Goal: Task Accomplishment & Management: Complete application form

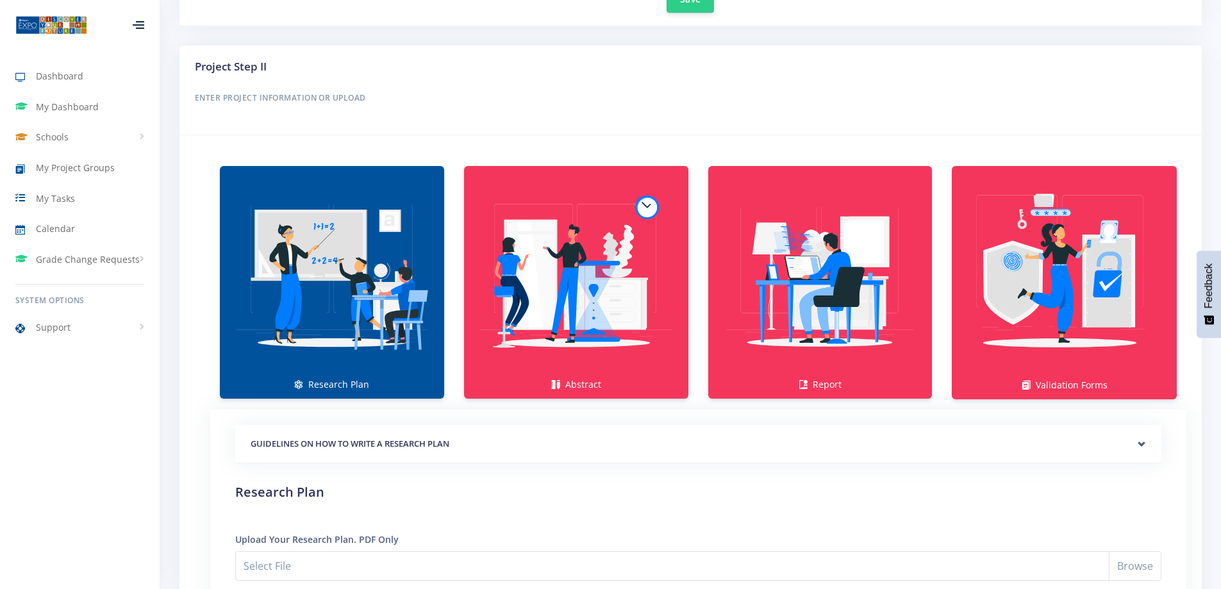
scroll to position [10, 10]
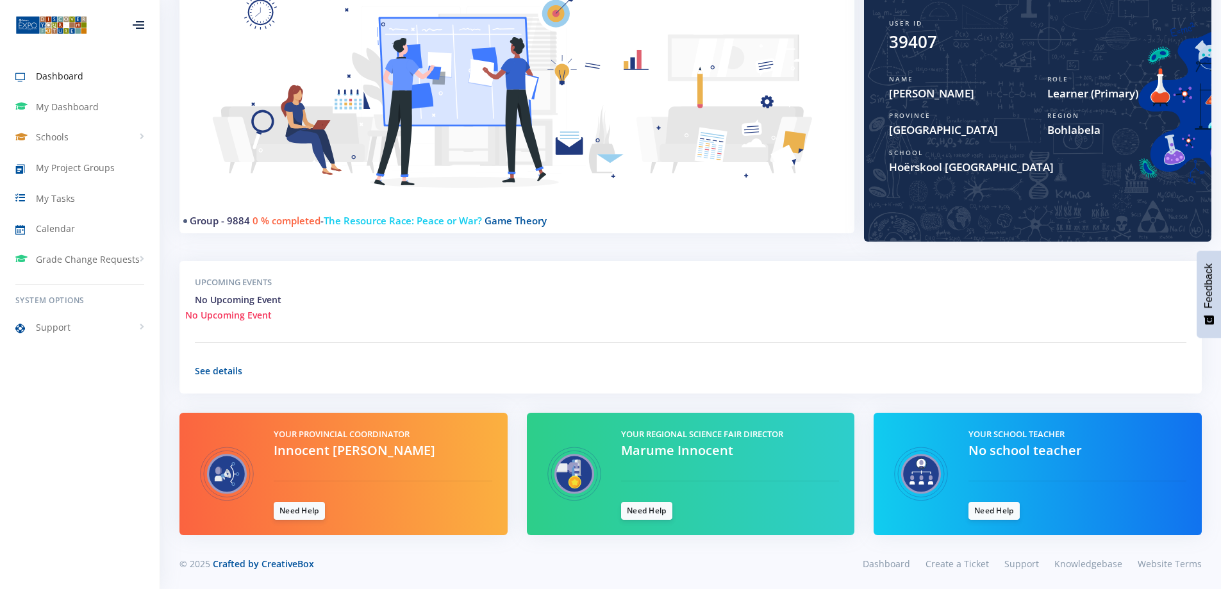
scroll to position [177, 0]
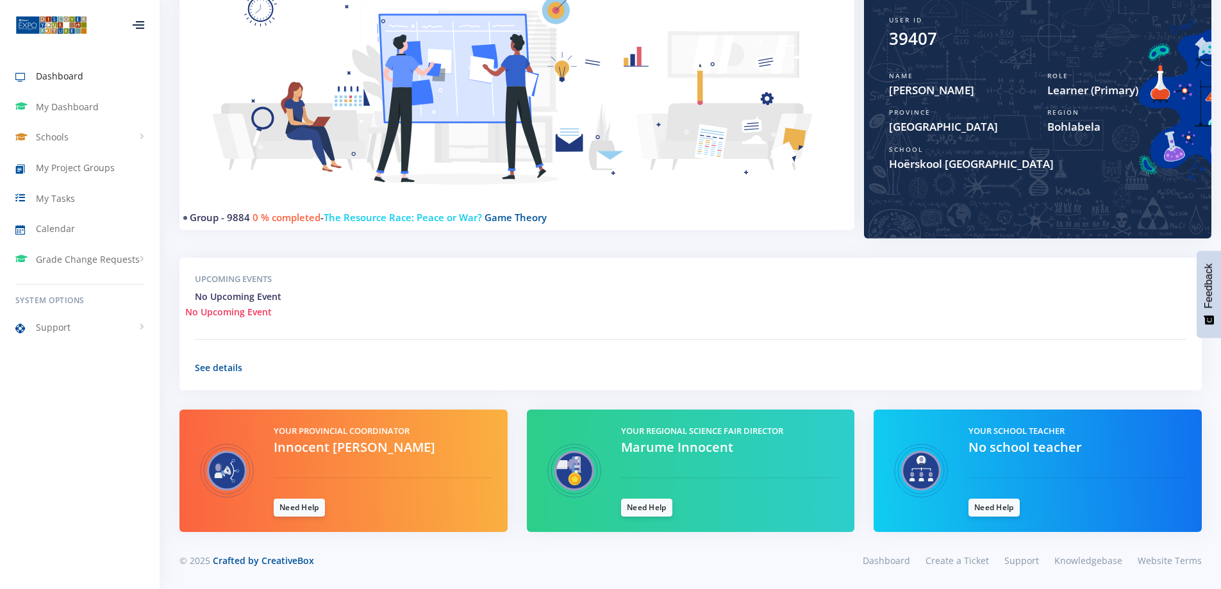
click at [907, 477] on img at bounding box center [921, 471] width 64 height 92
click at [277, 306] on div "No Upcoming Event" at bounding box center [690, 311] width 1011 height 13
click at [60, 165] on span "My Project Groups" at bounding box center [75, 167] width 79 height 13
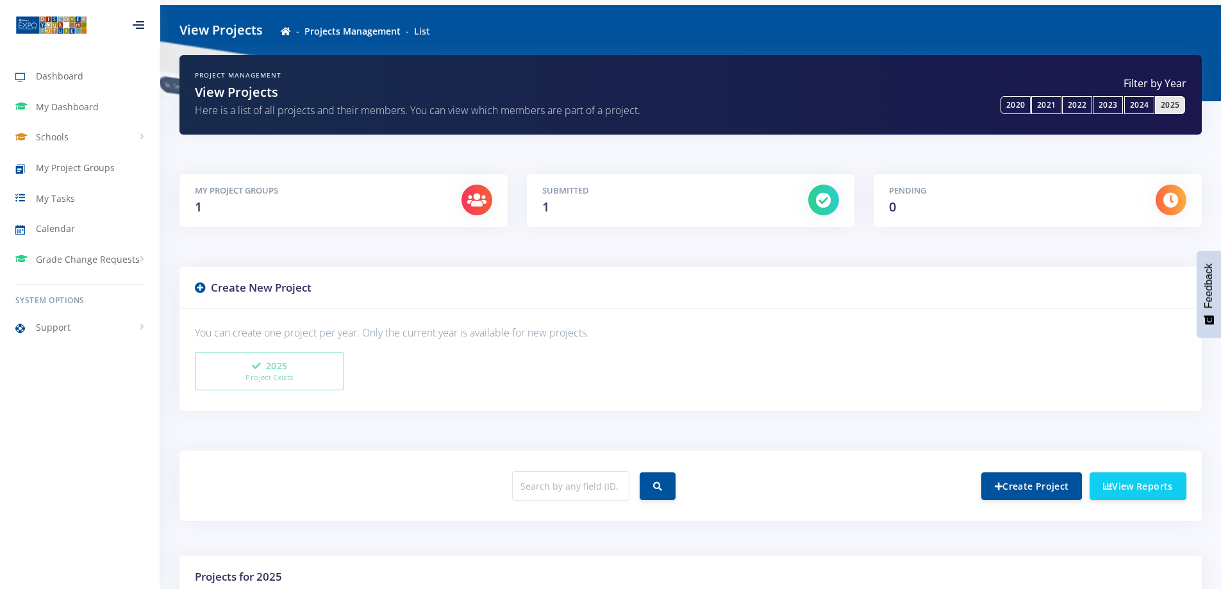
scroll to position [240, 0]
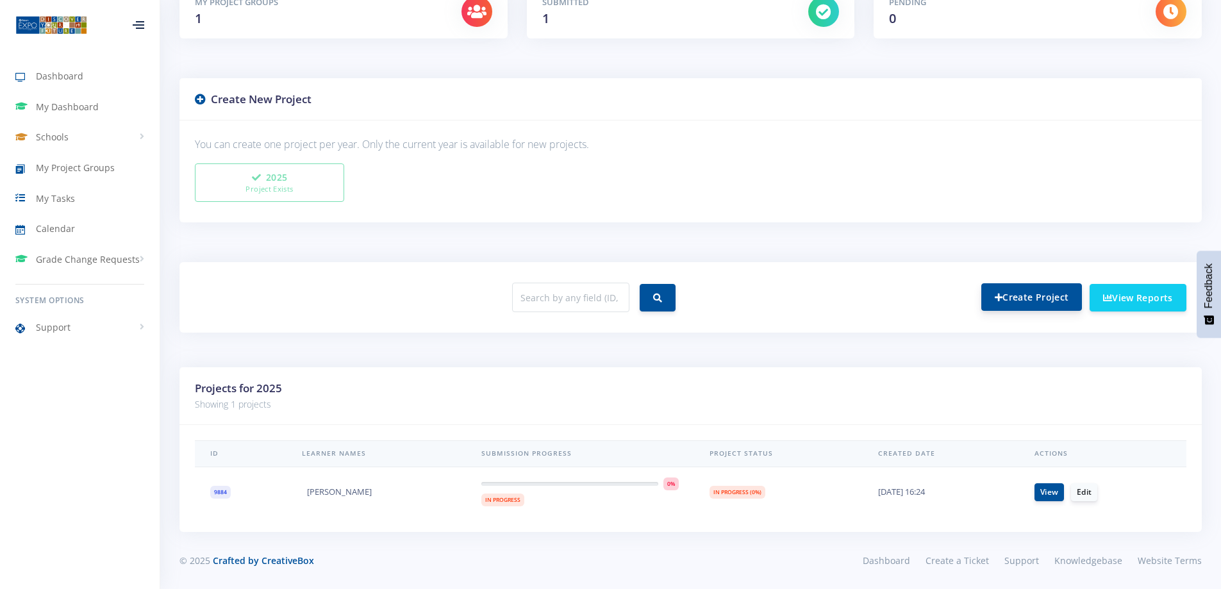
click at [1046, 297] on link "Create Project" at bounding box center [1031, 297] width 101 height 28
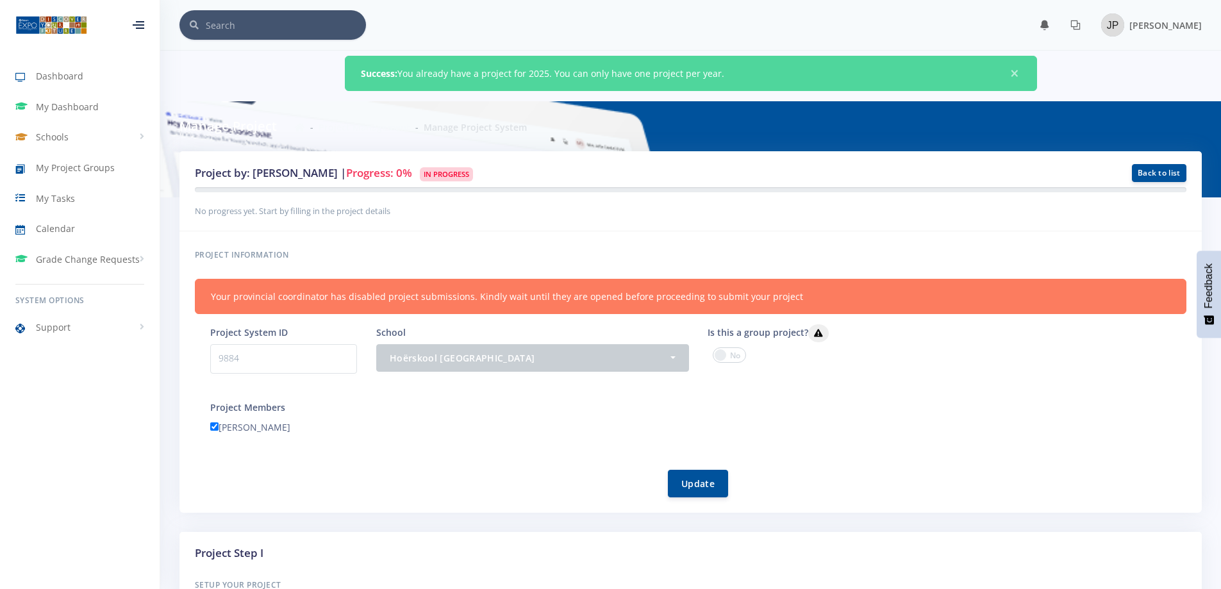
scroll to position [10, 10]
drag, startPoint x: 483, startPoint y: 71, endPoint x: 549, endPoint y: 76, distance: 65.6
click at [525, 76] on div "Success: You already have a project for 2025. You can only have one project per…" at bounding box center [691, 73] width 692 height 35
click at [557, 76] on div "Success: You already have a project for 2025. You can only have one project per…" at bounding box center [691, 73] width 692 height 35
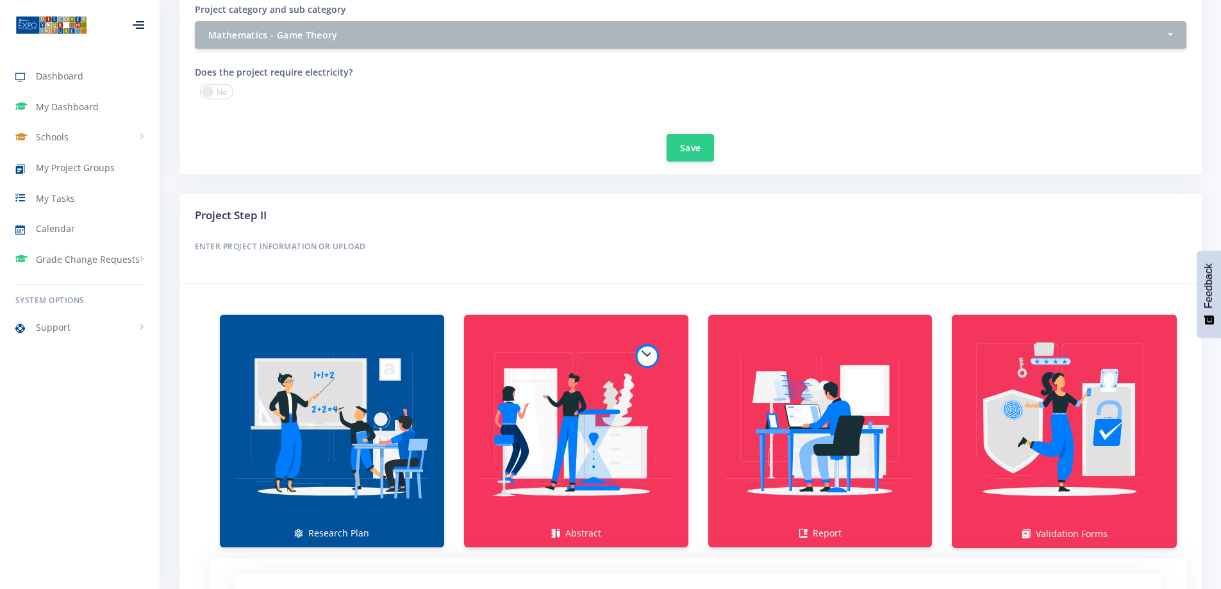
scroll to position [641, 0]
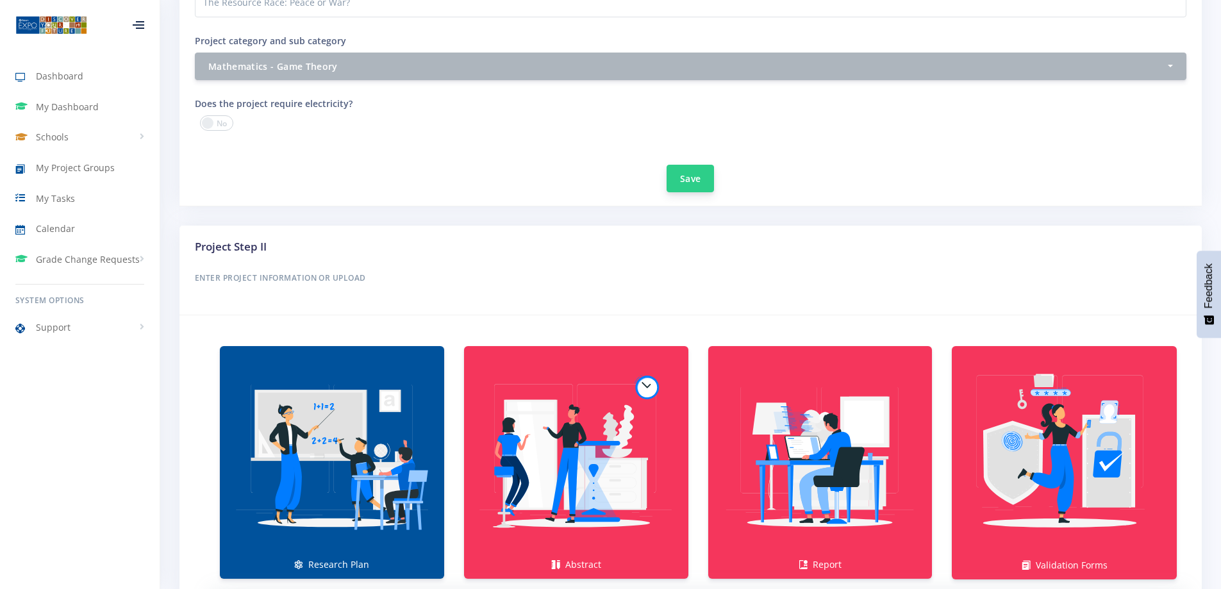
click at [674, 182] on button "Save" at bounding box center [689, 179] width 47 height 28
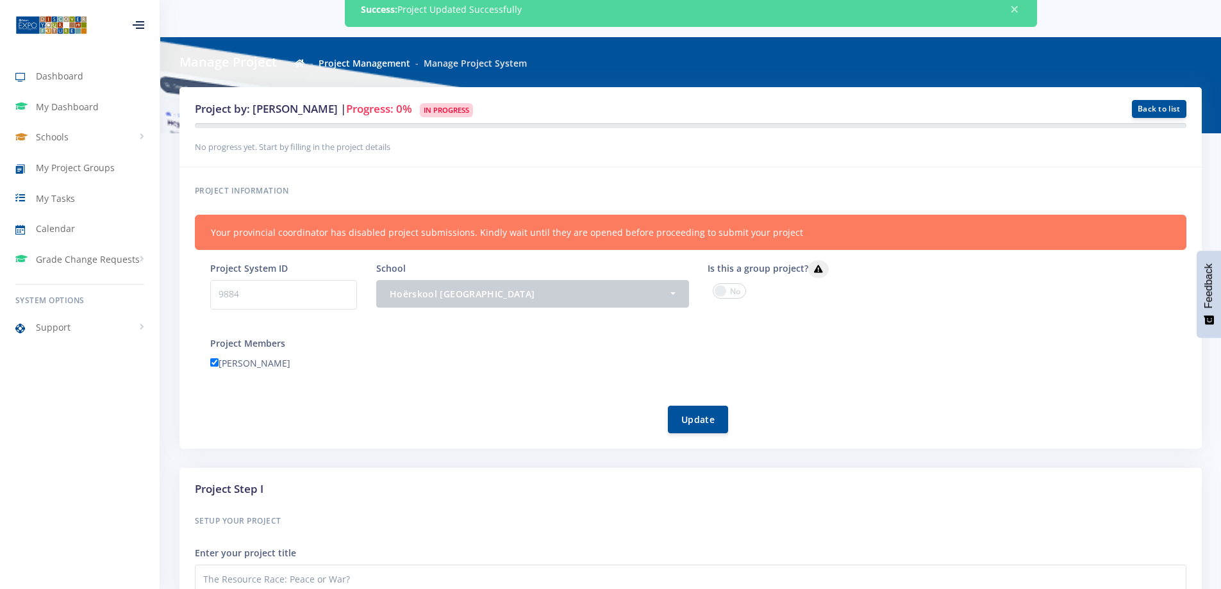
scroll to position [10, 10]
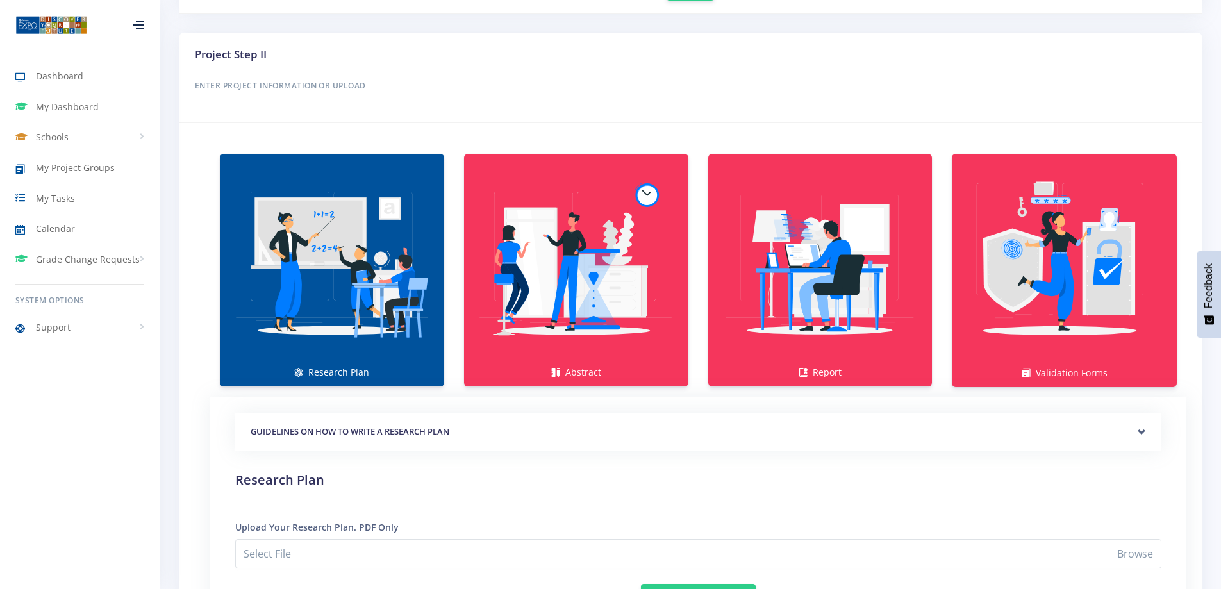
click at [276, 252] on img at bounding box center [332, 263] width 204 height 204
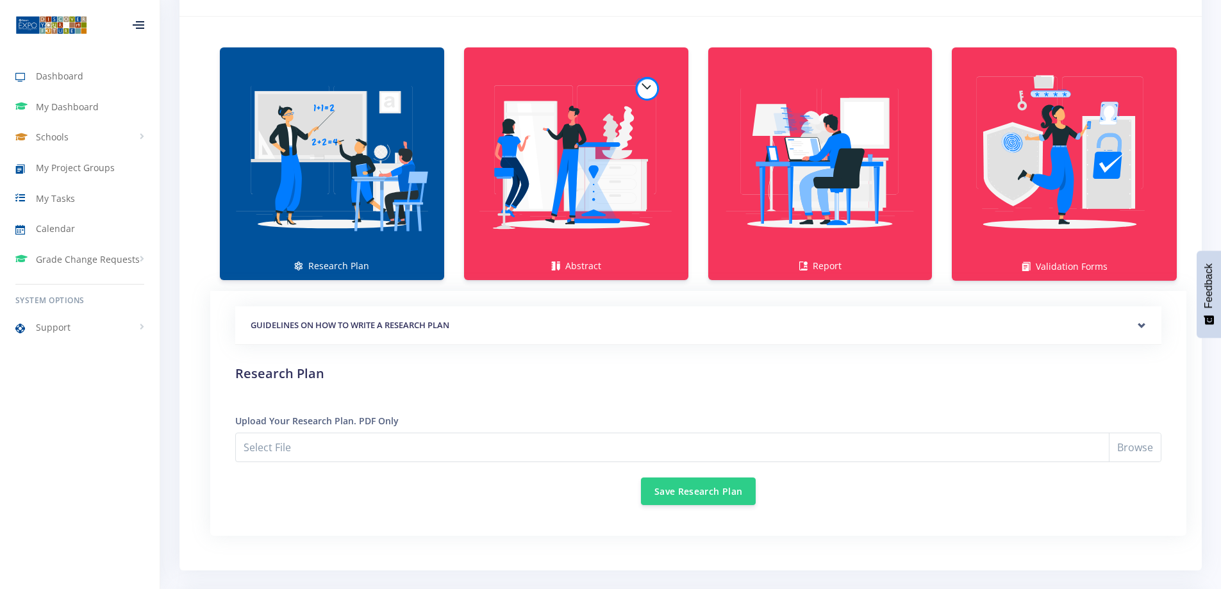
scroll to position [961, 0]
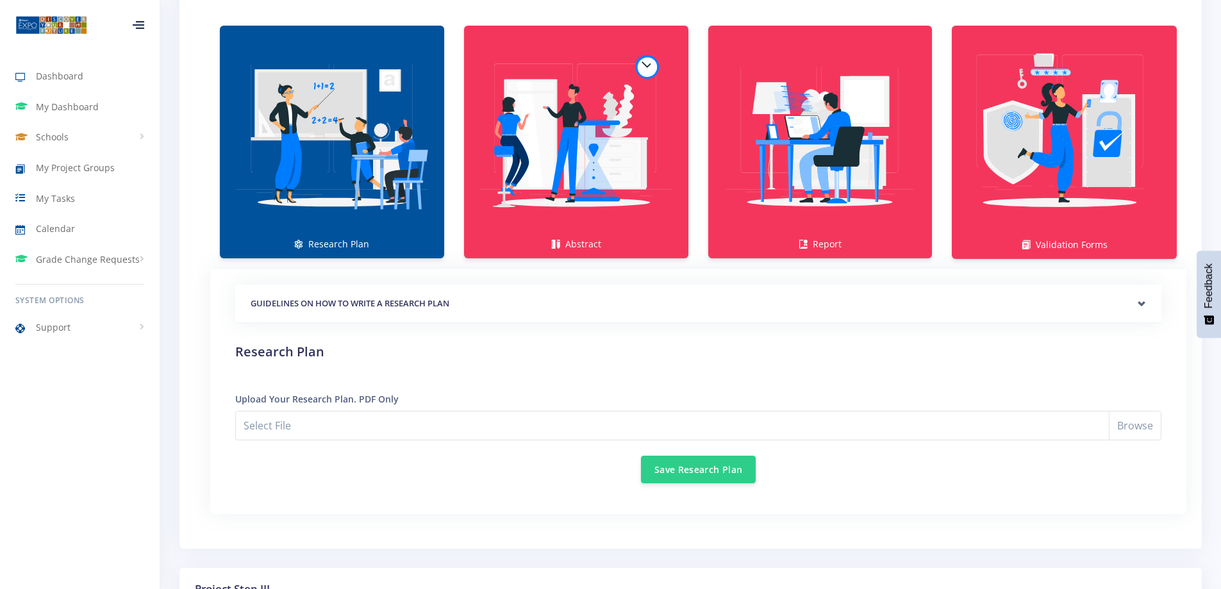
type input "C:\fakepath\Resource Race RESEARCH PLAN.pdf"
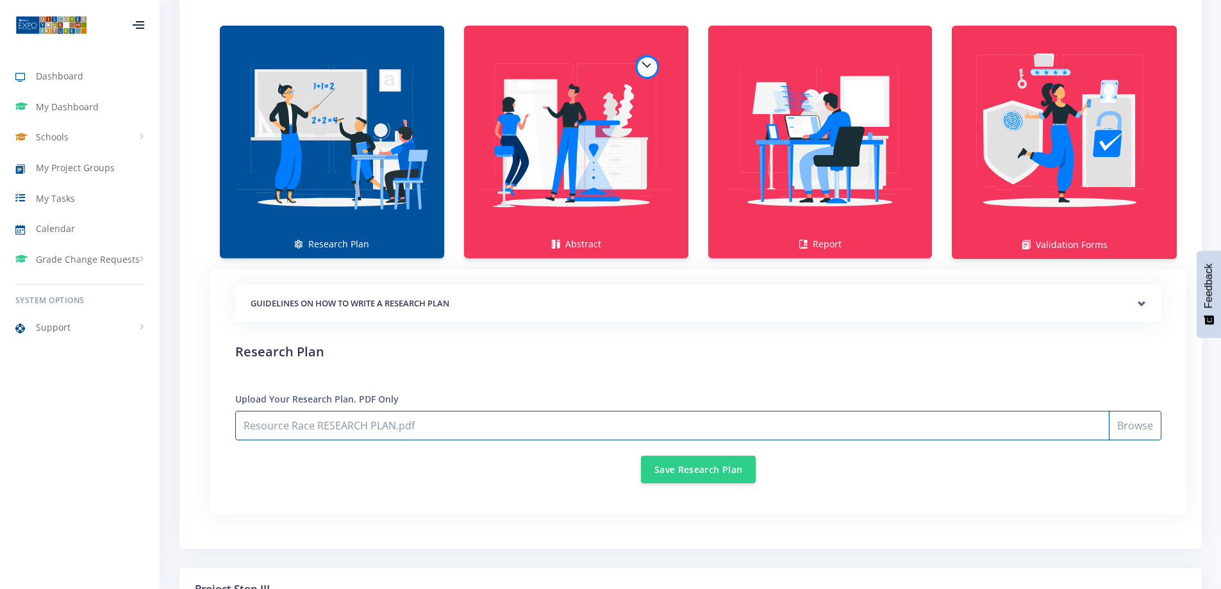
click at [359, 421] on input "Resource Race RESEARCH PLAN.pdf" at bounding box center [698, 425] width 926 height 29
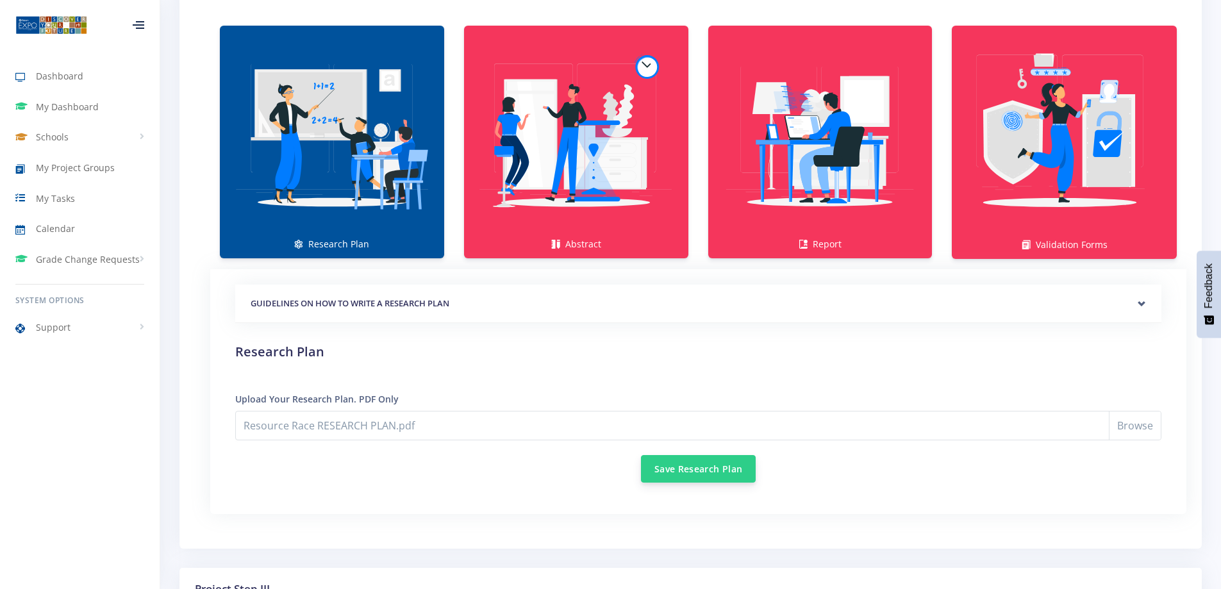
click at [688, 475] on button "Save Research Plan" at bounding box center [698, 469] width 115 height 28
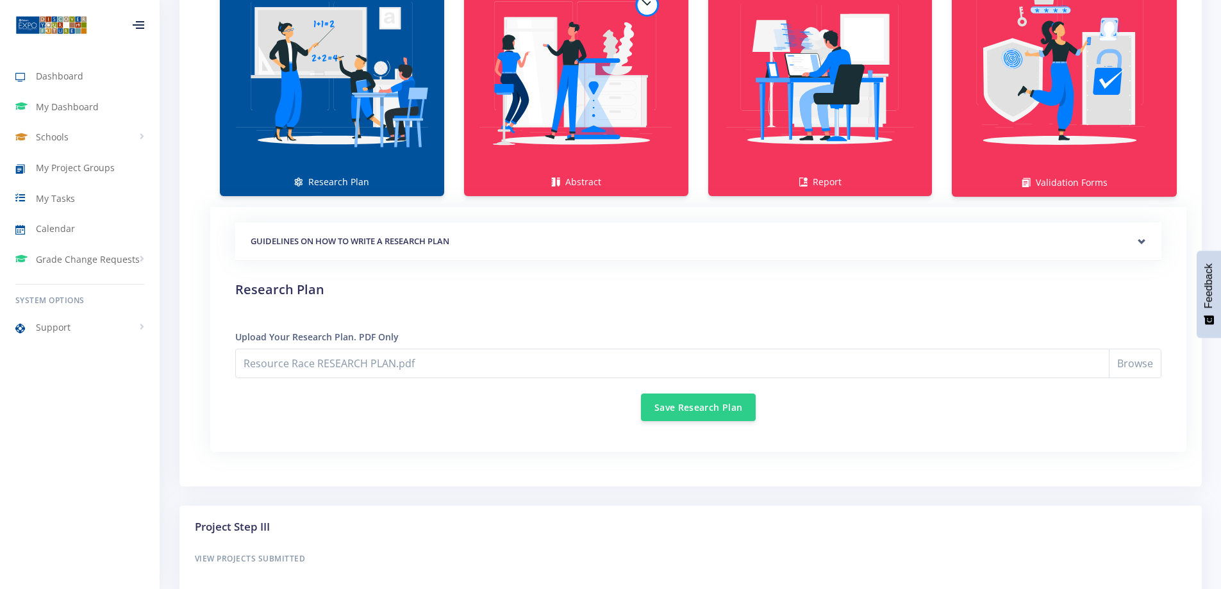
scroll to position [1025, 0]
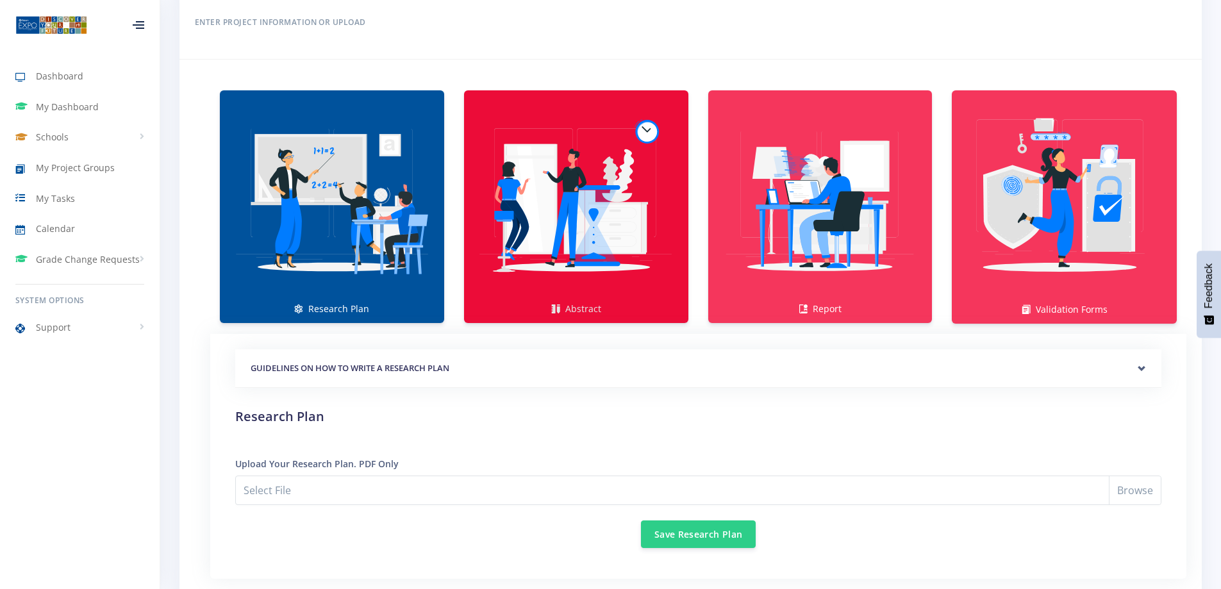
scroll to position [897, 0]
click at [558, 235] on img at bounding box center [576, 199] width 204 height 204
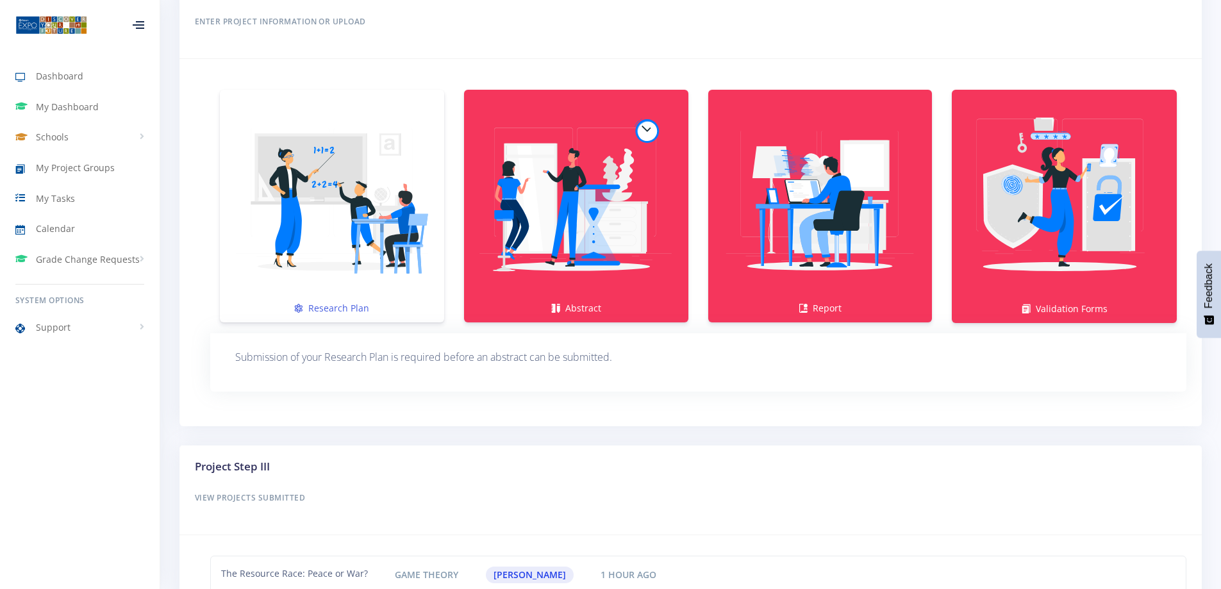
click at [309, 244] on img at bounding box center [332, 199] width 204 height 204
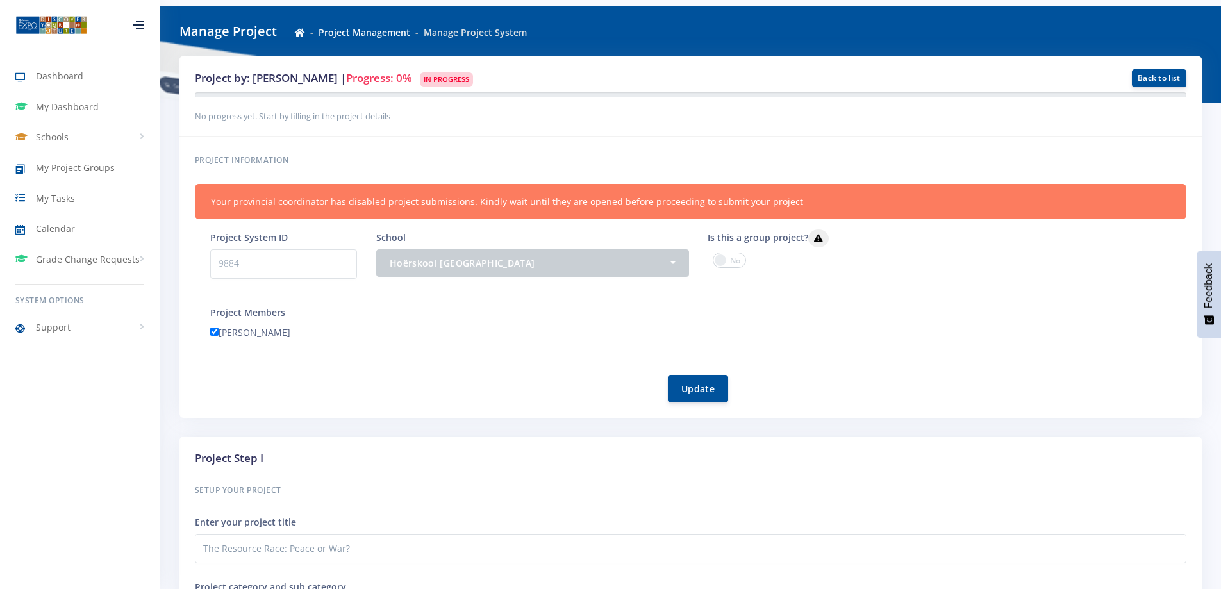
scroll to position [0, 0]
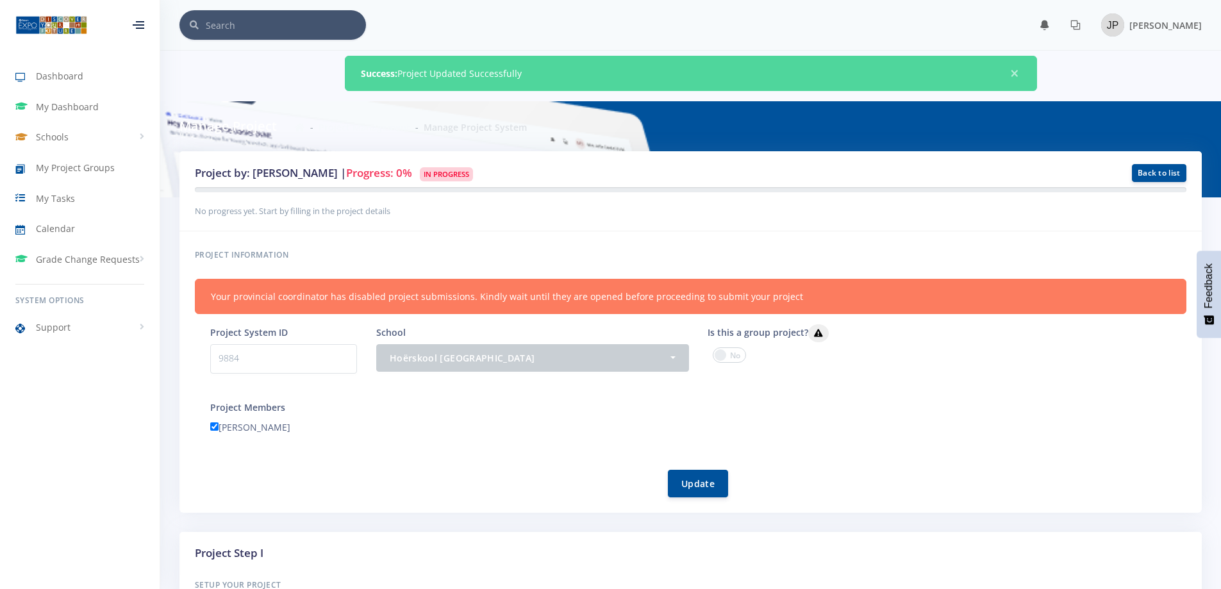
click at [735, 355] on span at bounding box center [729, 354] width 33 height 15
click at [0, 0] on input "checkbox" at bounding box center [0, 0] width 0 height 0
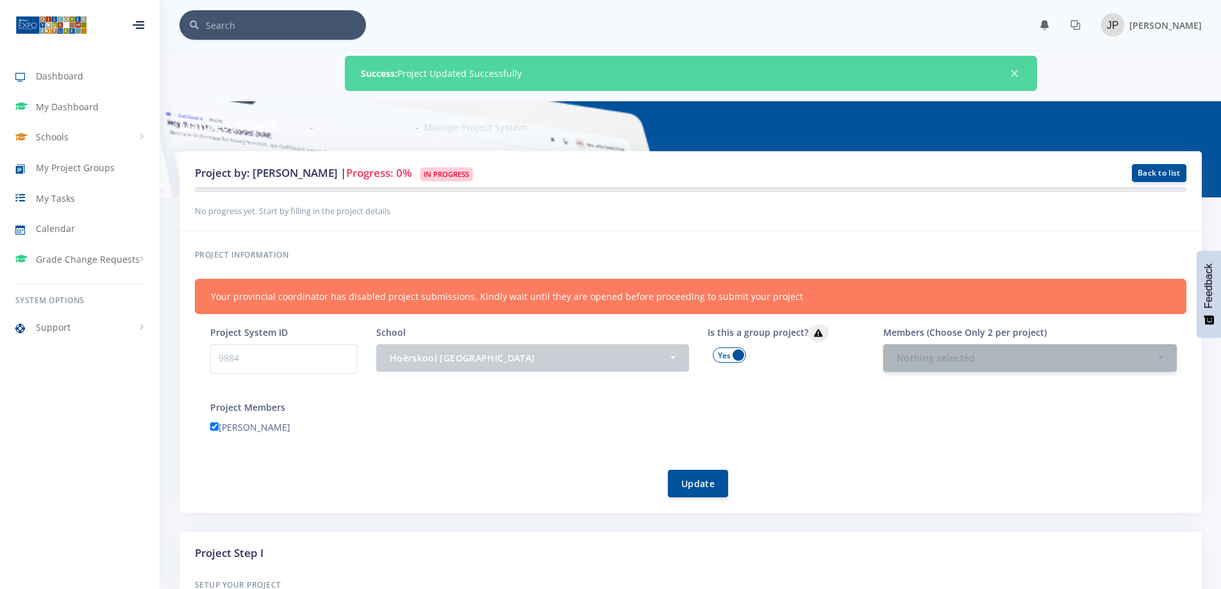
click at [715, 355] on span at bounding box center [729, 354] width 33 height 15
click at [0, 0] on input "checkbox" at bounding box center [0, 0] width 0 height 0
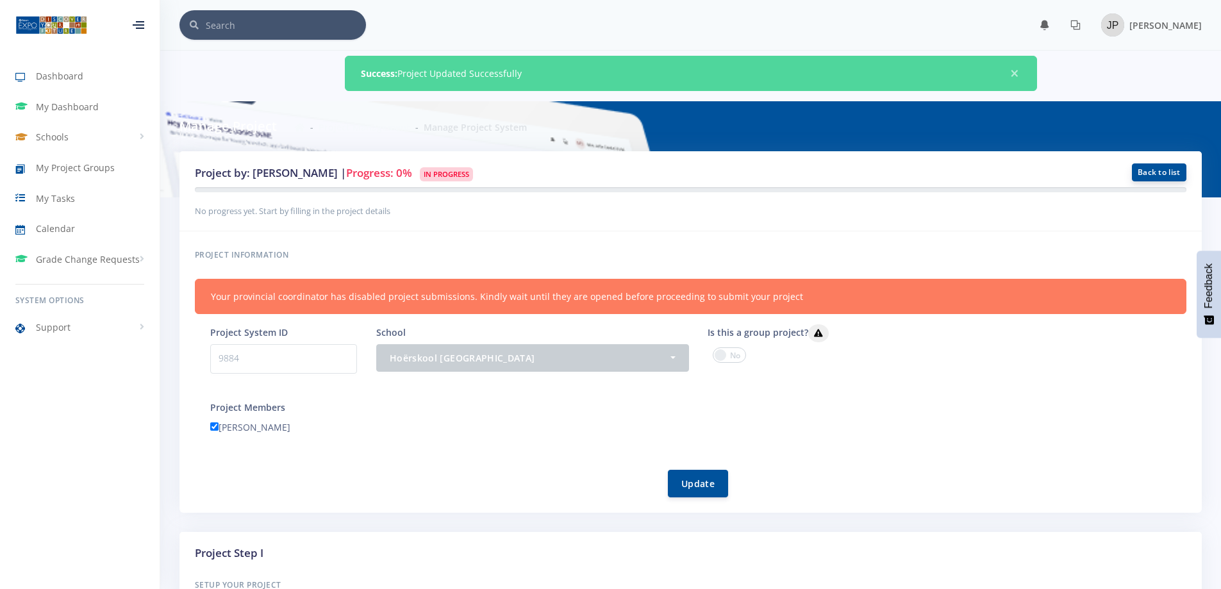
click at [1141, 175] on link "Back to list" at bounding box center [1159, 172] width 54 height 18
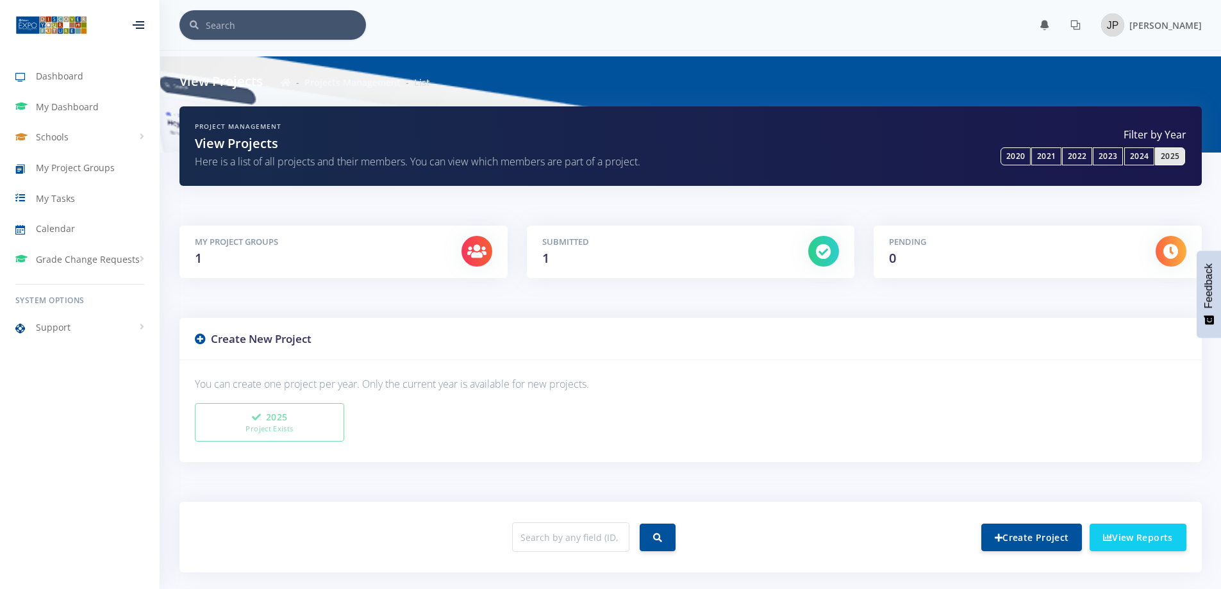
scroll to position [10, 10]
click at [574, 264] on div "Submitted 1" at bounding box center [666, 252] width 267 height 32
click at [826, 253] on icon at bounding box center [823, 251] width 15 height 15
click at [1159, 241] on div at bounding box center [1170, 251] width 31 height 31
click at [472, 251] on icon at bounding box center [476, 251] width 19 height 15
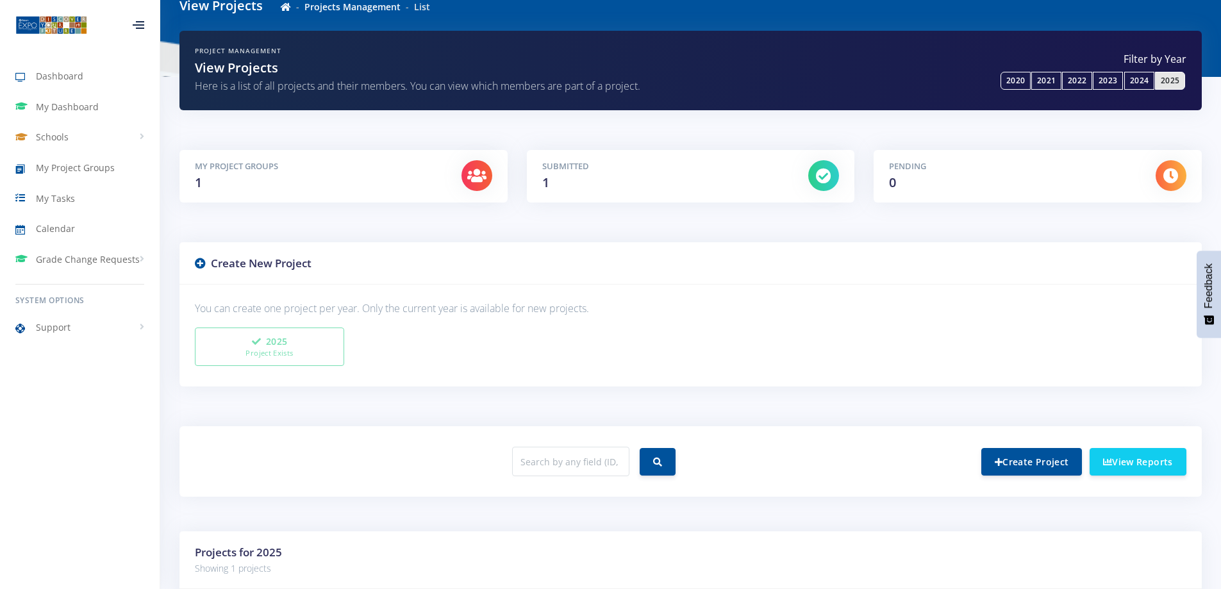
scroll to position [240, 0]
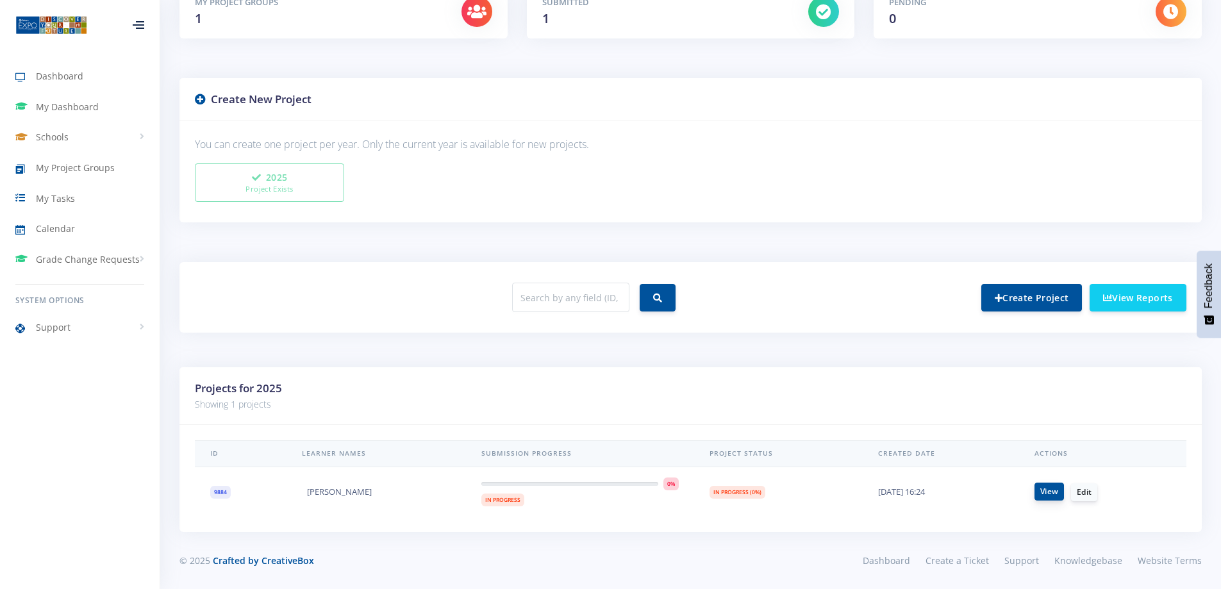
click at [1052, 492] on link "View" at bounding box center [1048, 492] width 29 height 18
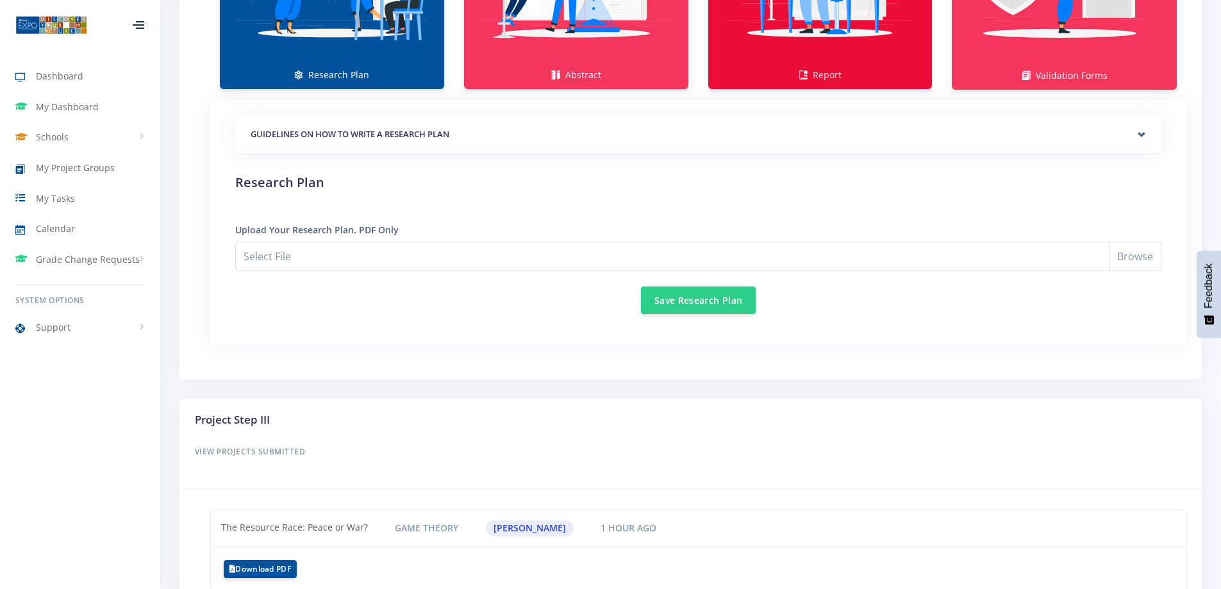
scroll to position [1089, 0]
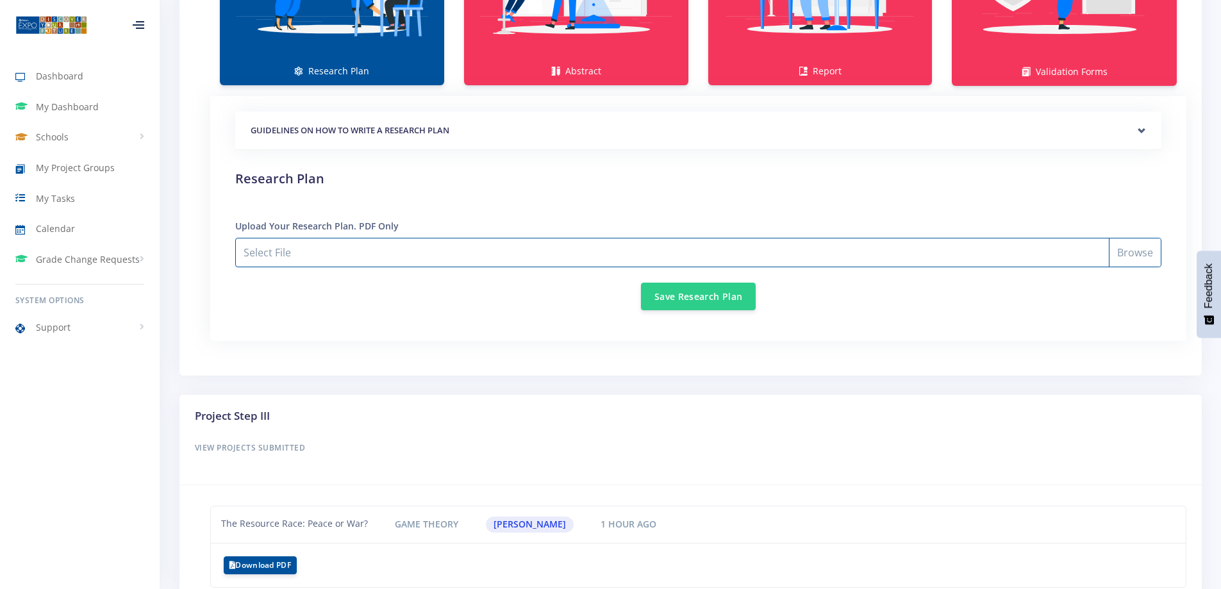
click at [449, 253] on input "Select File" at bounding box center [698, 252] width 926 height 29
type input "C:\fakepath\Resource Race RESEARCH PLAN.pdf"
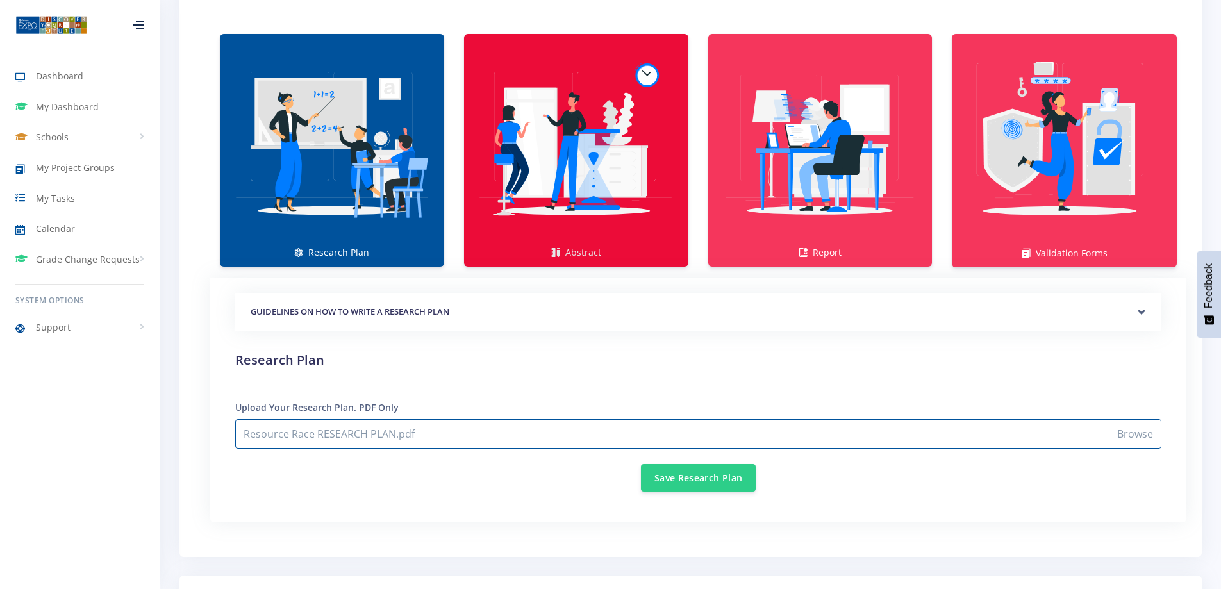
scroll to position [897, 0]
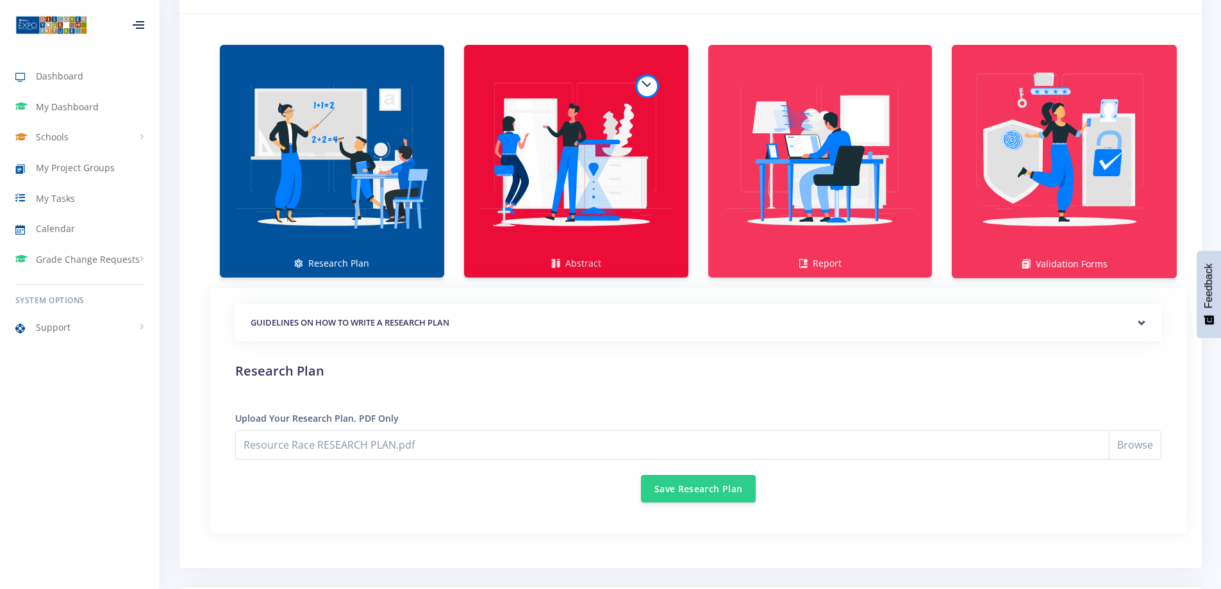
click at [549, 215] on img at bounding box center [576, 155] width 204 height 204
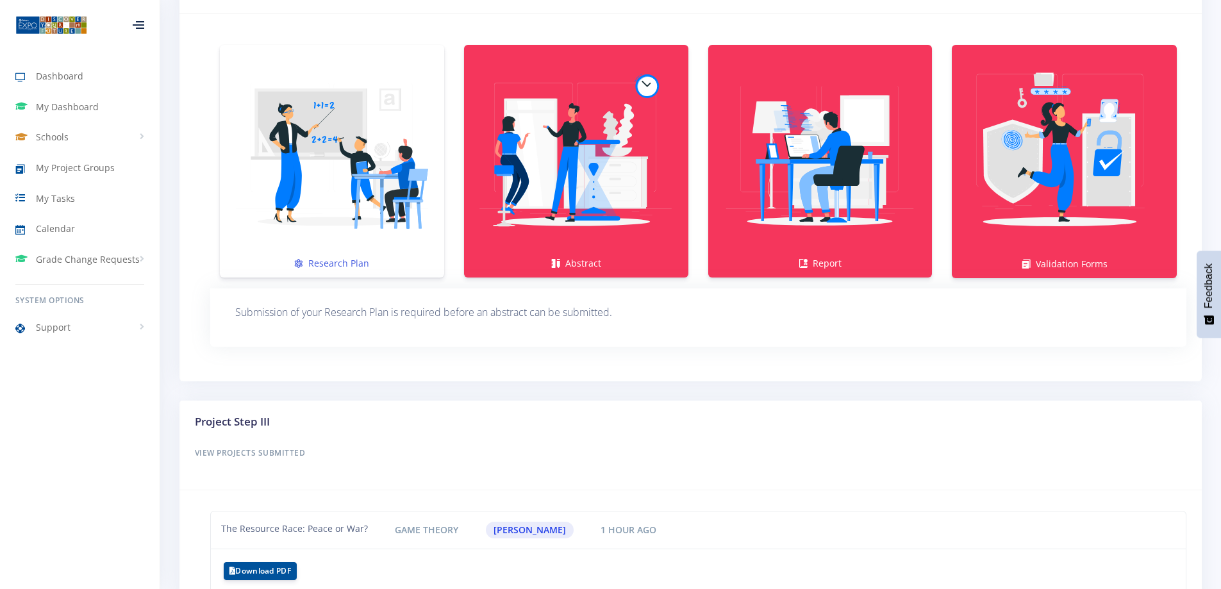
click at [343, 190] on img at bounding box center [332, 155] width 204 height 204
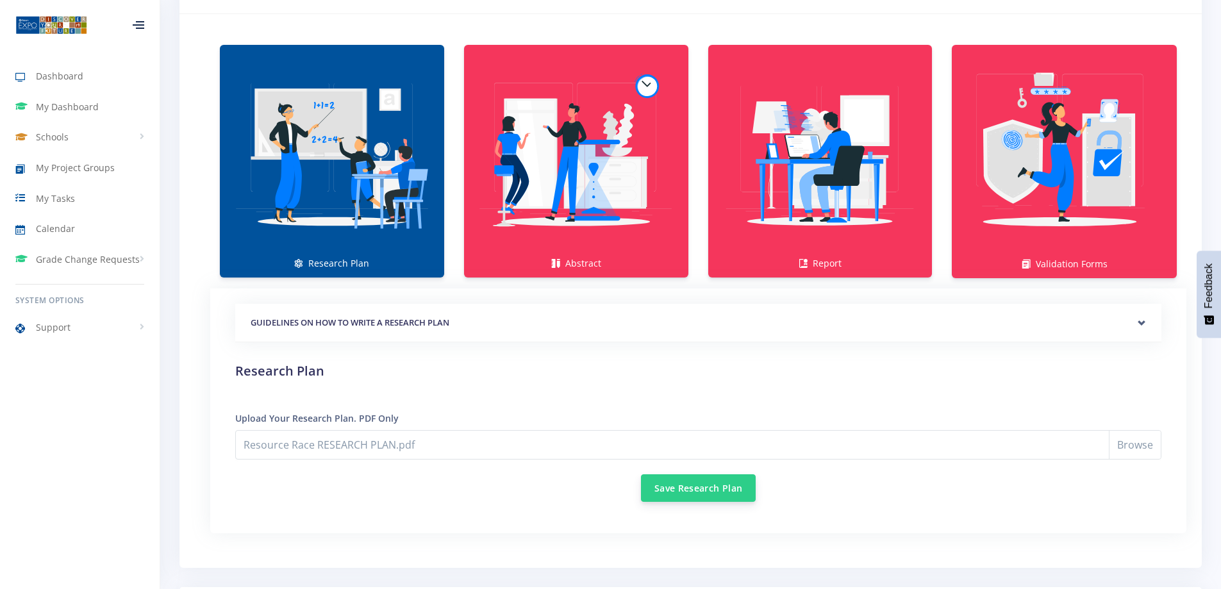
click at [671, 493] on button "Save Research Plan" at bounding box center [698, 488] width 115 height 28
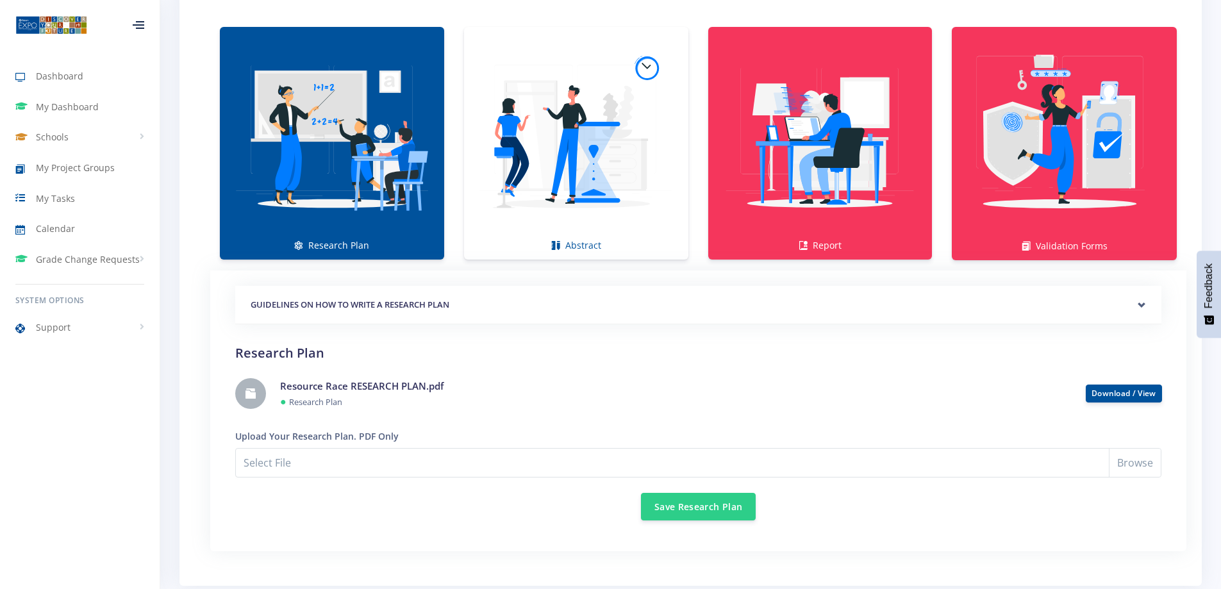
scroll to position [961, 0]
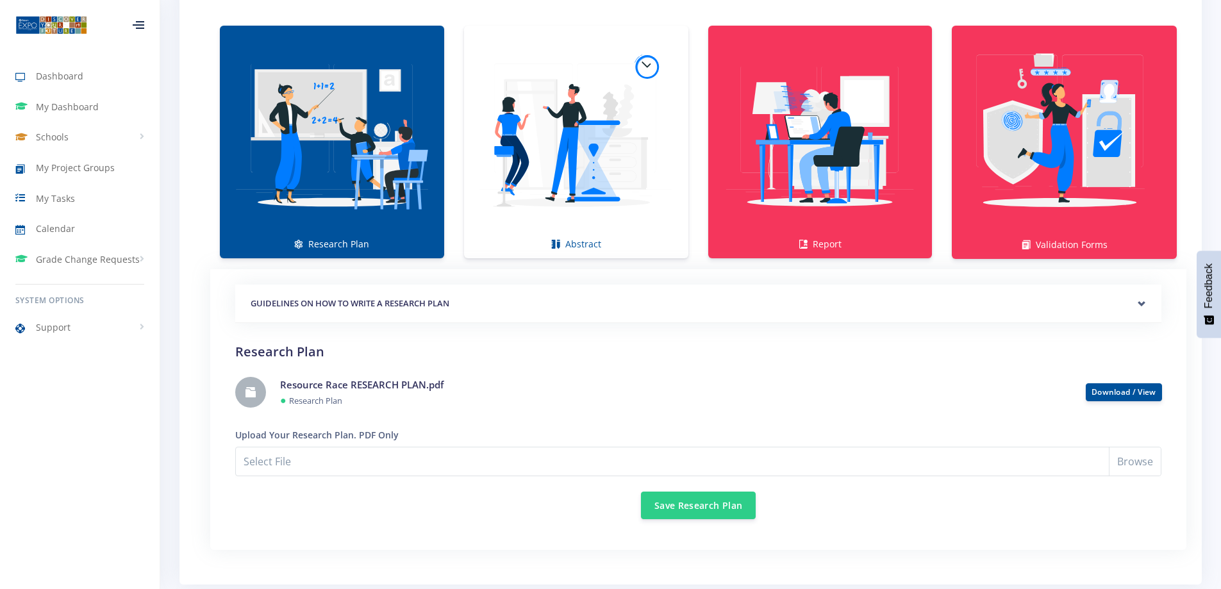
type input "C:\fakepath\Resource Race ABSTRACT.pdf"
click at [659, 389] on h4 "Resource Race RESEARCH PLAN.pdf" at bounding box center [673, 384] width 786 height 15
click at [600, 199] on img at bounding box center [576, 135] width 204 height 204
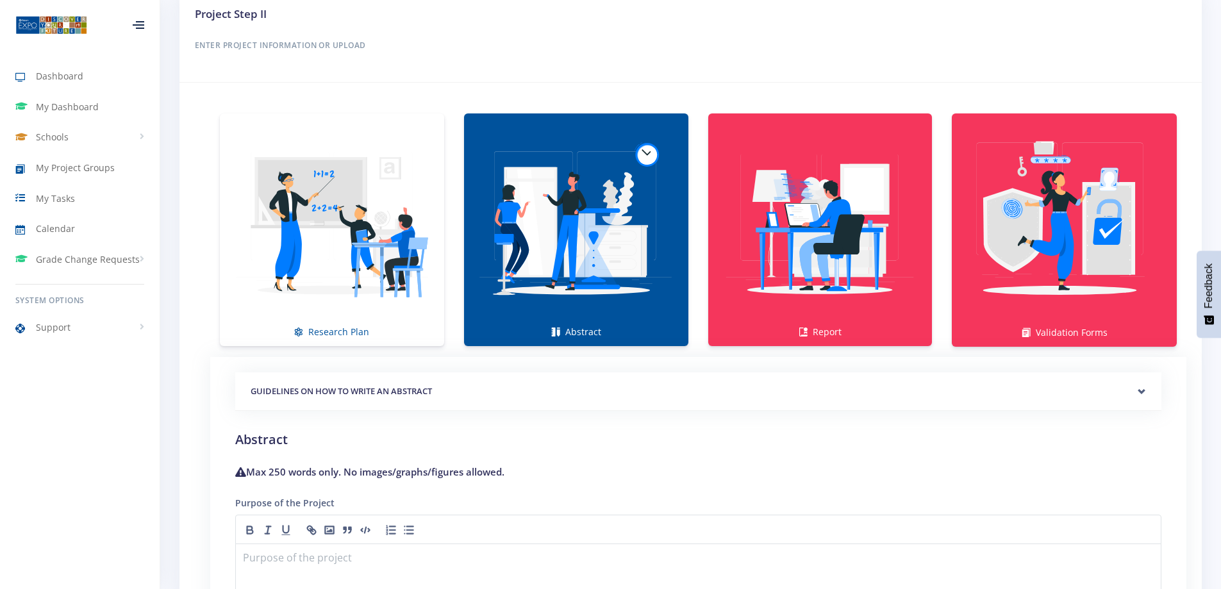
scroll to position [830, 0]
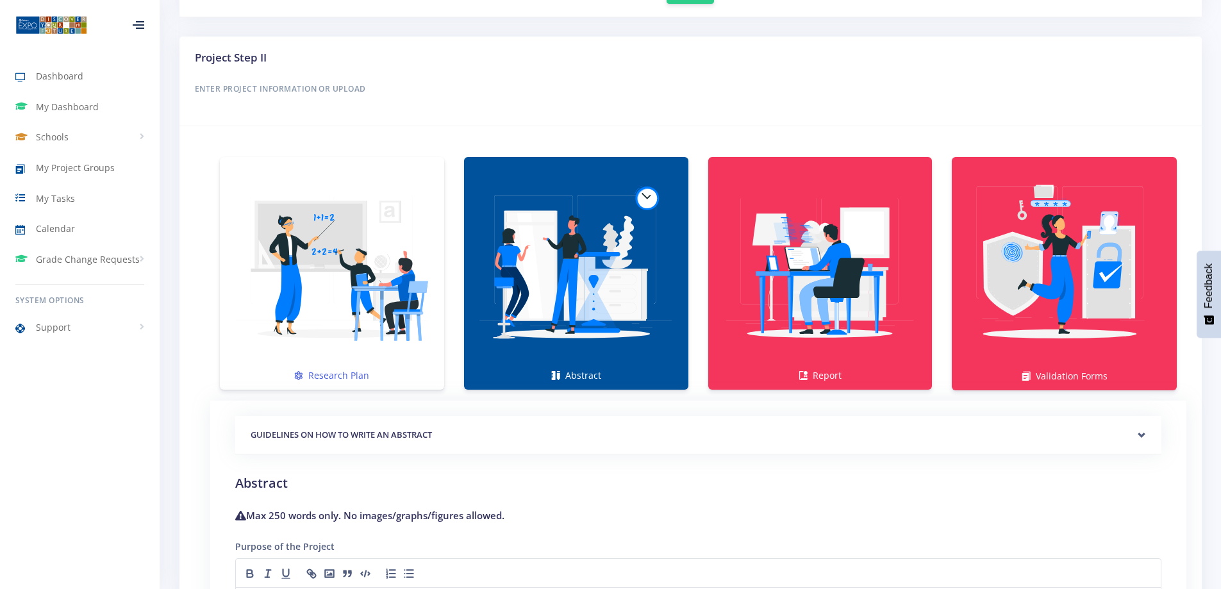
click at [382, 275] on img at bounding box center [332, 267] width 204 height 204
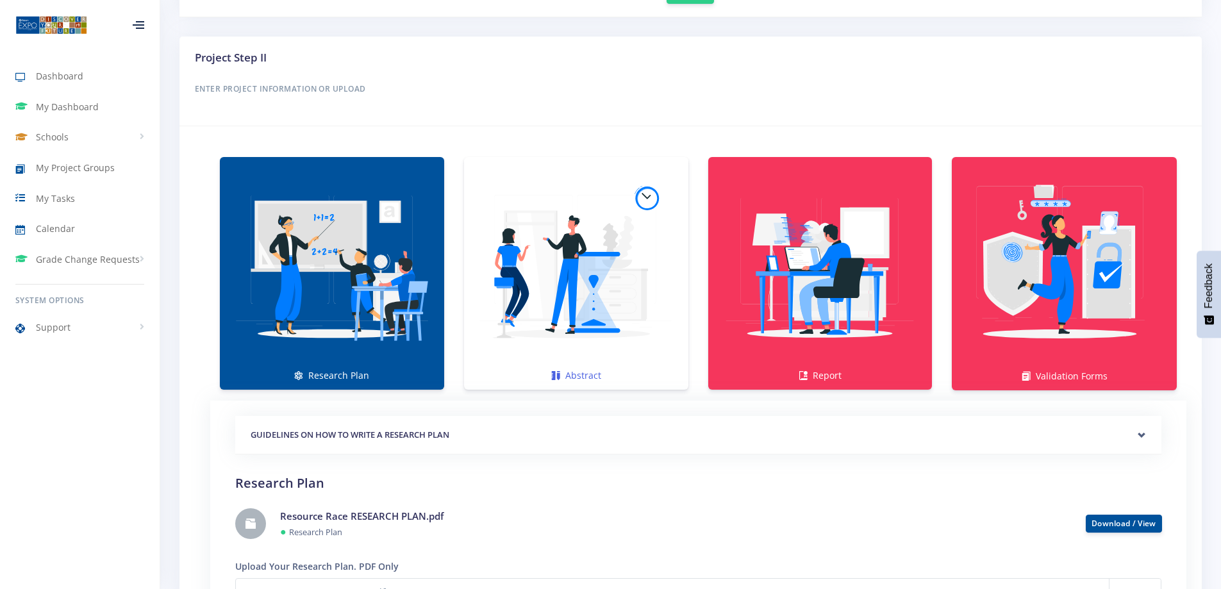
click at [531, 263] on img at bounding box center [576, 267] width 204 height 204
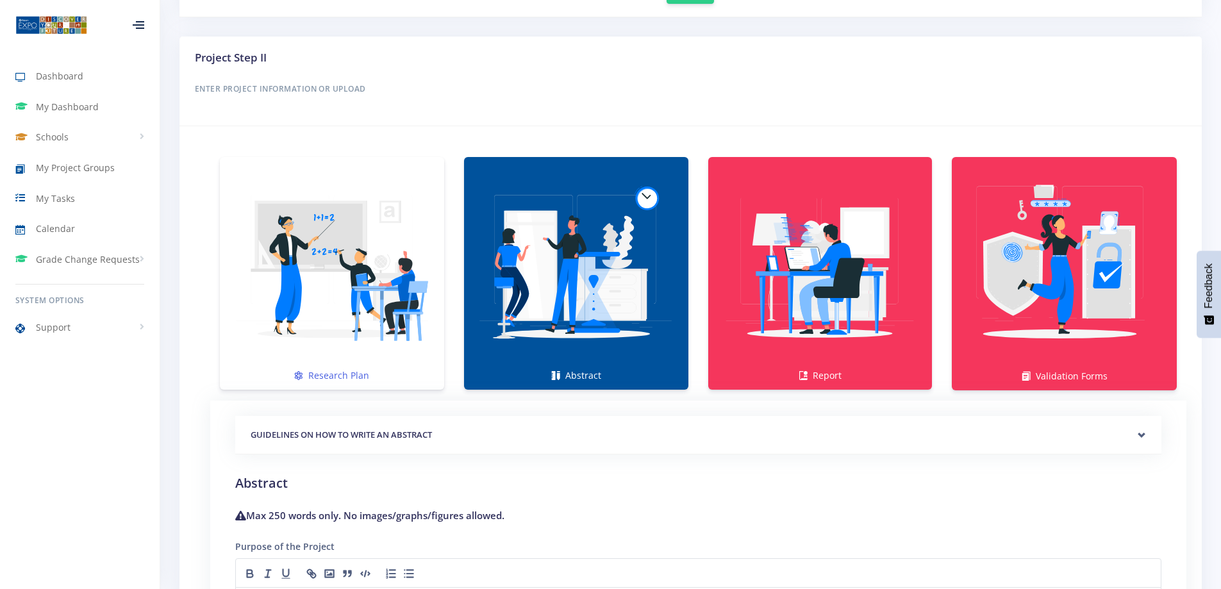
click at [379, 267] on img at bounding box center [332, 267] width 204 height 204
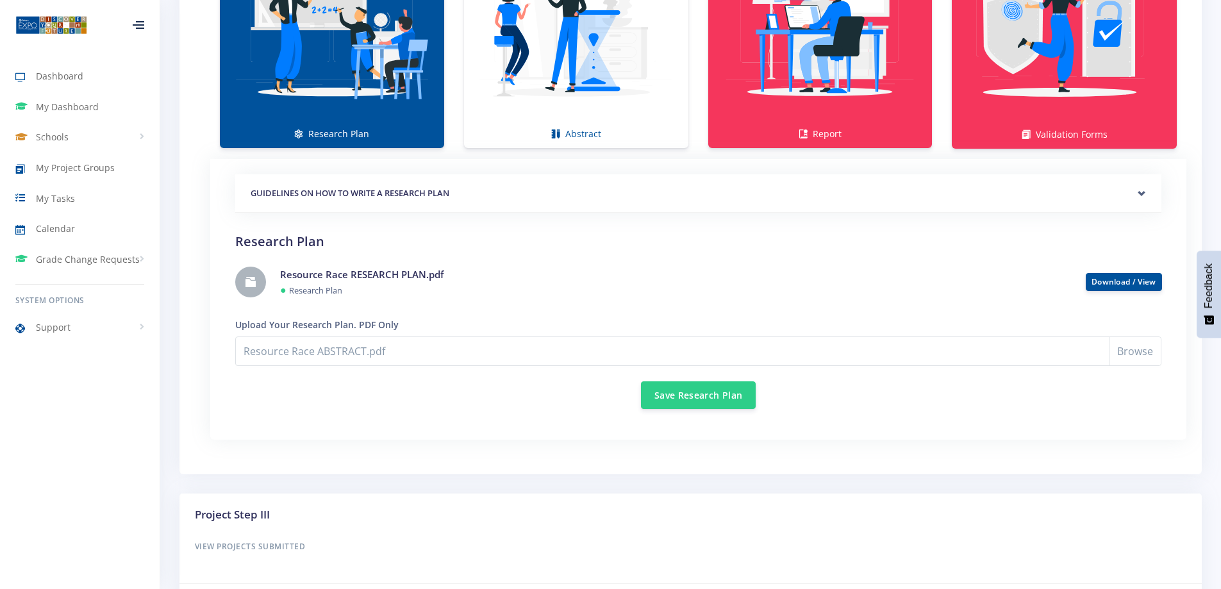
scroll to position [1086, 0]
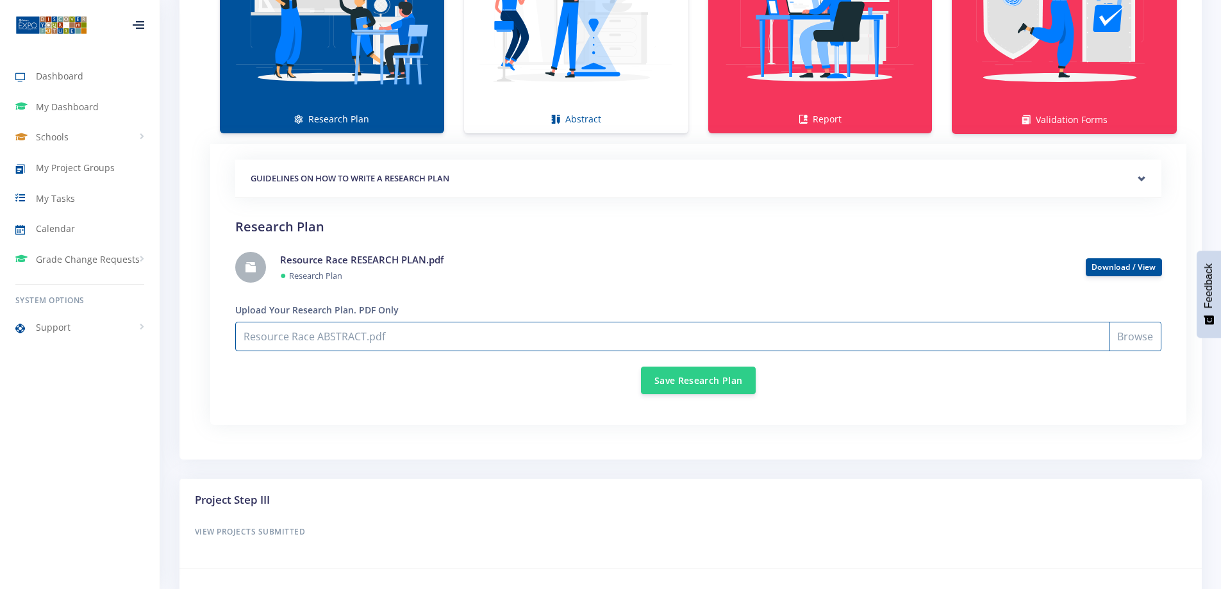
click at [835, 338] on input "Resource Race ABSTRACT.pdf" at bounding box center [698, 336] width 926 height 29
click at [393, 336] on input "Resource Race ABSTRACT.pdf" at bounding box center [698, 336] width 926 height 29
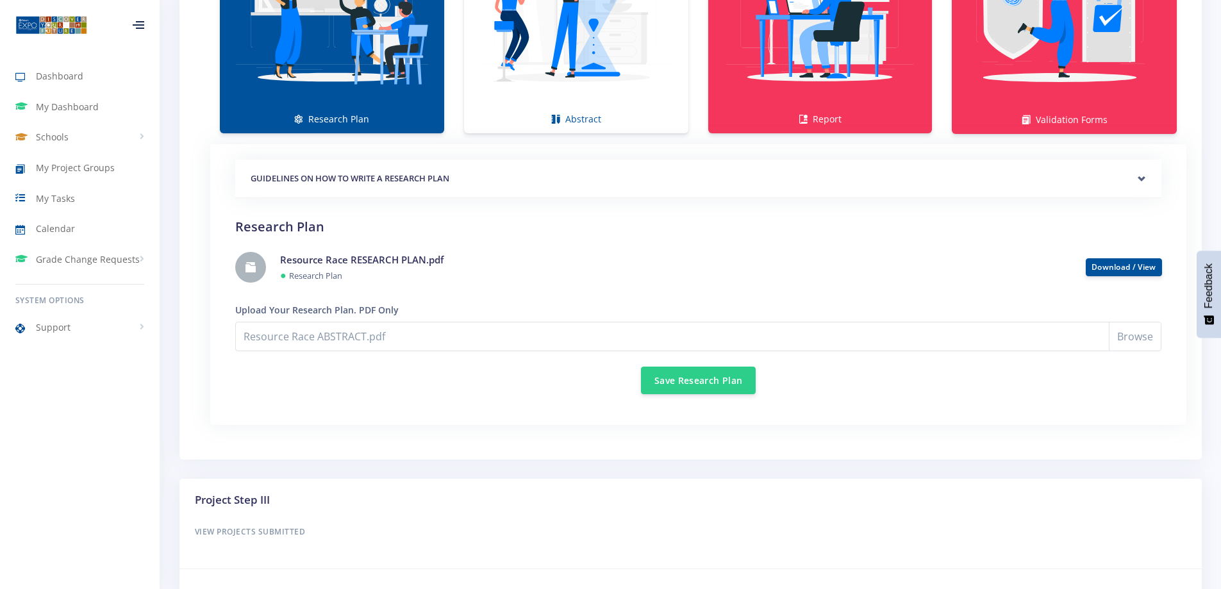
drag, startPoint x: 393, startPoint y: 340, endPoint x: 315, endPoint y: 282, distance: 97.2
click at [315, 281] on div "Resource Race RESEARCH PLAN.pdf ● Research Plan" at bounding box center [673, 267] width 806 height 30
click at [338, 254] on link "Resource Race RESEARCH PLAN.pdf" at bounding box center [361, 259] width 163 height 13
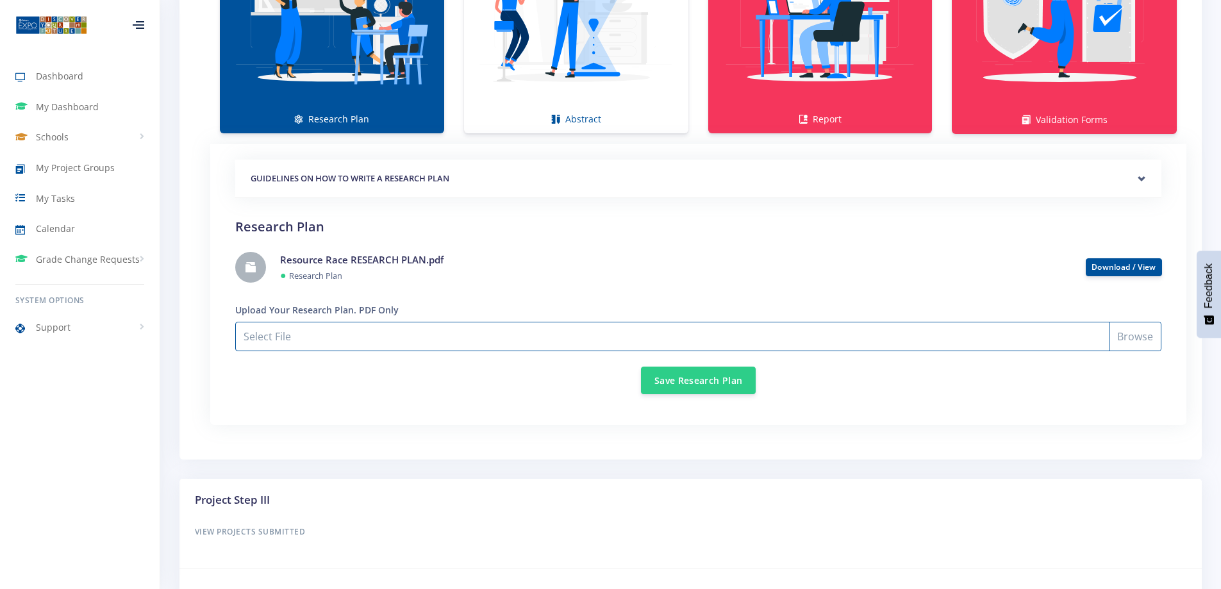
click at [1129, 336] on input "Select File" at bounding box center [698, 336] width 926 height 29
type input "C:\fakepath\Resource Race RESEARCH PLAN.pdf"
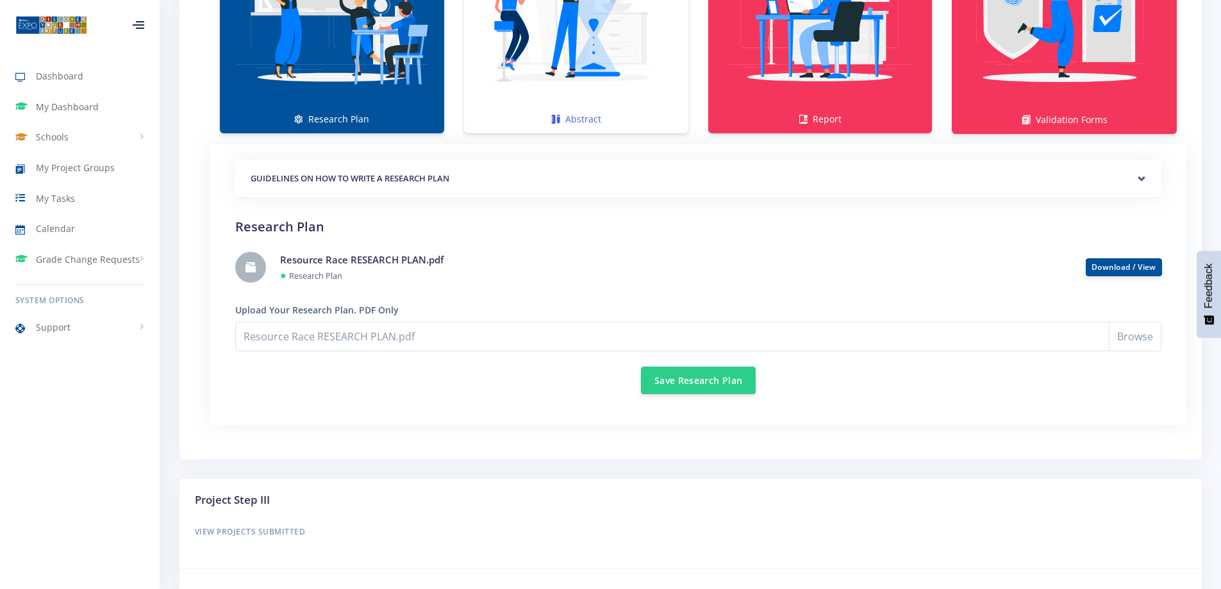
click at [514, 80] on img at bounding box center [576, 10] width 204 height 204
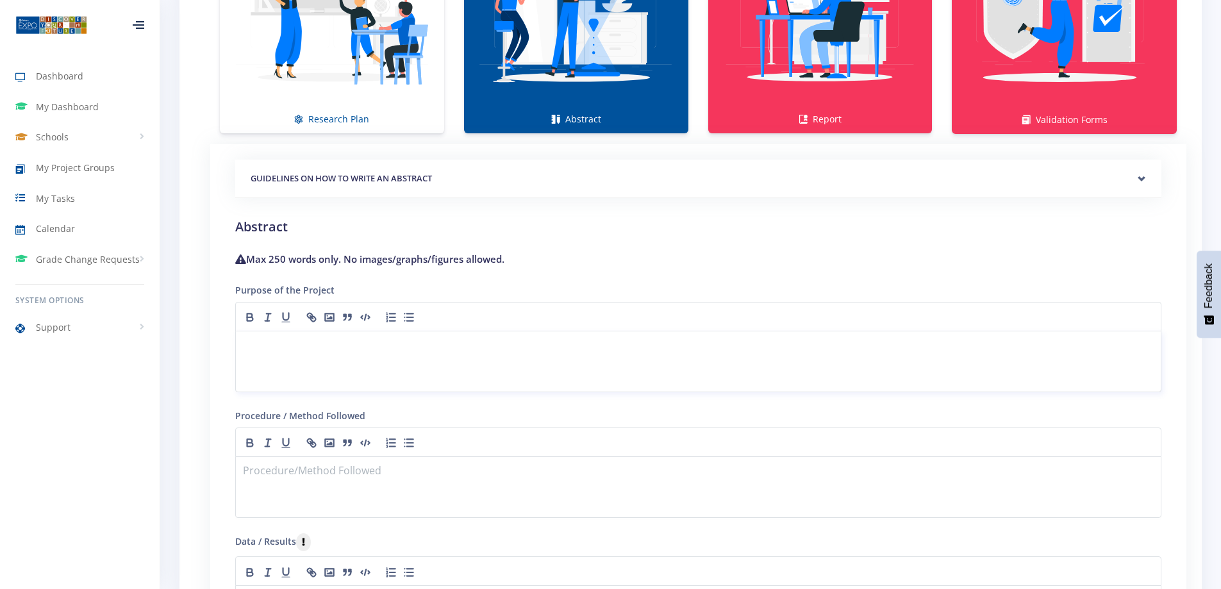
drag, startPoint x: 359, startPoint y: 343, endPoint x: 354, endPoint y: 351, distance: 8.9
click at [359, 343] on p at bounding box center [698, 346] width 909 height 17
click at [377, 349] on p at bounding box center [698, 346] width 909 height 17
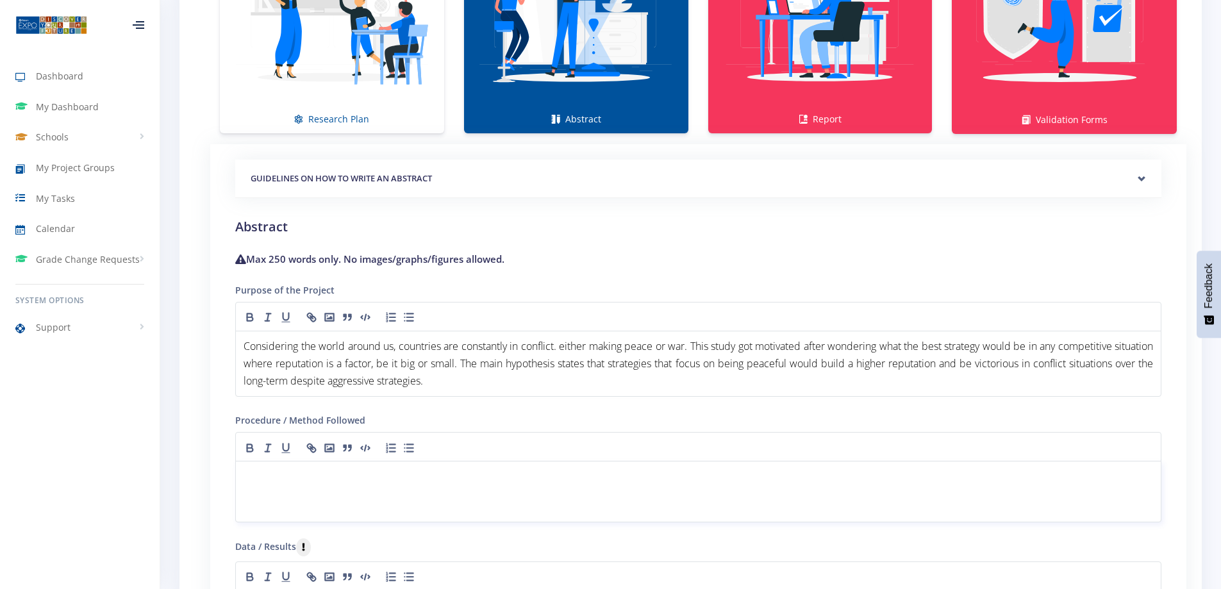
click at [393, 483] on p at bounding box center [698, 476] width 909 height 17
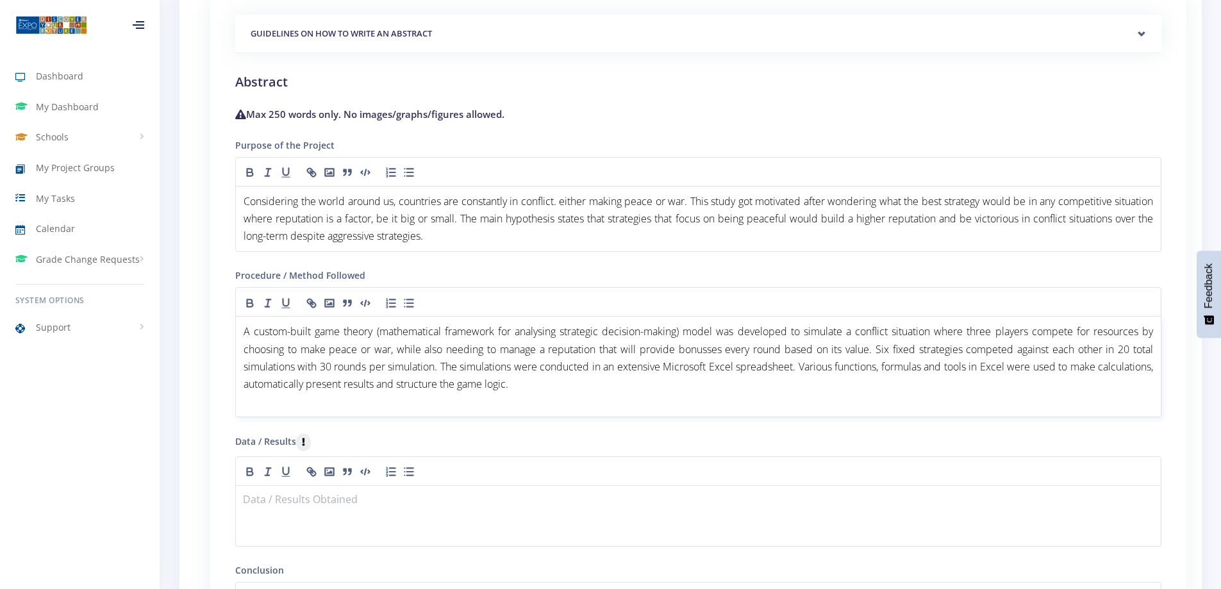
scroll to position [1278, 0]
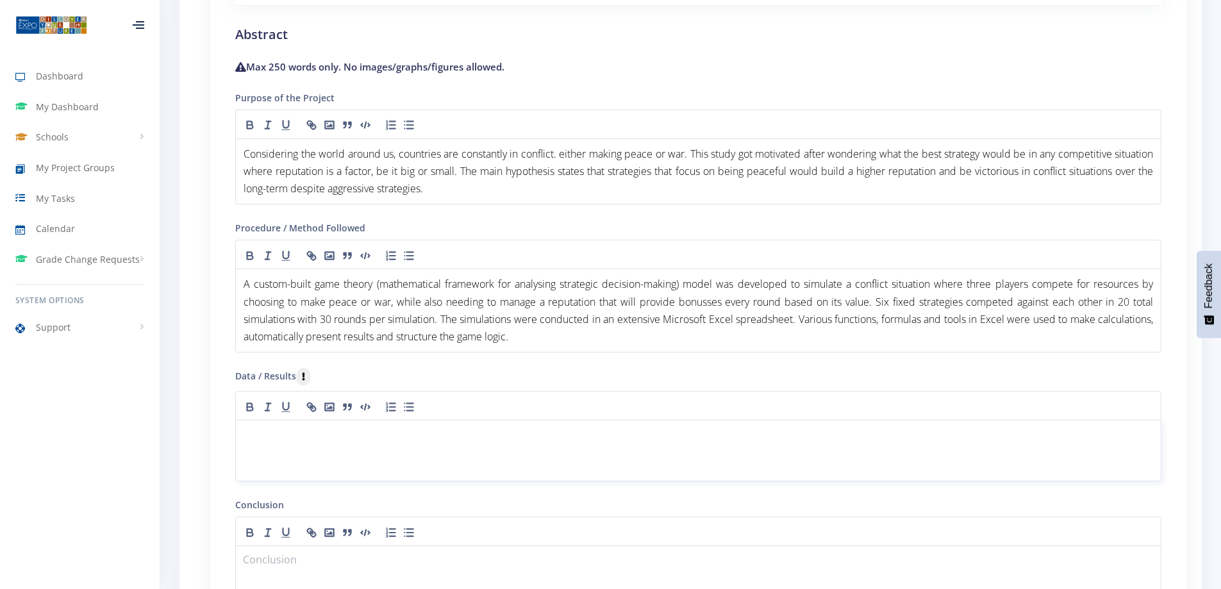
click at [348, 434] on p at bounding box center [698, 435] width 909 height 17
click at [401, 454] on div at bounding box center [698, 451] width 926 height 62
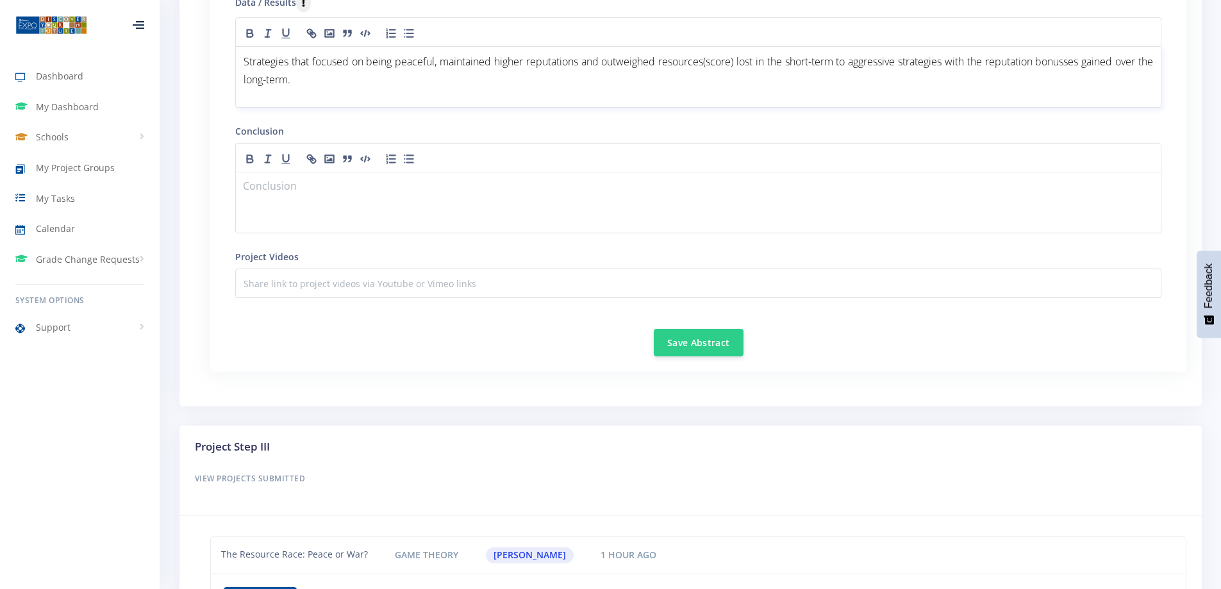
scroll to position [1663, 0]
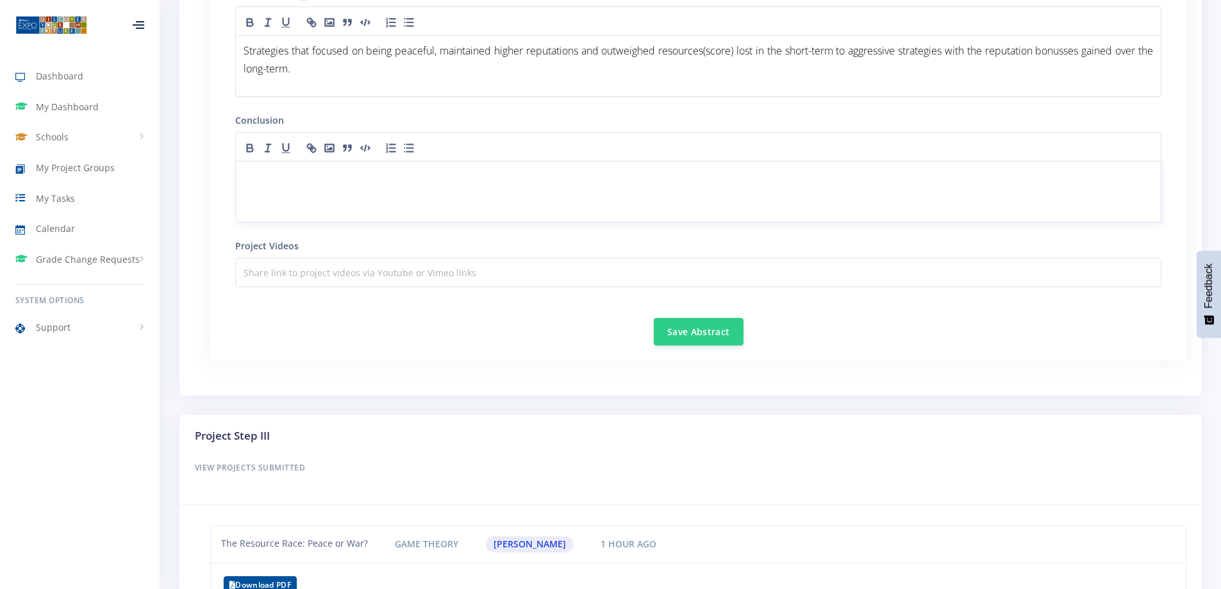
click at [324, 193] on div at bounding box center [698, 192] width 926 height 62
click at [390, 190] on div at bounding box center [698, 192] width 926 height 62
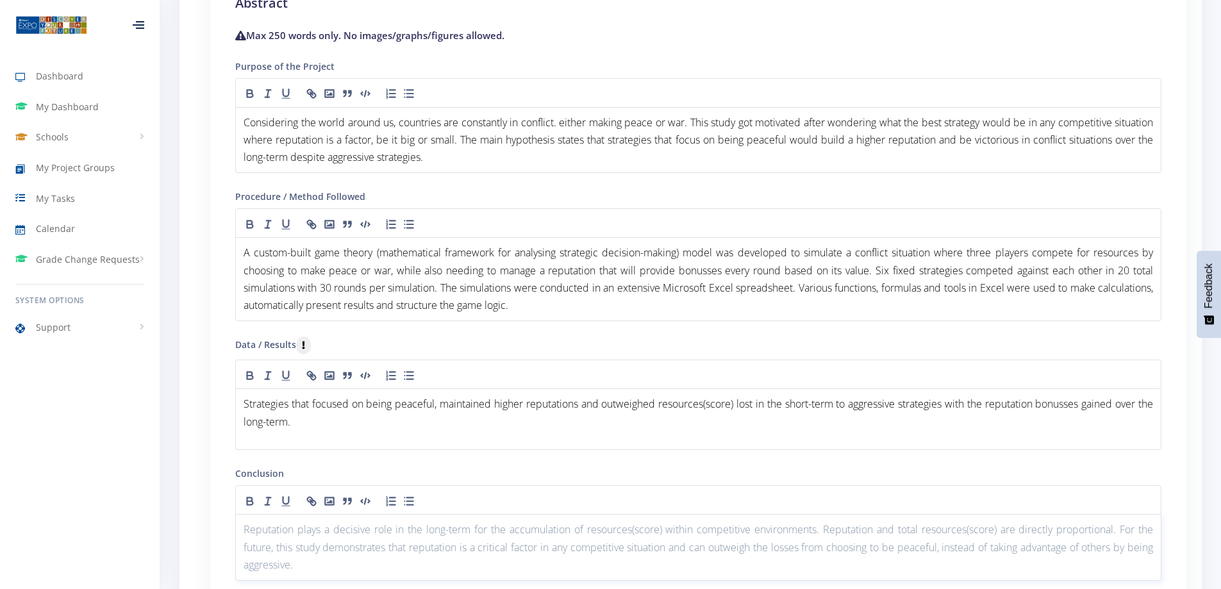
scroll to position [1343, 0]
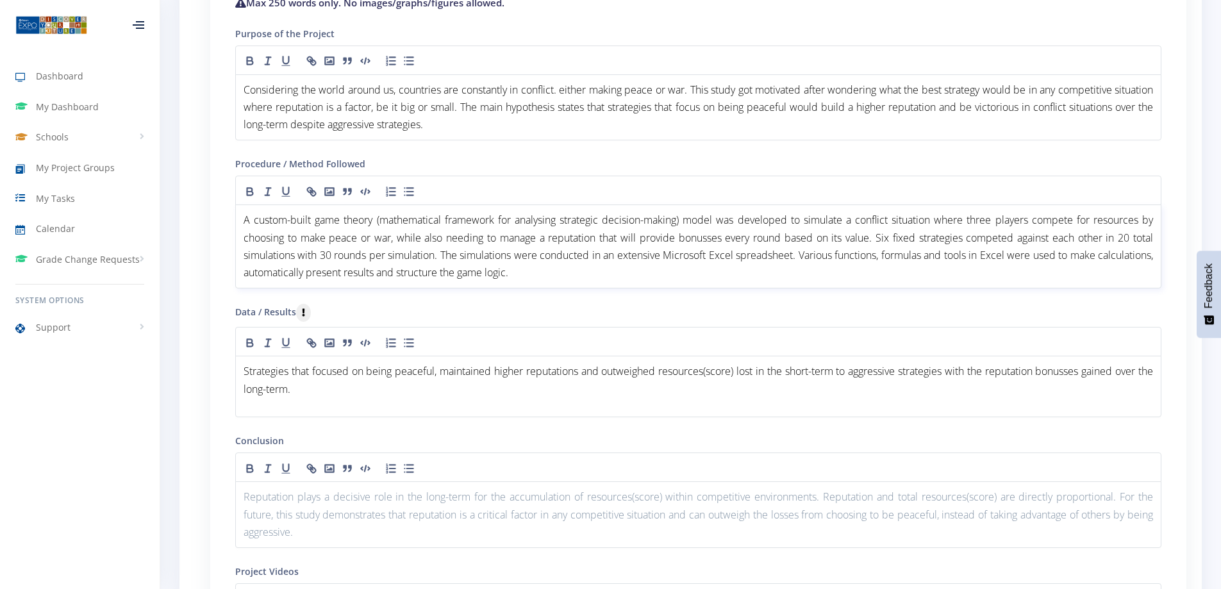
click at [443, 251] on span "A custom-built game theory (mathematical framework for analysing strategic deci…" at bounding box center [700, 246] width 912 height 67
click at [465, 381] on p "Strategies that focused on being peaceful, maintained higher reputations and ou…" at bounding box center [698, 380] width 909 height 35
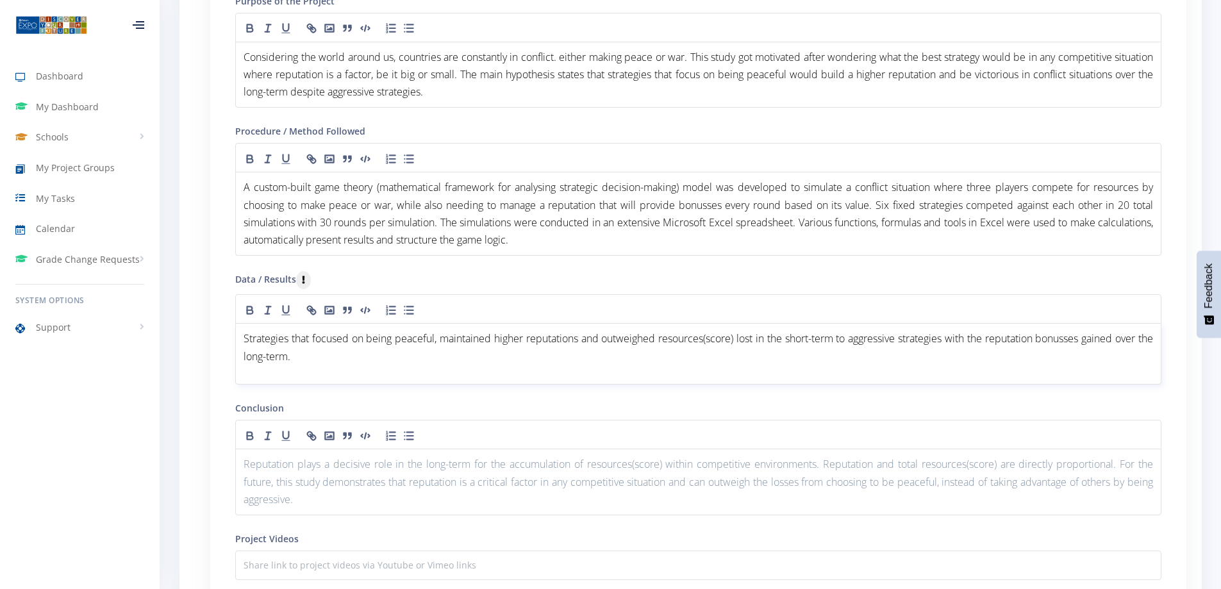
scroll to position [1407, 0]
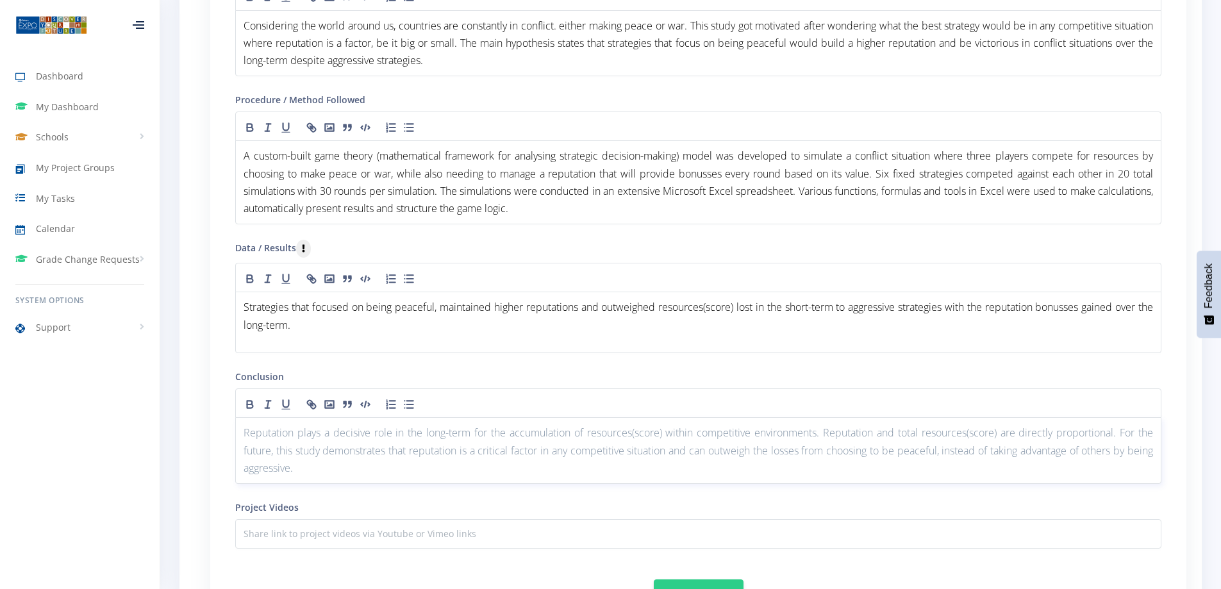
click at [390, 459] on p "Reputation plays a decisive role in the long-term for the accumulation of resou…" at bounding box center [698, 450] width 909 height 53
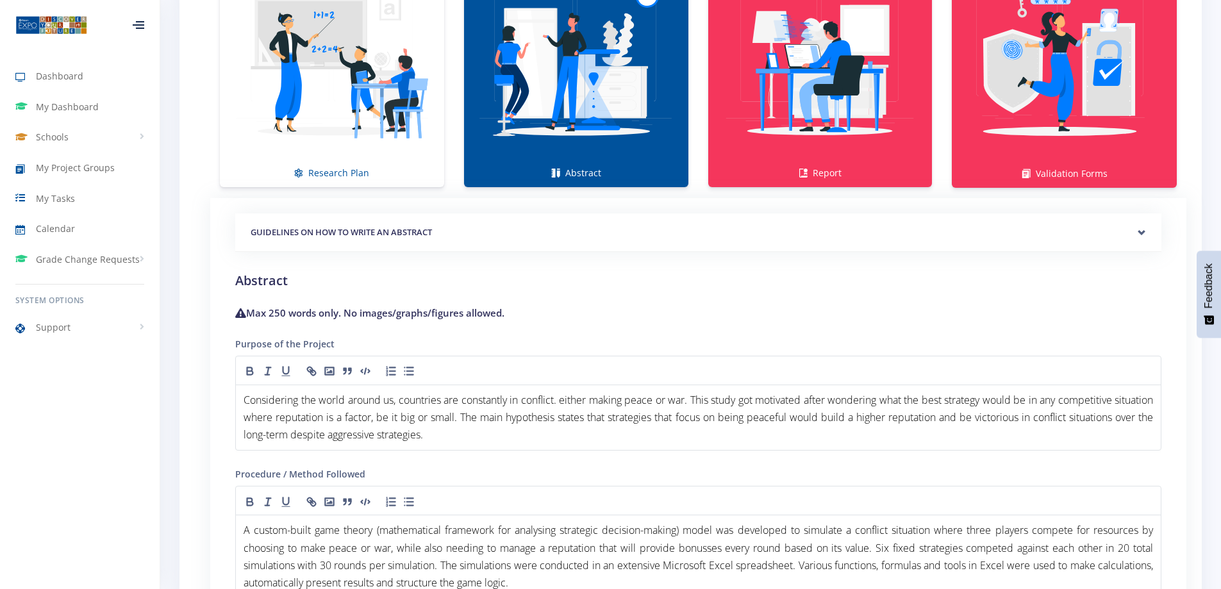
scroll to position [1022, 0]
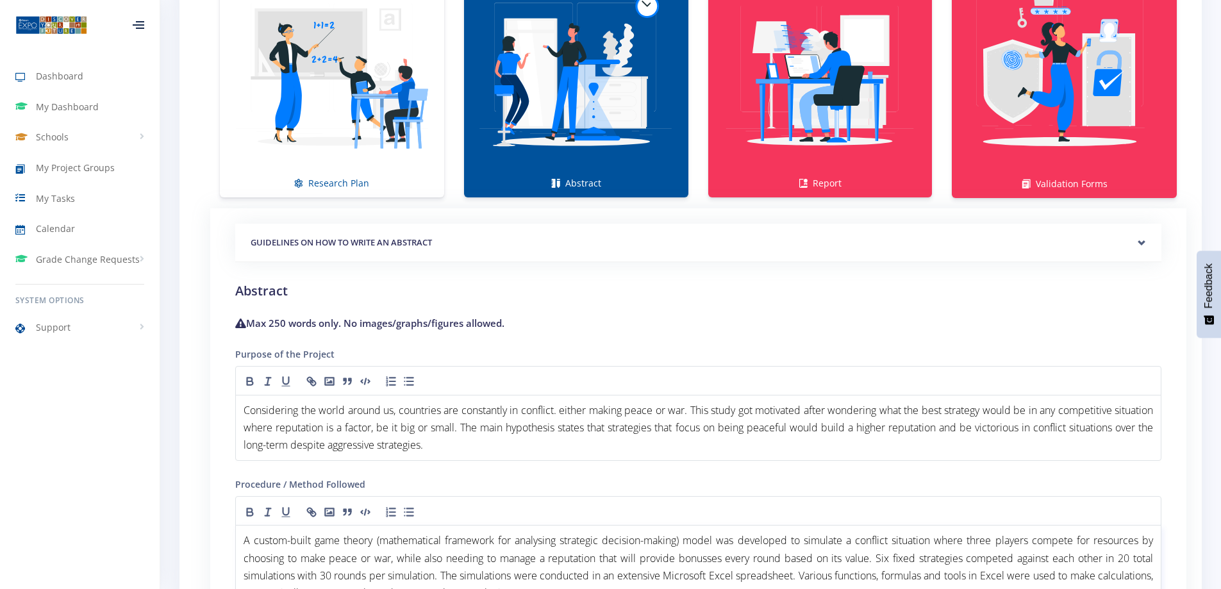
click at [545, 543] on span "A custom-built game theory (mathematical framework for analysing strategic deci…" at bounding box center [700, 566] width 912 height 67
click at [639, 424] on span "Considering the world around us, countries are constantly in conflict. either m…" at bounding box center [700, 427] width 912 height 49
drag, startPoint x: 420, startPoint y: 318, endPoint x: 482, endPoint y: 315, distance: 61.6
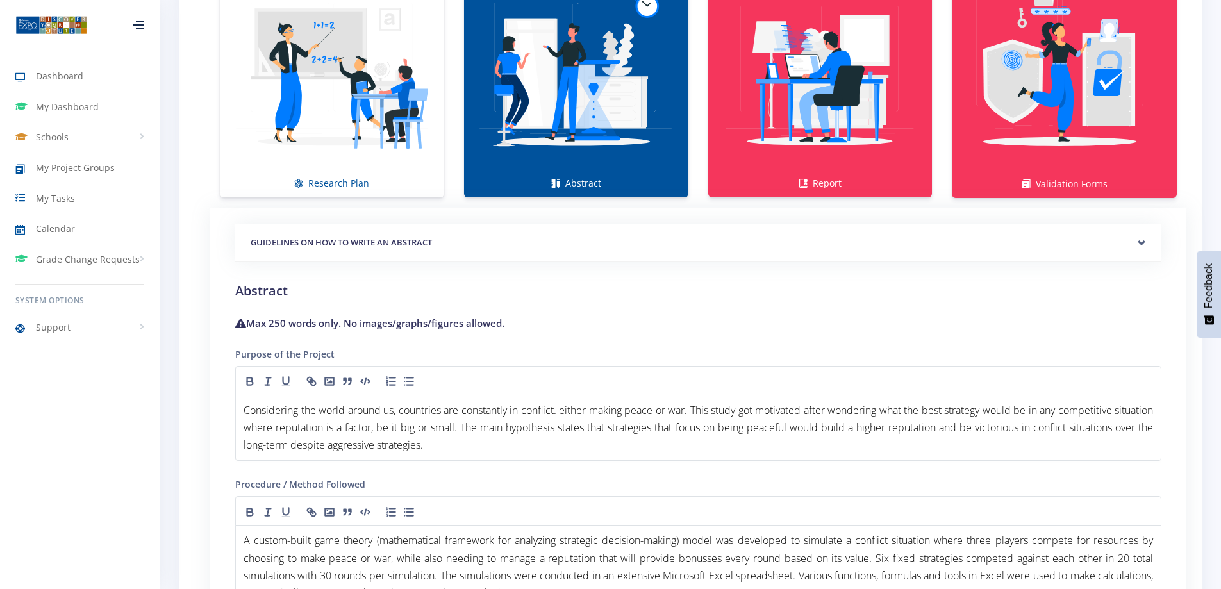
click at [463, 318] on h4 "Max 250 words only. No images/graphs/figures allowed." at bounding box center [698, 323] width 926 height 15
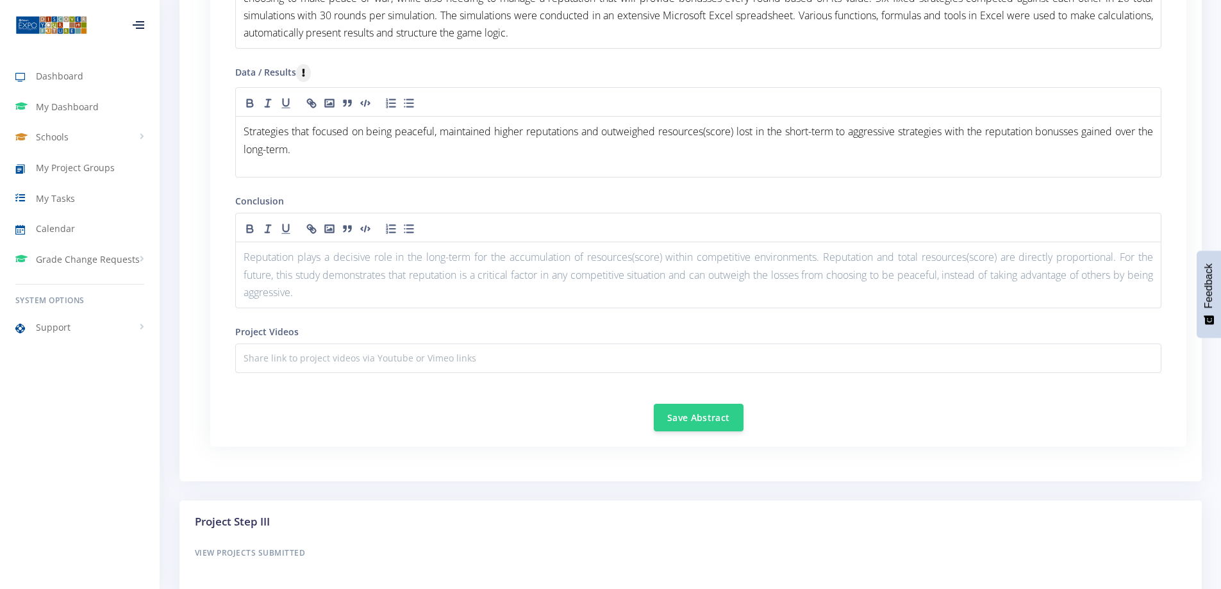
scroll to position [1599, 0]
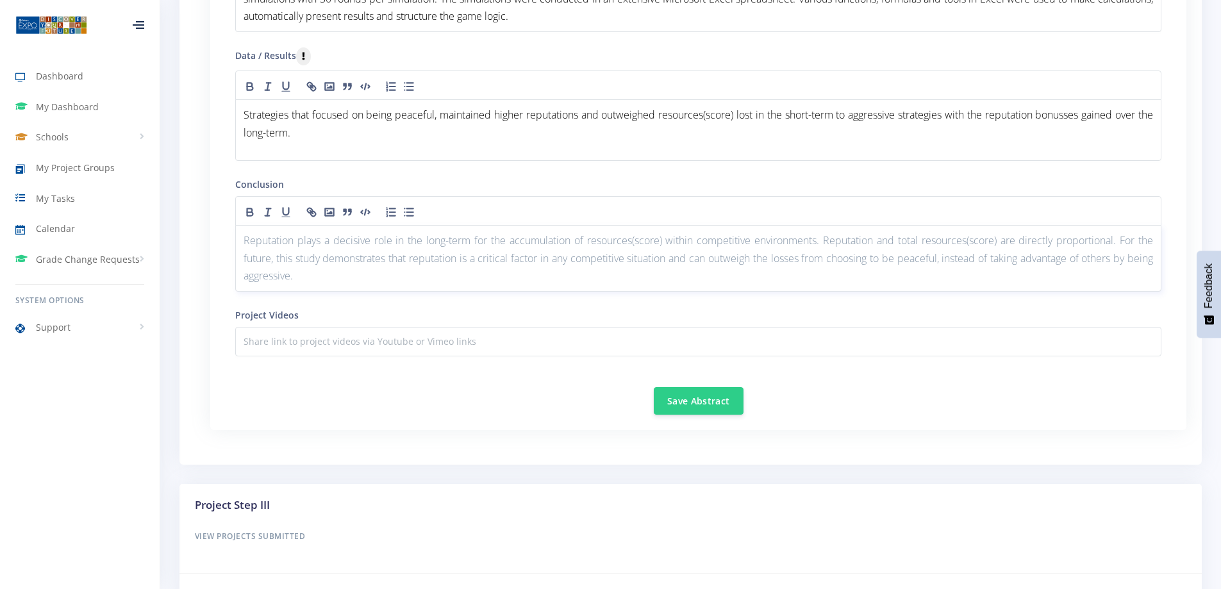
click at [383, 280] on p "Reputation plays a decisive role in the long-term for the accumulation of resou…" at bounding box center [698, 258] width 909 height 53
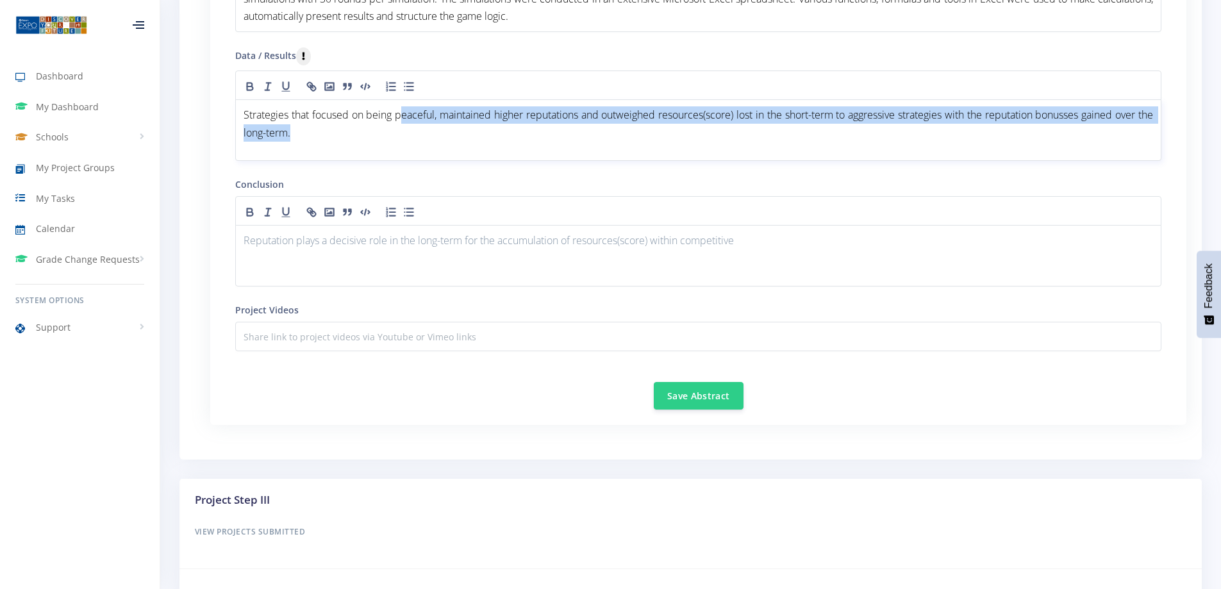
drag, startPoint x: 404, startPoint y: 123, endPoint x: 571, endPoint y: 108, distance: 167.9
click at [492, 121] on p "Strategies that focused on being peaceful, maintained higher reputations and ou…" at bounding box center [698, 123] width 909 height 35
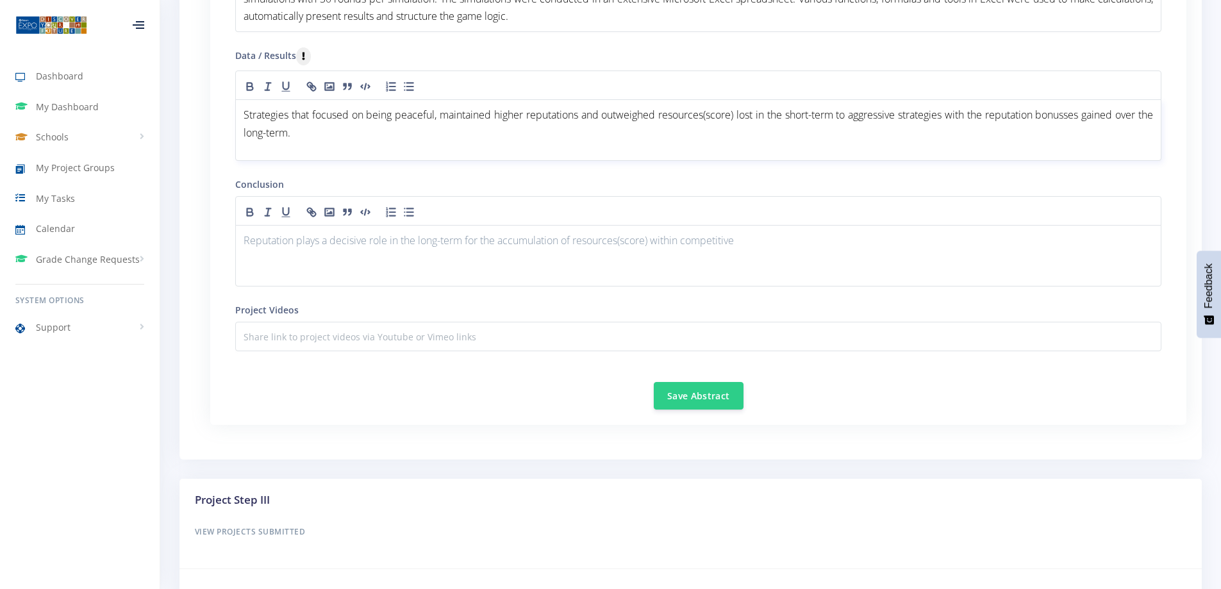
click at [572, 108] on span "Strategies that focused on being peaceful, maintained higher reputations and ou…" at bounding box center [700, 123] width 912 height 31
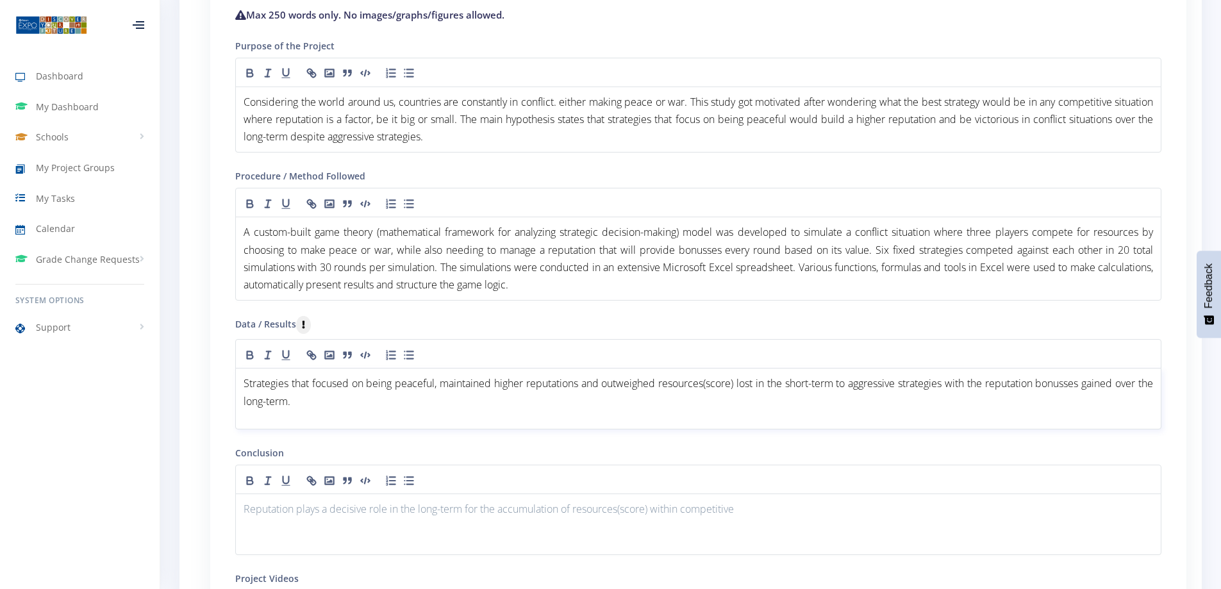
scroll to position [1278, 0]
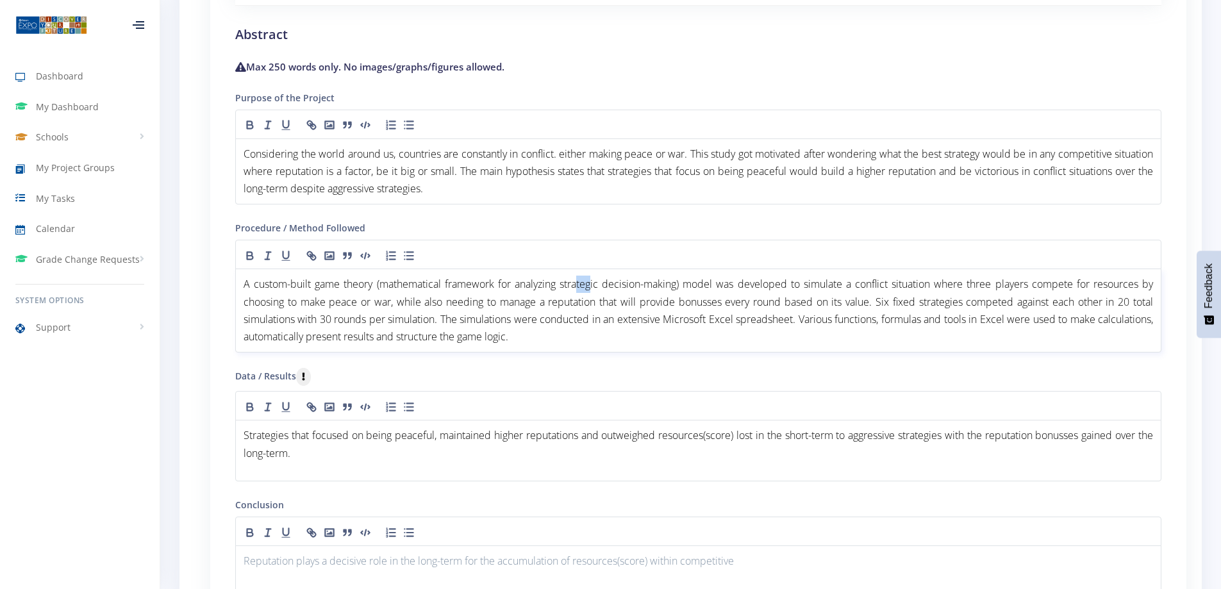
drag, startPoint x: 586, startPoint y: 287, endPoint x: 475, endPoint y: 284, distance: 111.6
click at [535, 280] on span "A custom-built game theory (mathematical framework for analyzing strategic deci…" at bounding box center [700, 310] width 912 height 67
click at [540, 309] on p "A custom-built game theory (mathematical framework for analyzing strategic deci…" at bounding box center [698, 311] width 909 height 70
click at [585, 336] on p "A custom-built game theory (mathematical framework for analyzing strategic deci…" at bounding box center [698, 311] width 909 height 70
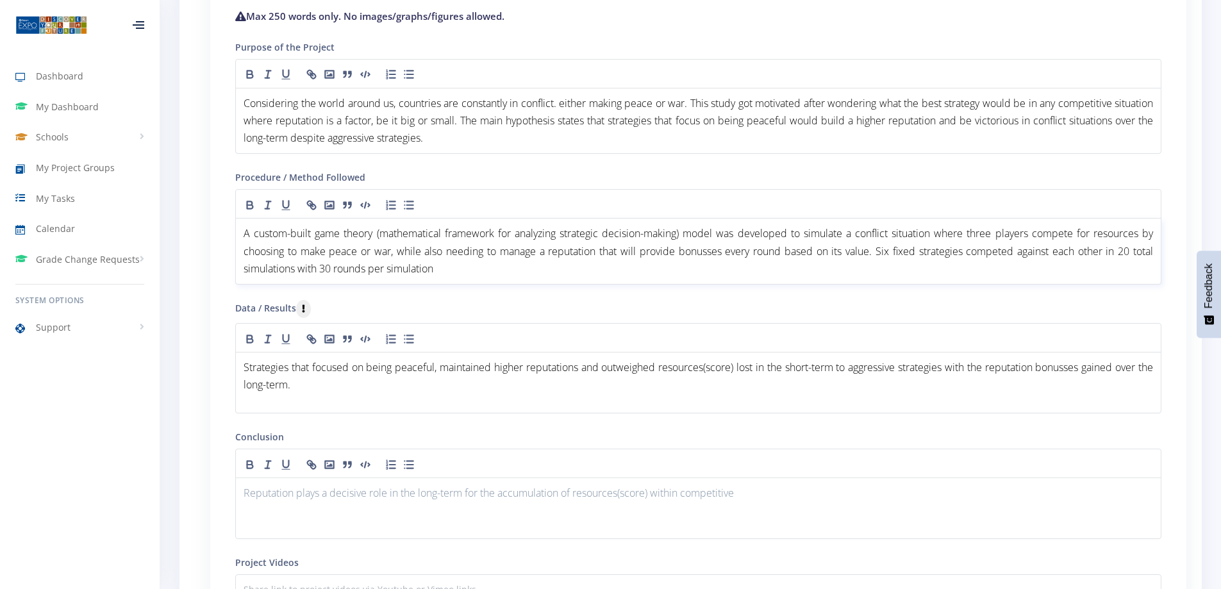
scroll to position [1480, 0]
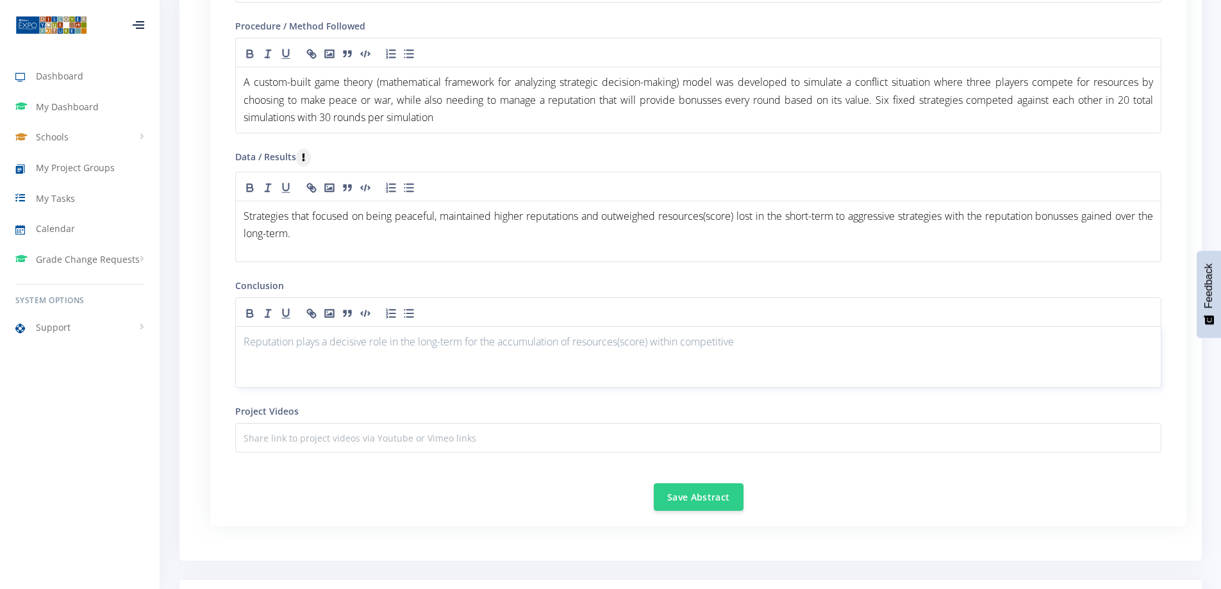
drag, startPoint x: 777, startPoint y: 348, endPoint x: 165, endPoint y: 319, distance: 612.7
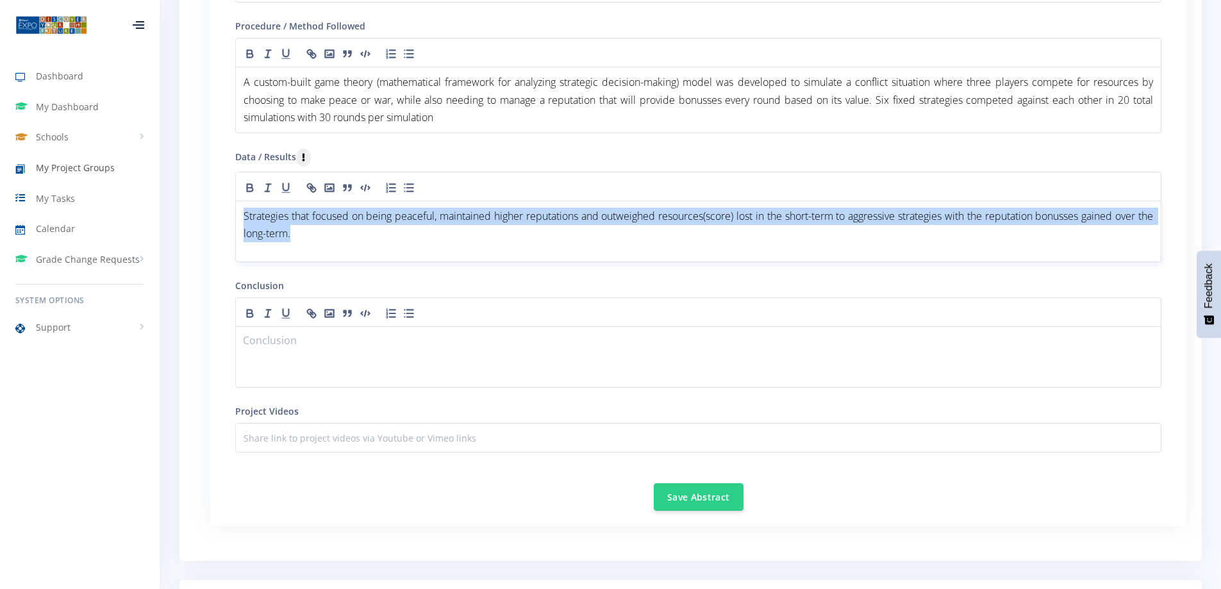
drag, startPoint x: 339, startPoint y: 248, endPoint x: 119, endPoint y: 172, distance: 233.3
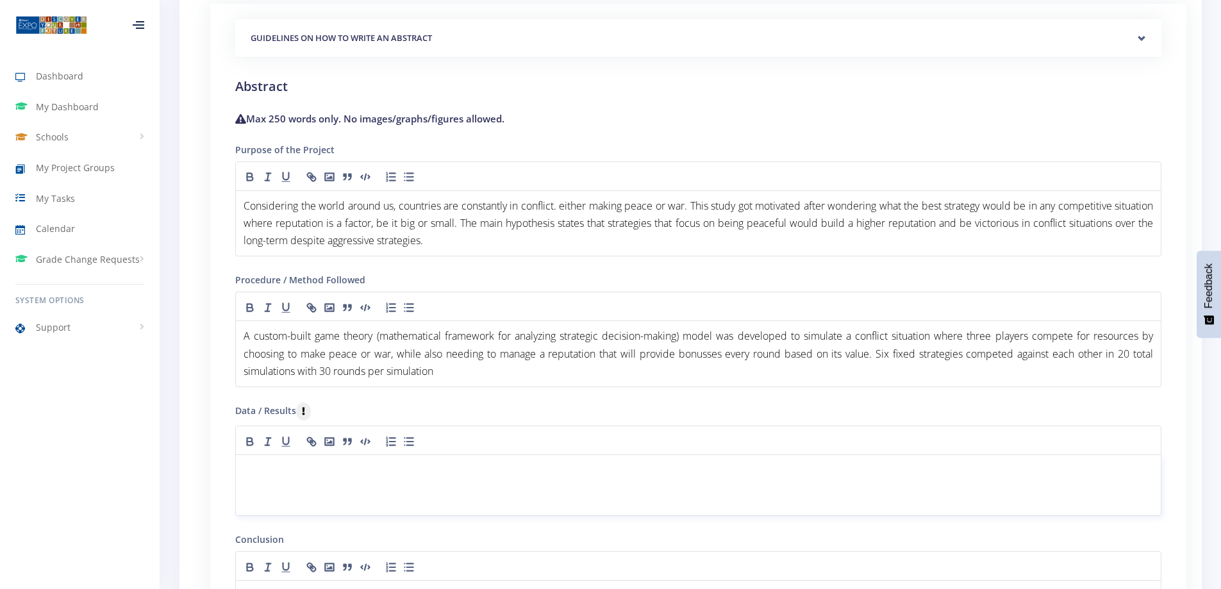
scroll to position [1224, 0]
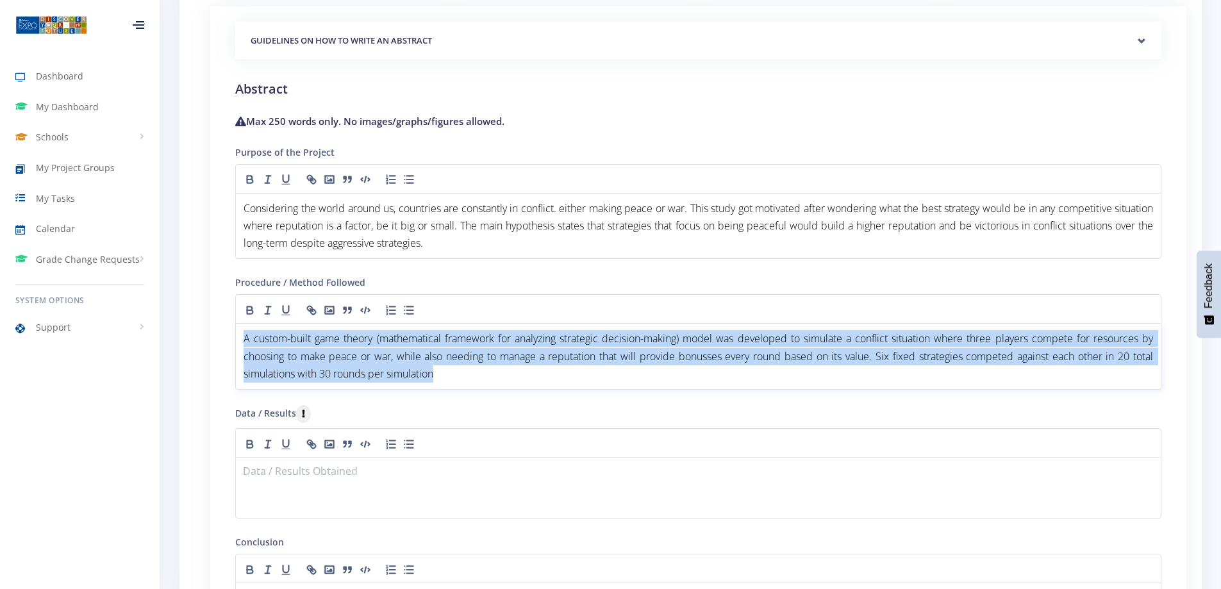
drag, startPoint x: 481, startPoint y: 379, endPoint x: 199, endPoint y: 321, distance: 288.6
click at [199, 321] on div "Research Plan Abstract Report Validation Forms ●" at bounding box center [690, 268] width 991 height 1030
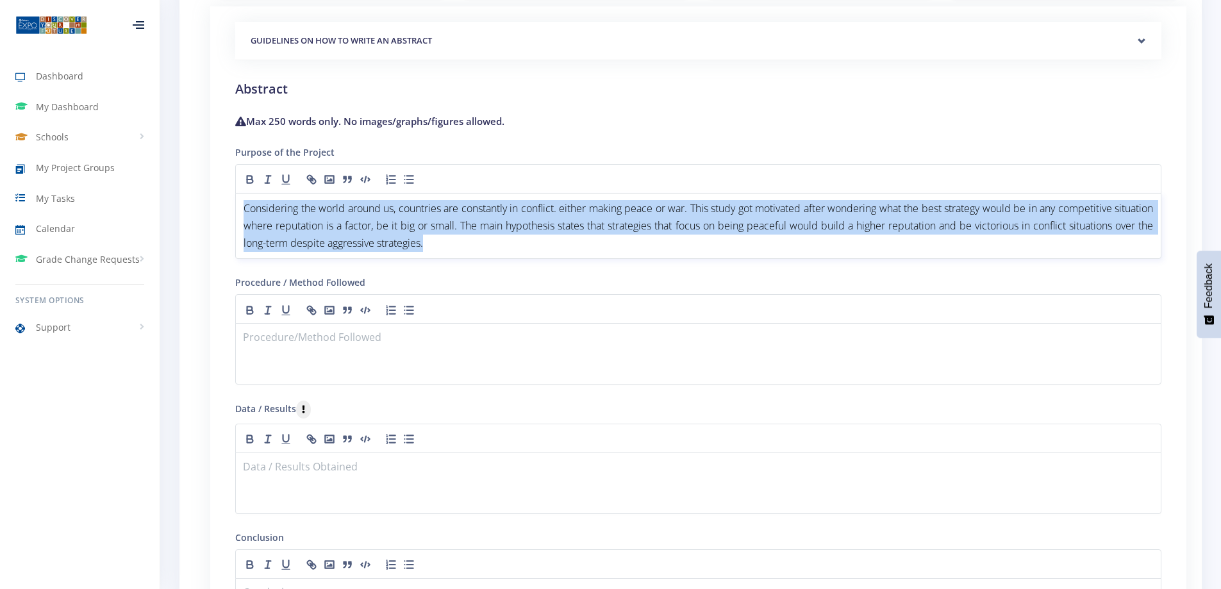
drag, startPoint x: 493, startPoint y: 247, endPoint x: 205, endPoint y: 186, distance: 294.0
click at [205, 186] on div "Research Plan Abstract Report Validation Forms ●" at bounding box center [690, 265] width 991 height 1025
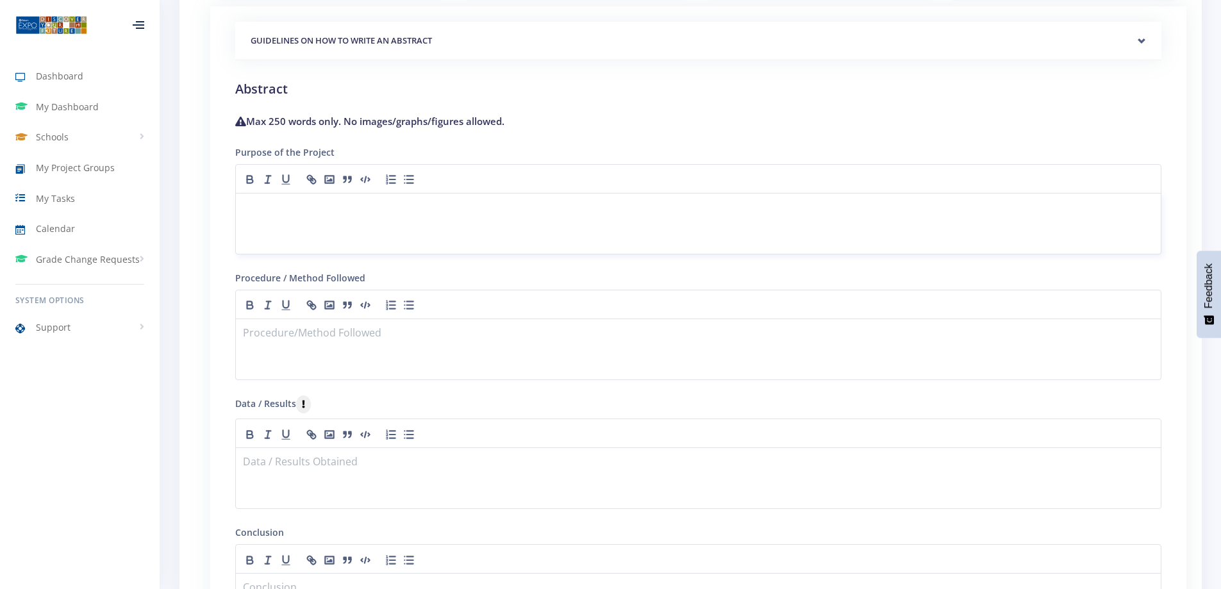
click at [377, 207] on p at bounding box center [698, 208] width 909 height 17
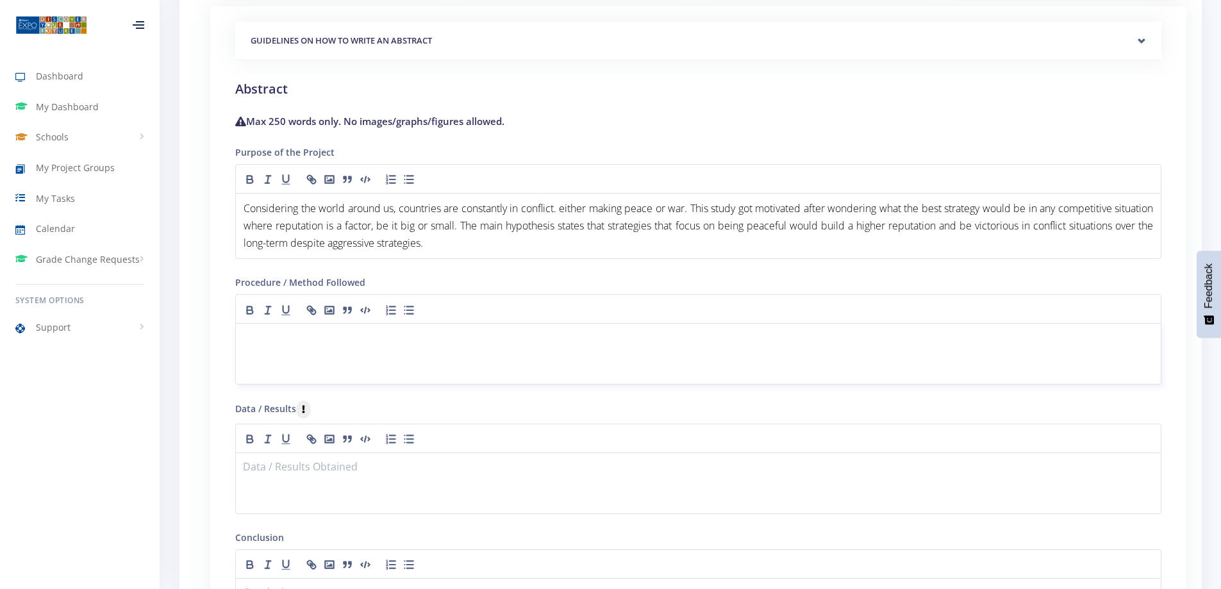
click at [414, 351] on div at bounding box center [698, 354] width 926 height 62
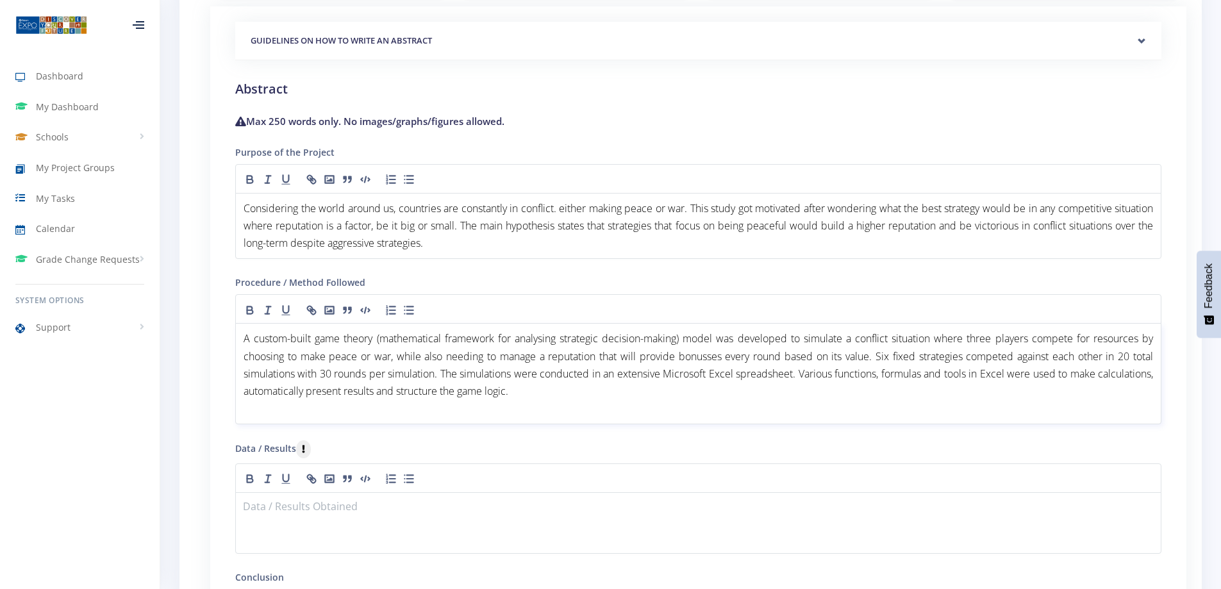
scroll to position [0, 0]
click at [379, 507] on div at bounding box center [698, 505] width 926 height 62
click at [376, 483] on p at bounding box center [698, 489] width 909 height 17
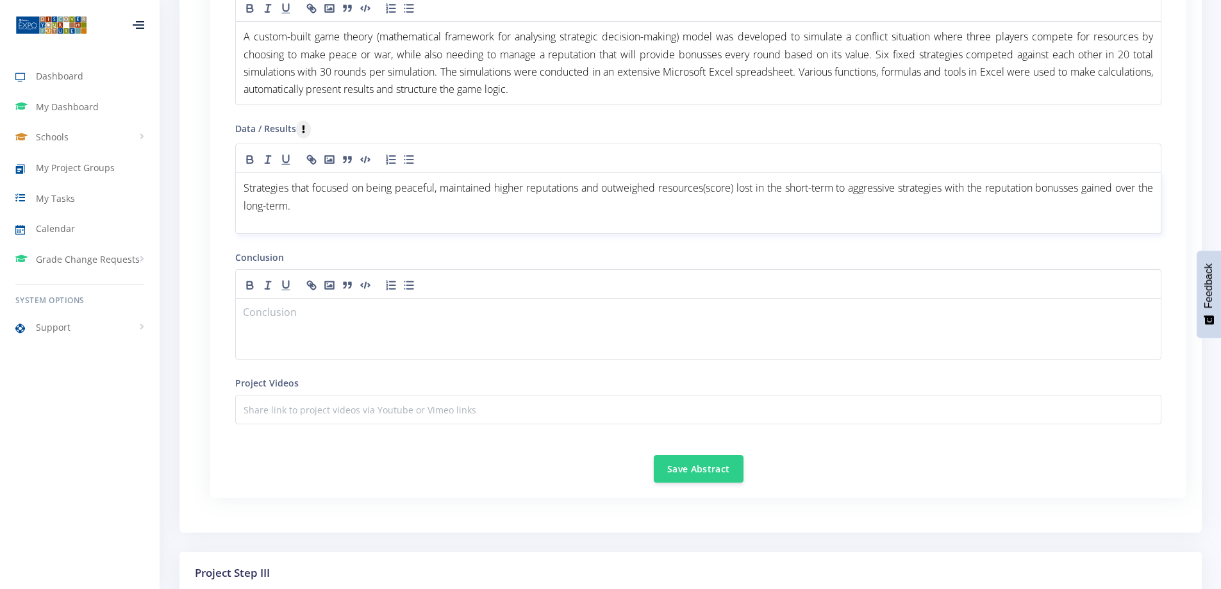
scroll to position [1352, 0]
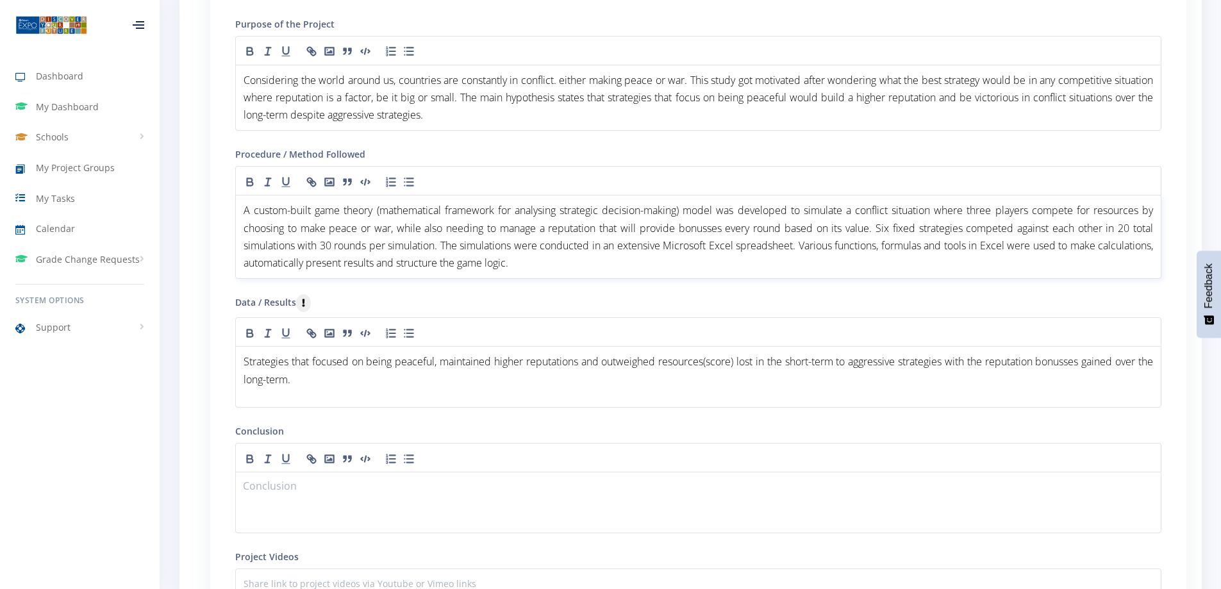
click at [543, 214] on span "A custom-built game theory (mathematical framework for analysing strategic deci…" at bounding box center [700, 236] width 912 height 67
click at [340, 486] on p at bounding box center [698, 487] width 909 height 17
click at [349, 486] on p at bounding box center [698, 487] width 909 height 17
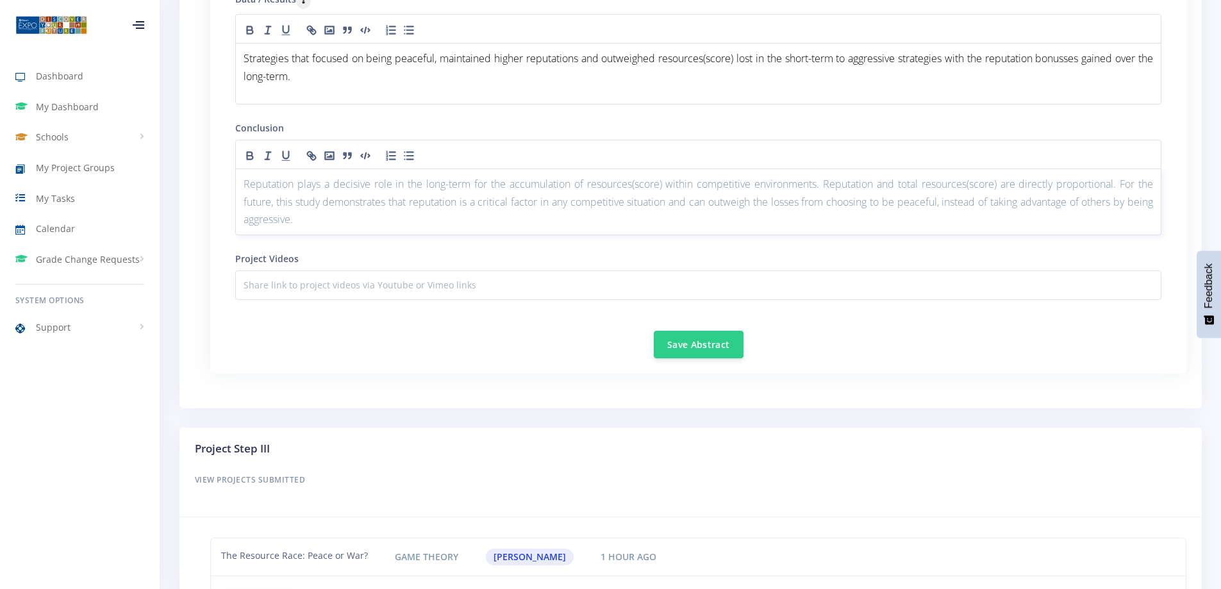
scroll to position [1673, 0]
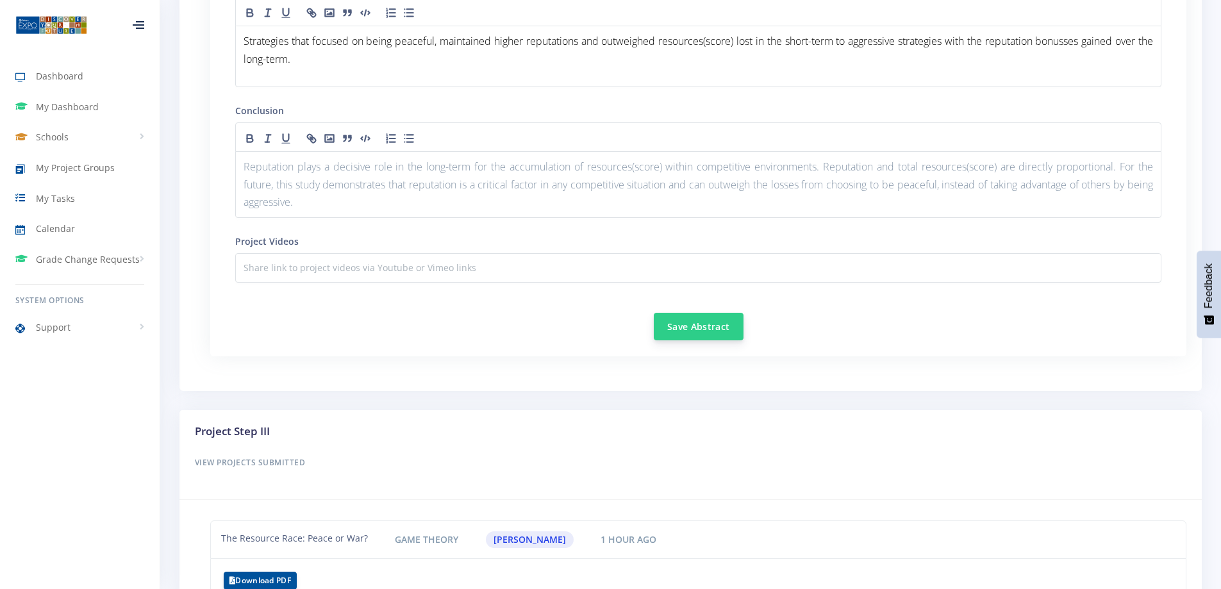
click at [720, 331] on button "Save Abstract" at bounding box center [699, 327] width 90 height 28
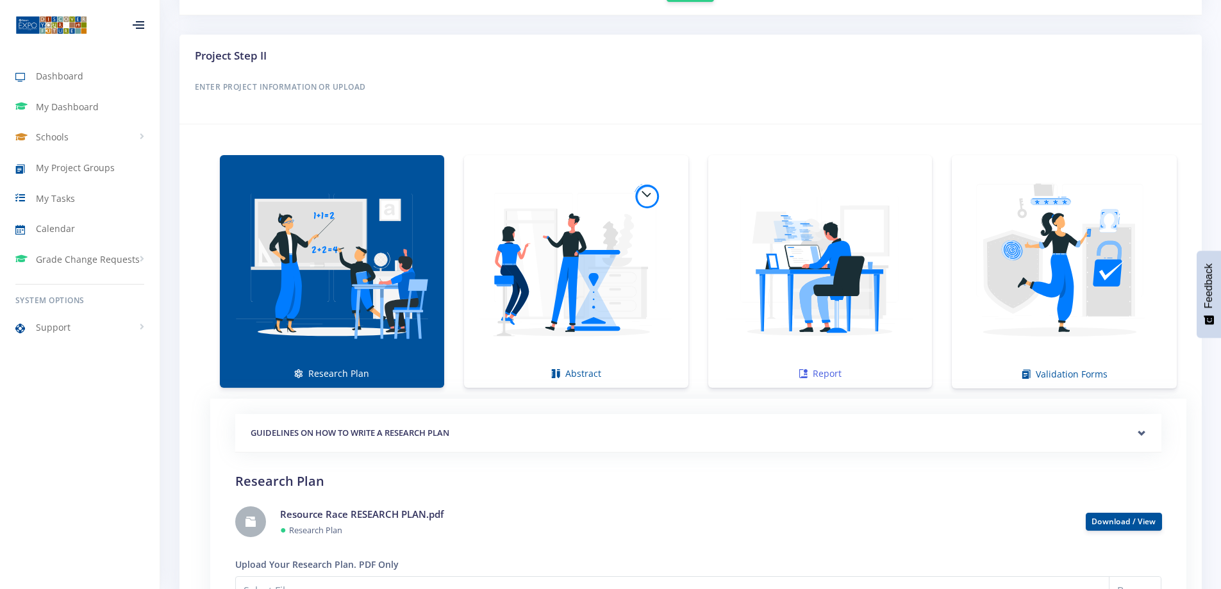
scroll to position [897, 0]
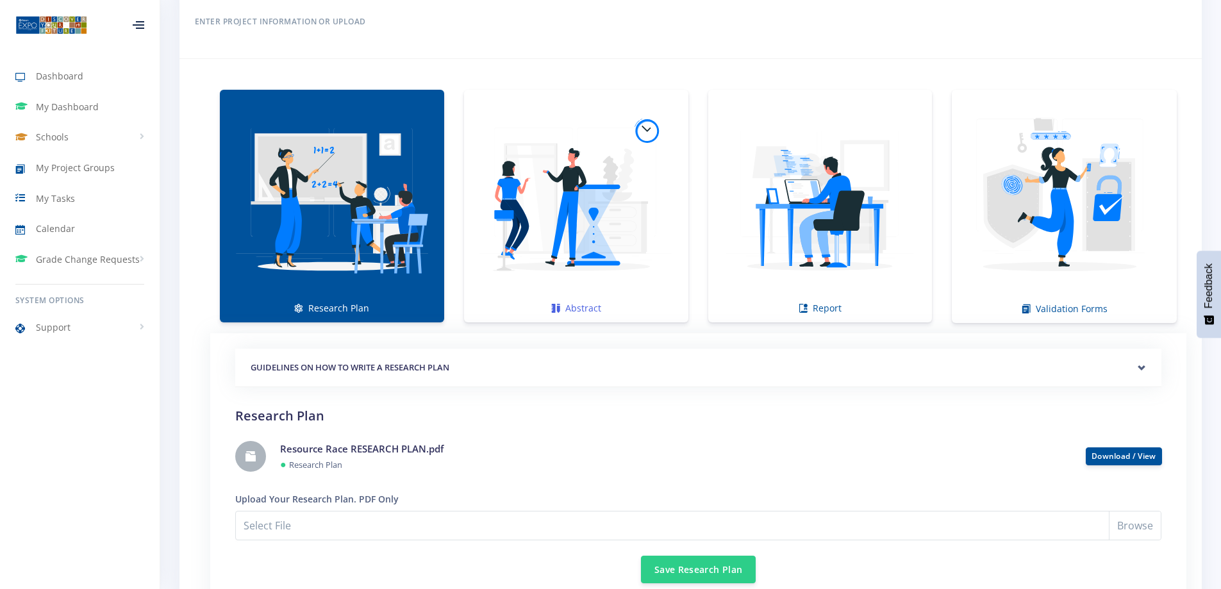
click at [572, 176] on img at bounding box center [576, 199] width 204 height 204
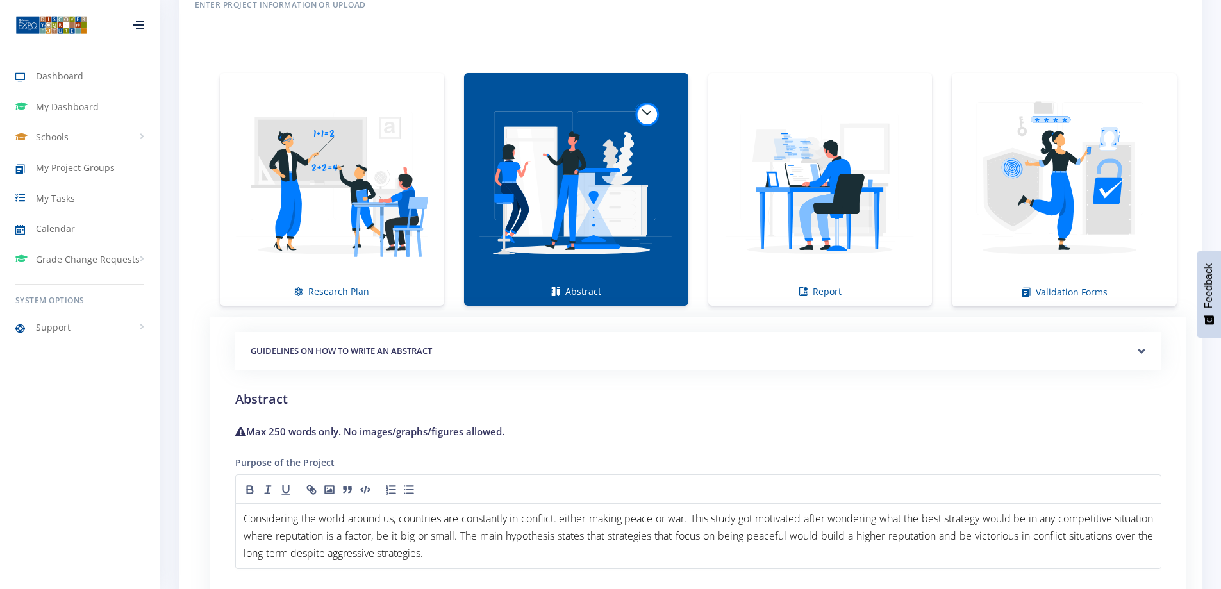
scroll to position [926, 0]
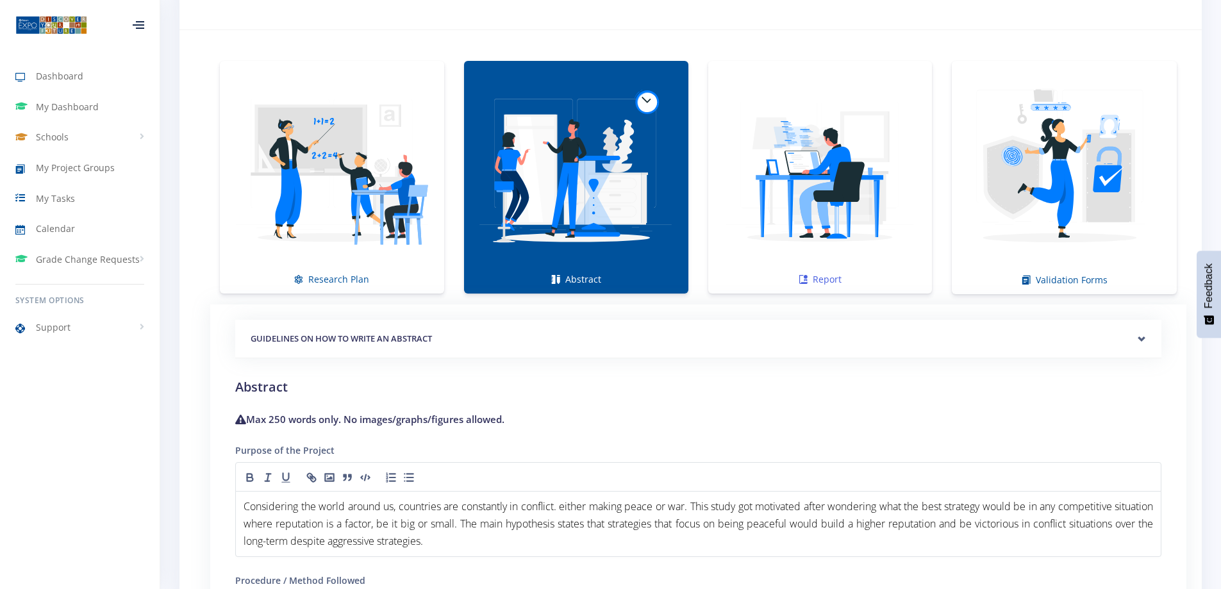
click at [752, 173] on img at bounding box center [820, 171] width 204 height 204
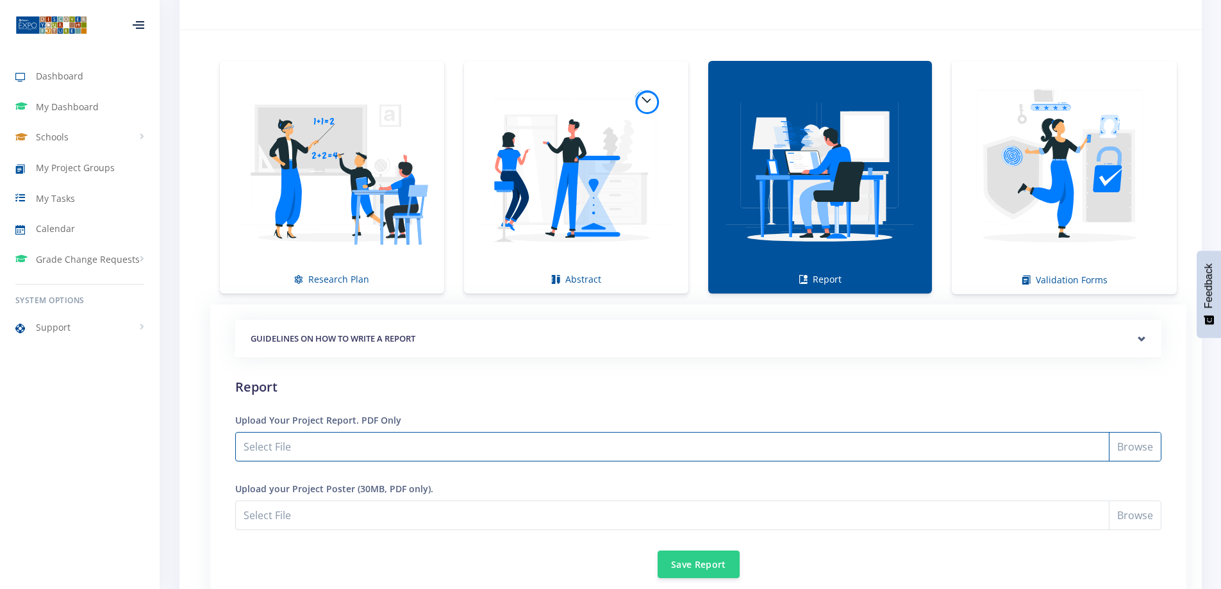
click at [329, 446] on input "Select File" at bounding box center [698, 446] width 926 height 29
click at [365, 449] on input "Select File" at bounding box center [698, 446] width 926 height 29
type input "C:\fakepath\Resource Race PROJECT REPORT.pdf"
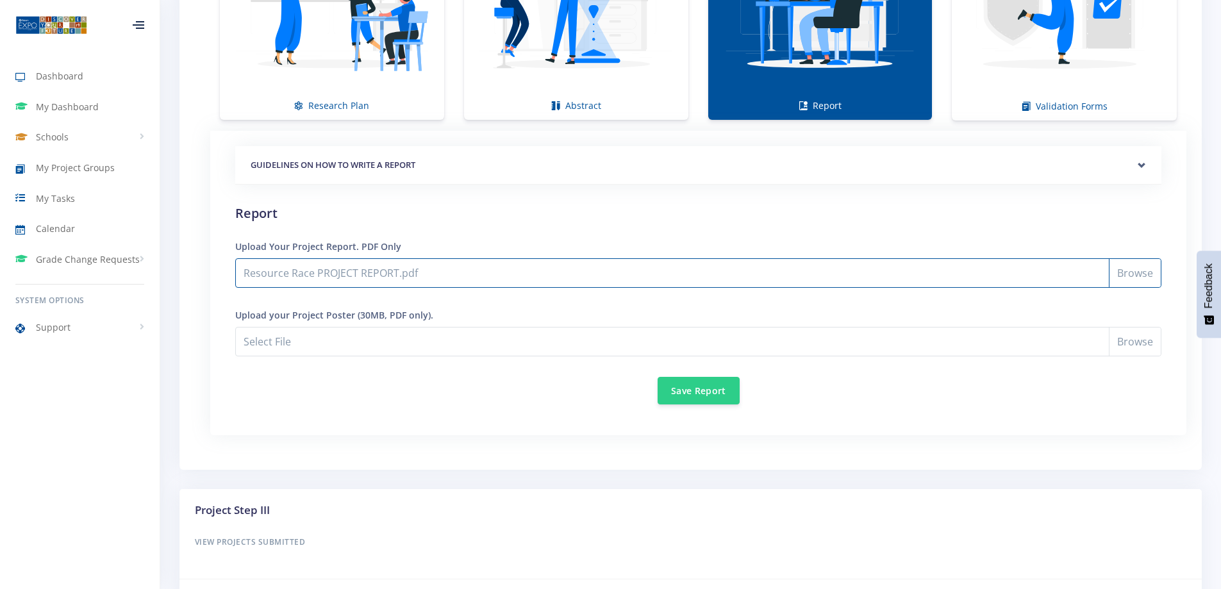
scroll to position [1118, 0]
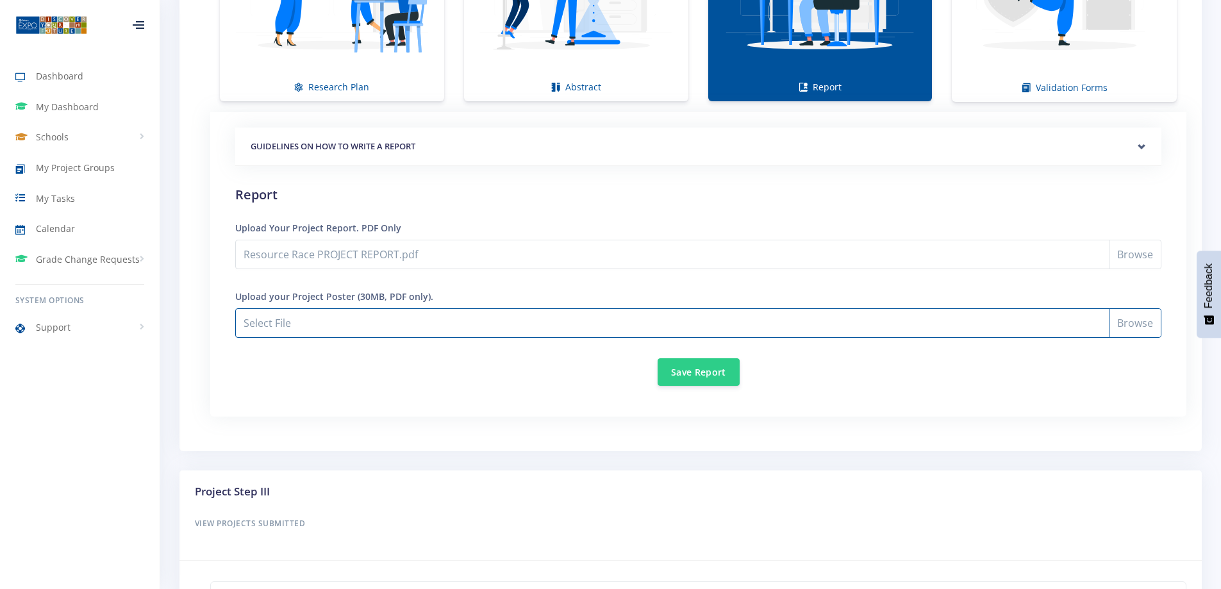
click at [324, 322] on input "Resource Race PROJECT REPORT.pdf" at bounding box center [698, 322] width 926 height 29
click at [1118, 324] on input "Resource Race PROJECT REPORT.pdf" at bounding box center [698, 322] width 926 height 29
type input "C:\fakepath\Resource Race POSTER.pdf"
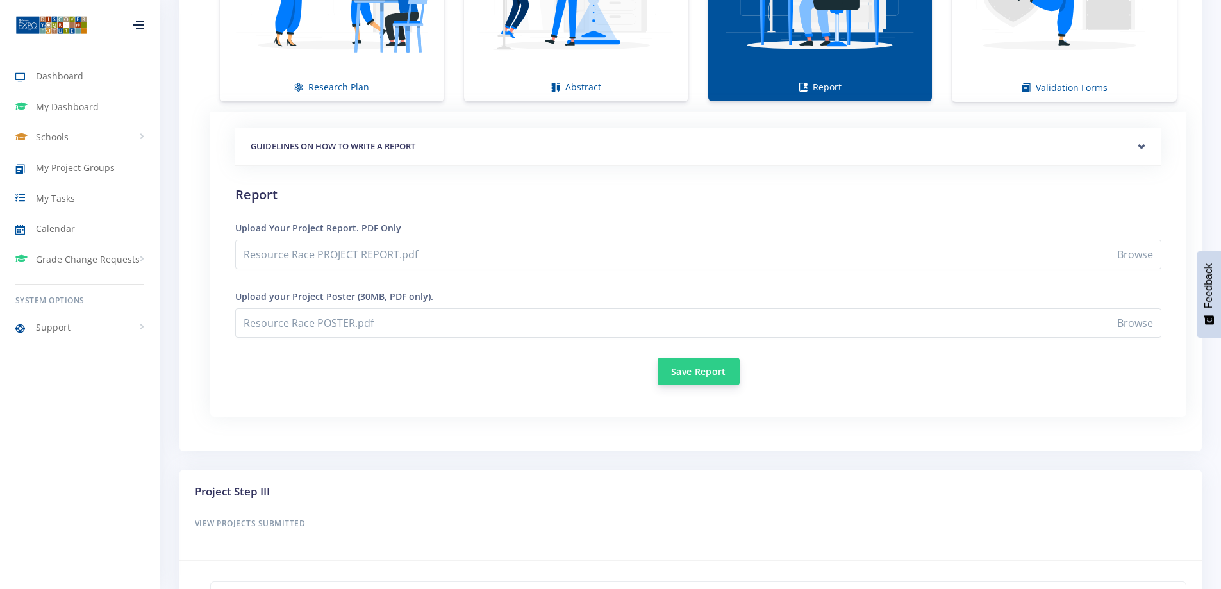
click at [687, 379] on button "Save Report" at bounding box center [698, 372] width 82 height 28
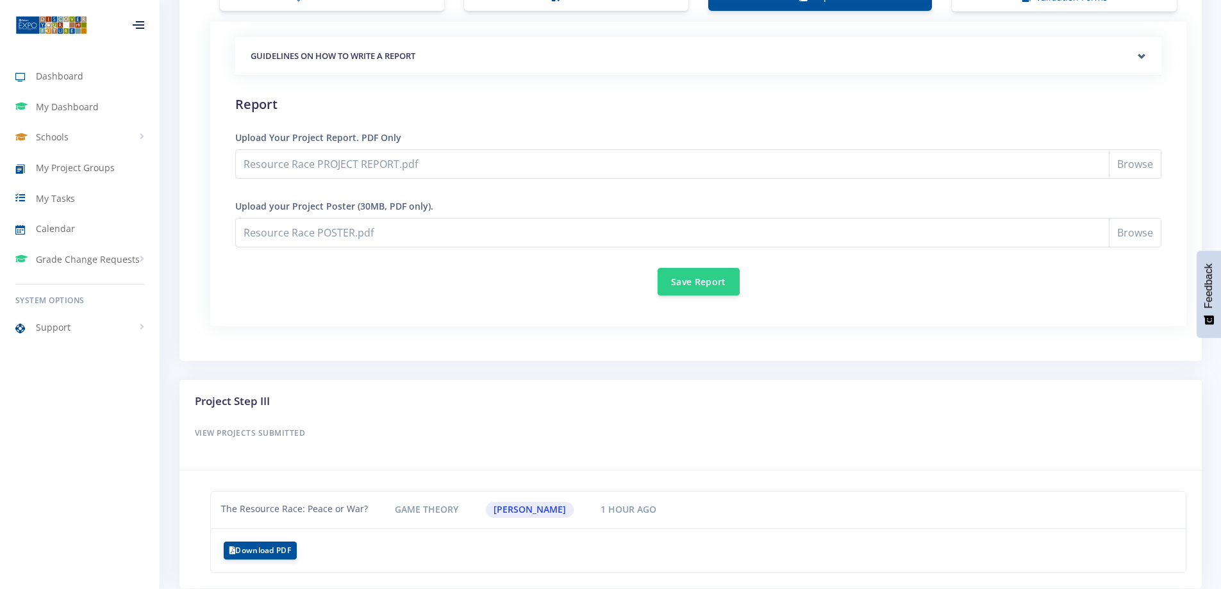
scroll to position [1246, 0]
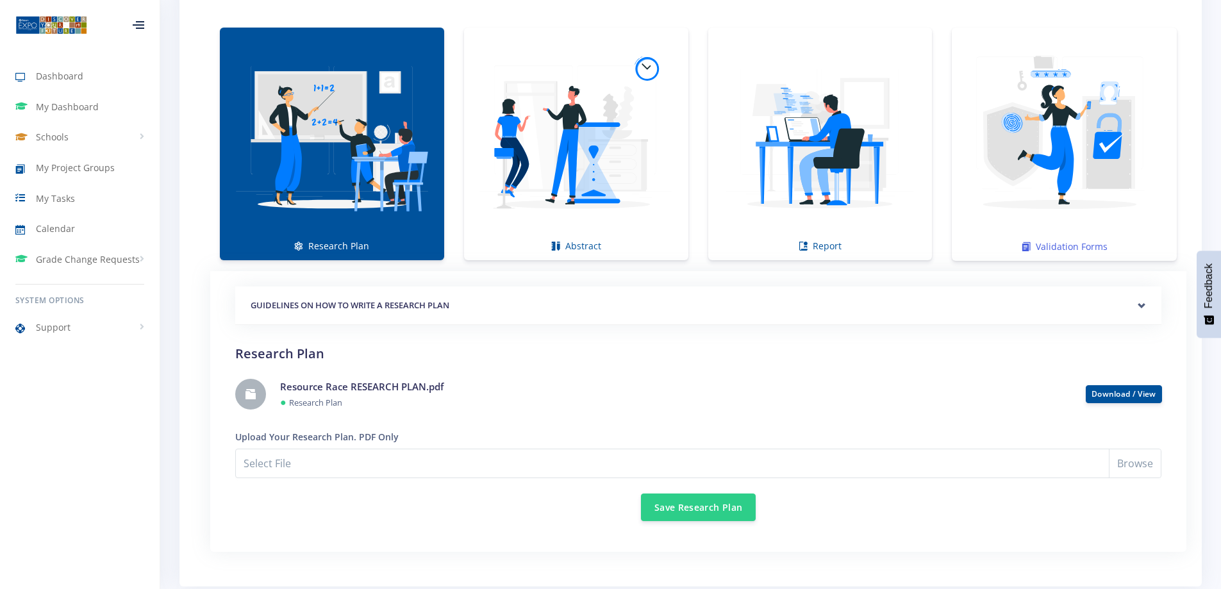
scroll to position [961, 0]
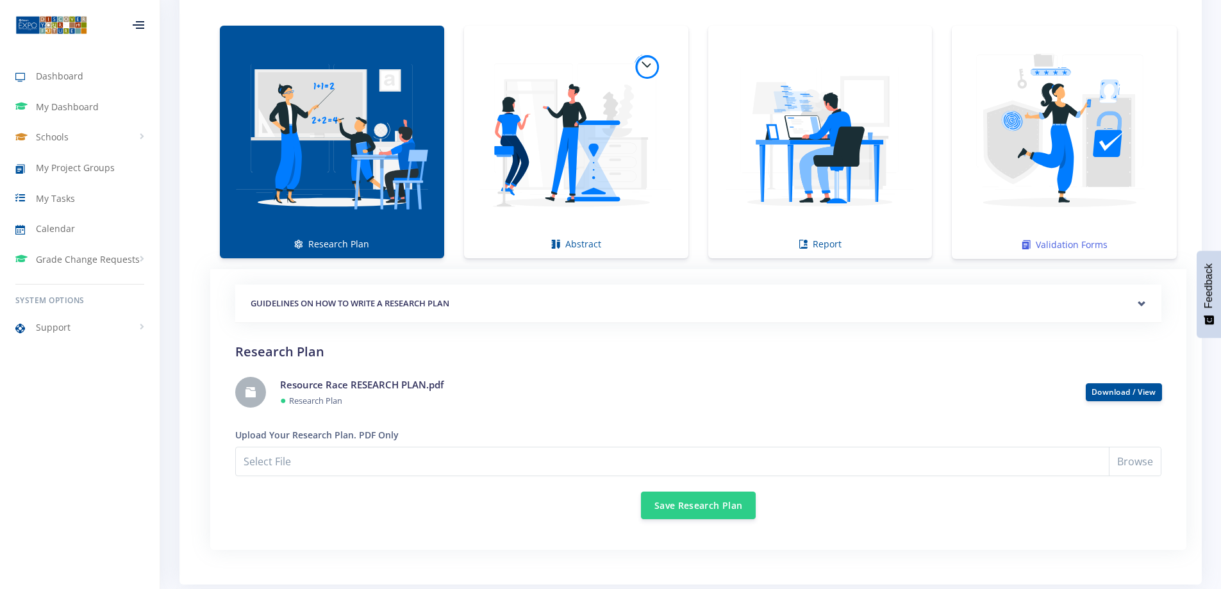
click at [1080, 170] on img at bounding box center [1064, 135] width 204 height 204
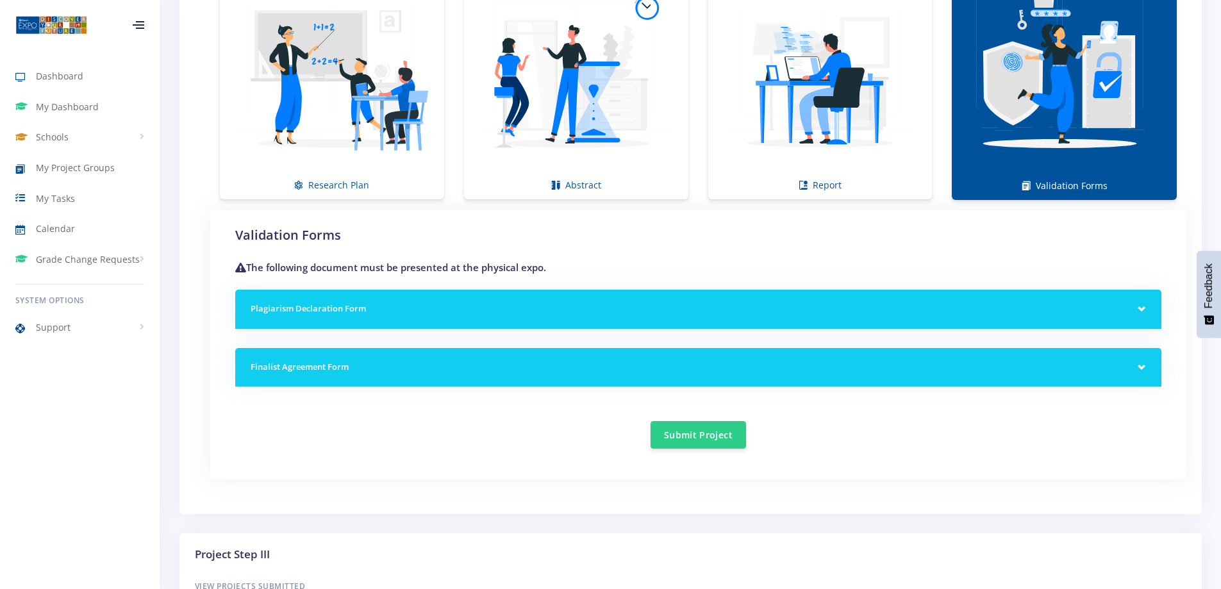
scroll to position [1025, 0]
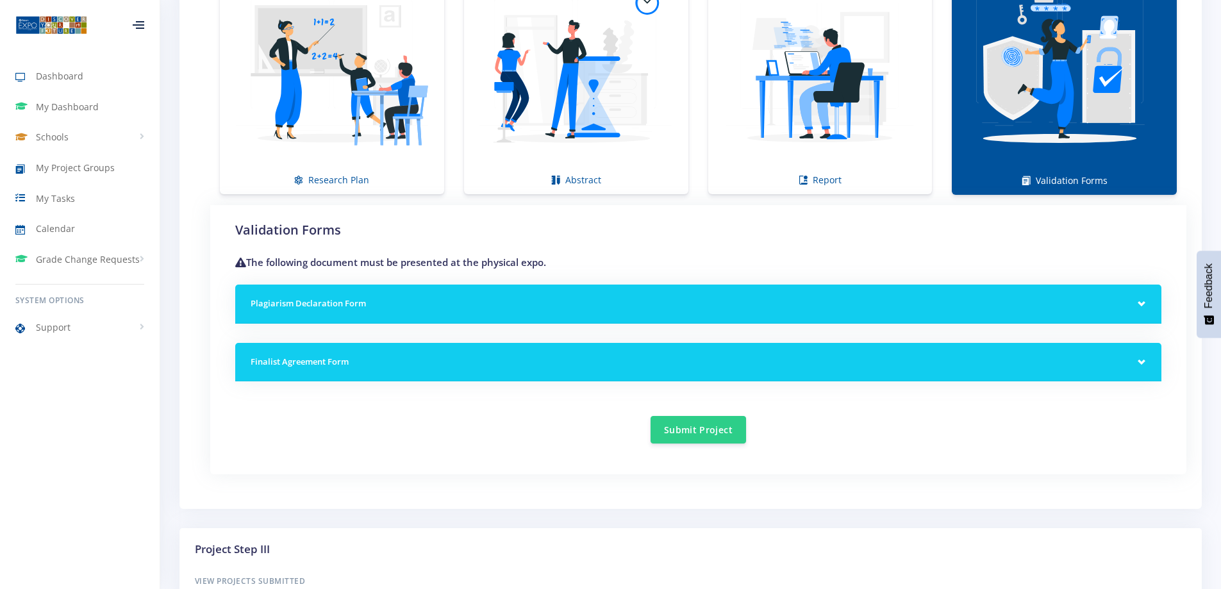
click at [1140, 297] on div "Plagiarism Declaration Form" at bounding box center [698, 304] width 926 height 39
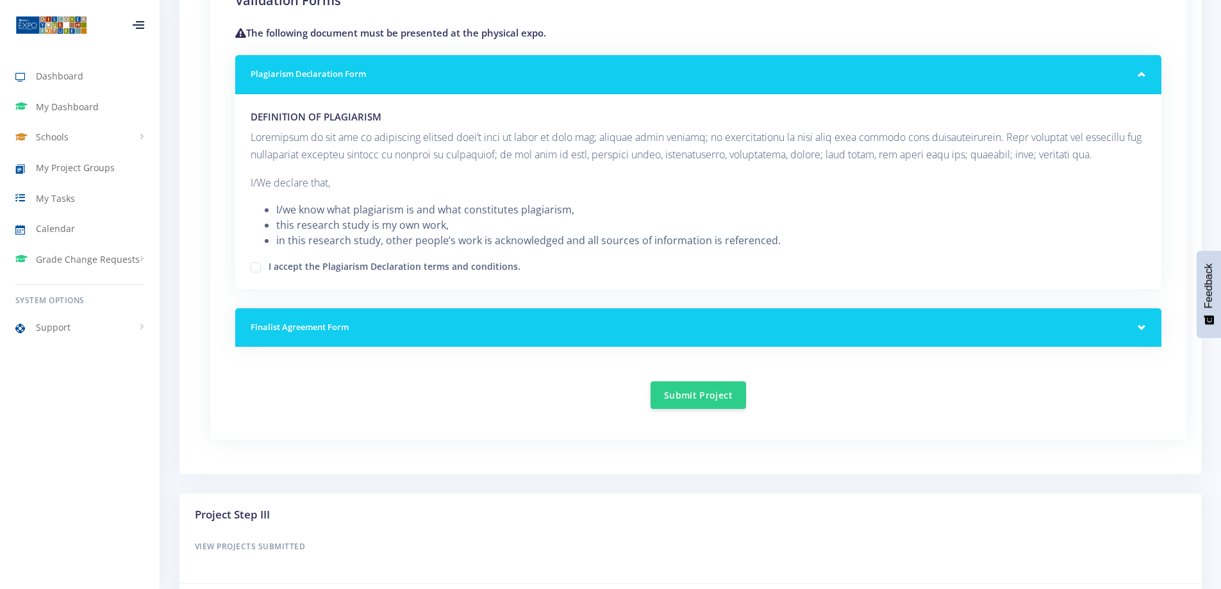
scroll to position [1153, 0]
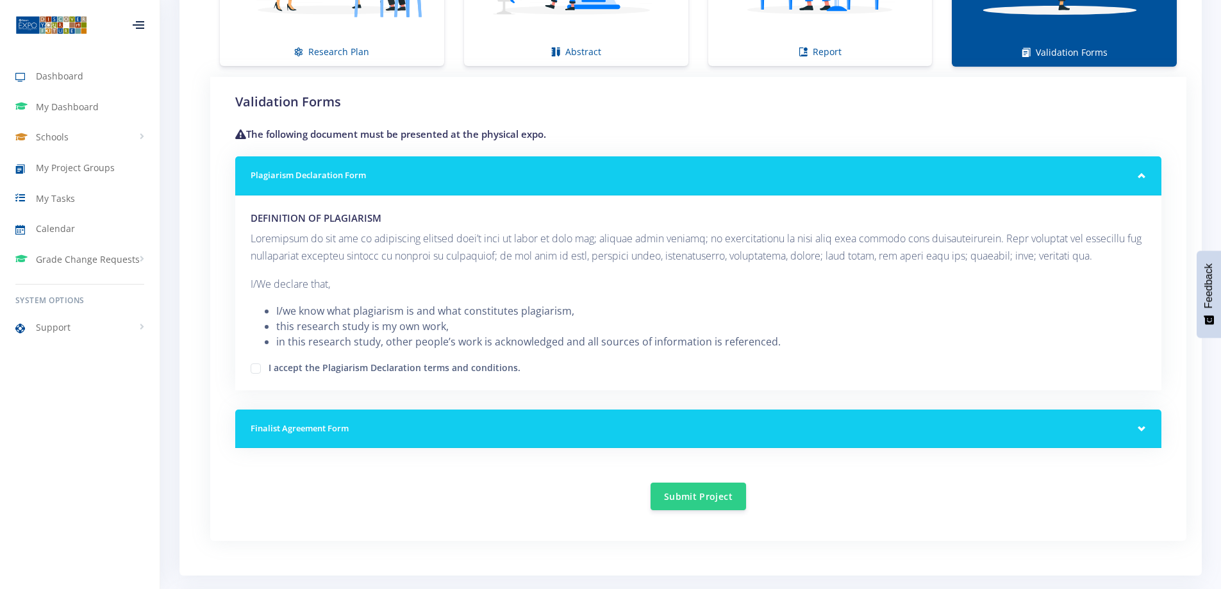
click at [327, 368] on label "I accept the Plagiarism Declaration terms and conditions." at bounding box center [395, 366] width 252 height 10
click at [277, 368] on input "I accept the Plagiarism Declaration terms and conditions." at bounding box center [273, 364] width 8 height 8
checkbox input "true"
click at [1138, 428] on div "Finalist Agreement Form" at bounding box center [698, 428] width 926 height 39
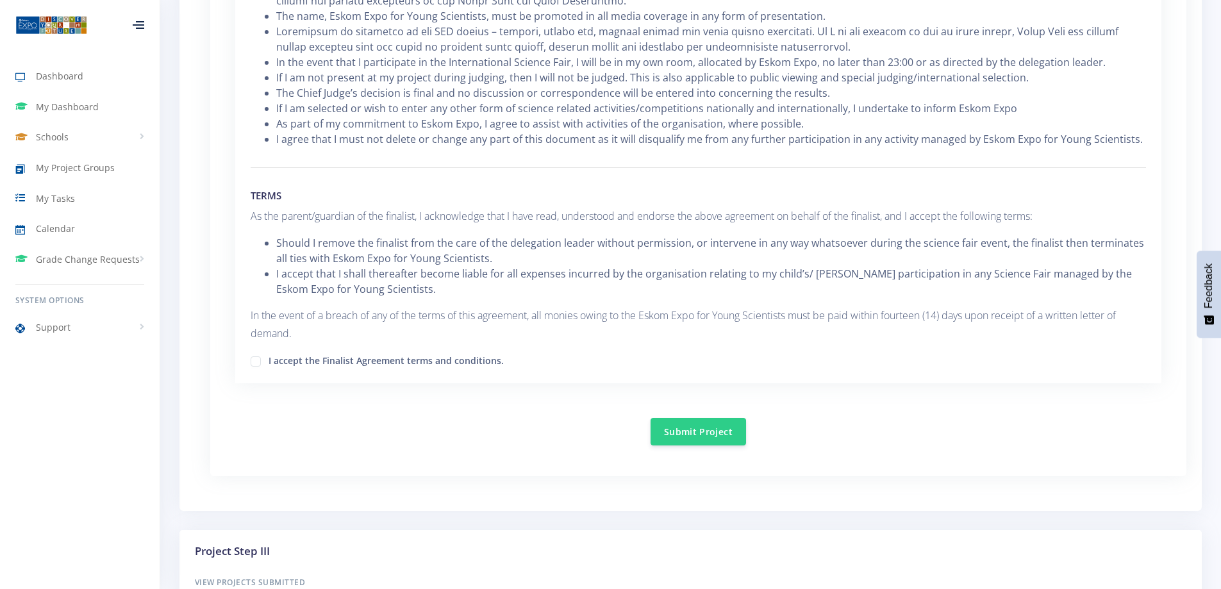
scroll to position [1858, 0]
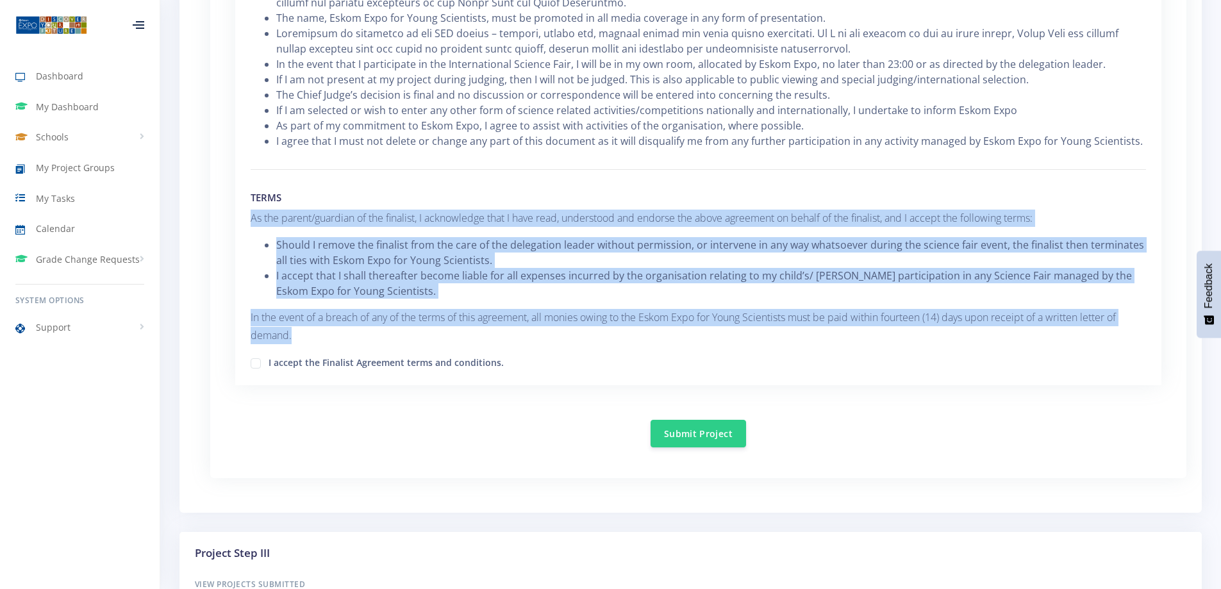
drag, startPoint x: 244, startPoint y: 199, endPoint x: 401, endPoint y: 324, distance: 199.8
click at [400, 323] on div "AGREEMENT ENTERED INTO BETWEEN ESKOM EXPO FOR YOUNG SCIENTISTS (Eskom Expo) AND…" at bounding box center [698, 64] width 926 height 641
click at [416, 325] on p "In the event of a breach of any of the terms of this agreement, all monies owin…" at bounding box center [698, 326] width 895 height 35
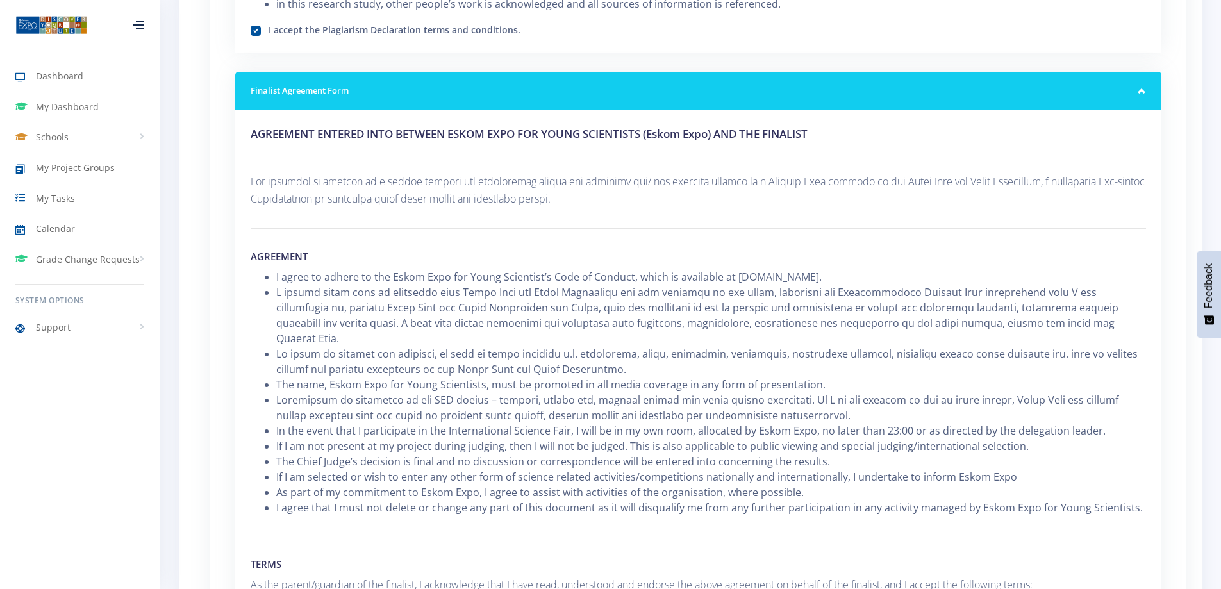
scroll to position [1473, 0]
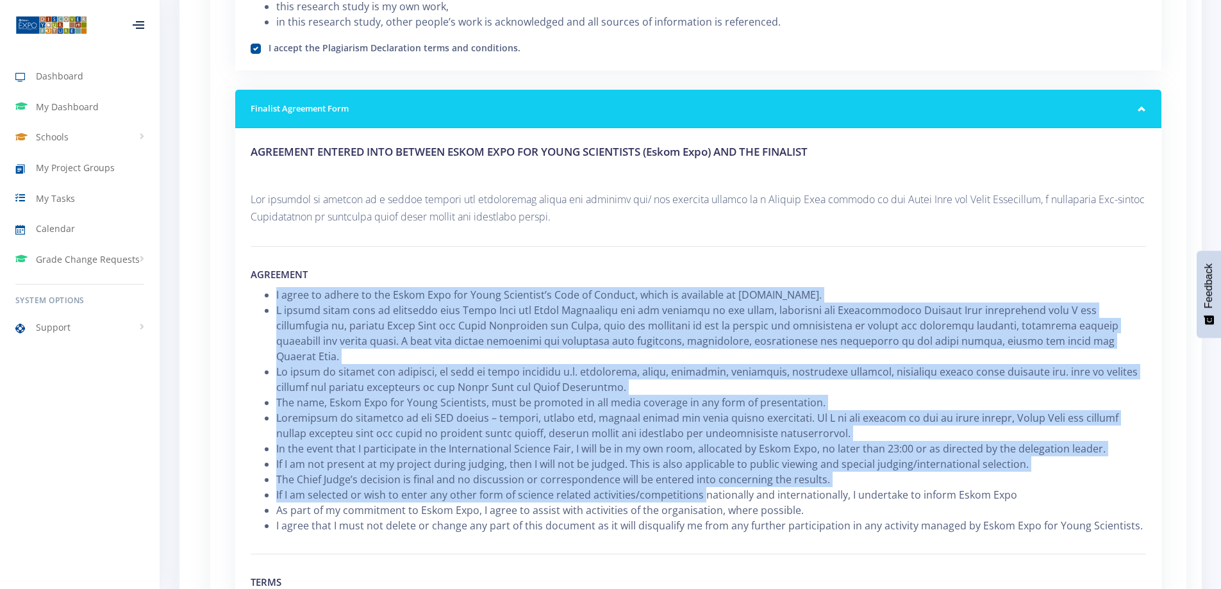
drag, startPoint x: 277, startPoint y: 295, endPoint x: 701, endPoint y: 483, distance: 464.2
click at [701, 483] on ul "I agree to adhere to the Eskom Expo for Young Scientist’s Code of Conduct, whic…" at bounding box center [698, 410] width 895 height 246
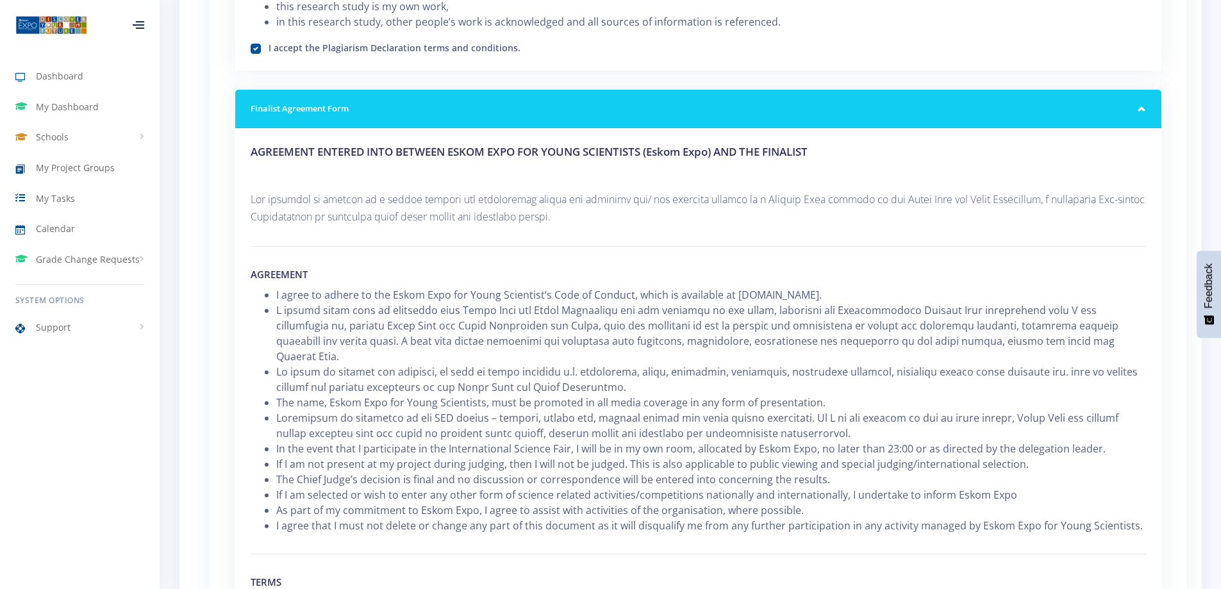
click at [702, 487] on li "If I am selected or wish to enter any other form of science related activities/…" at bounding box center [711, 494] width 870 height 15
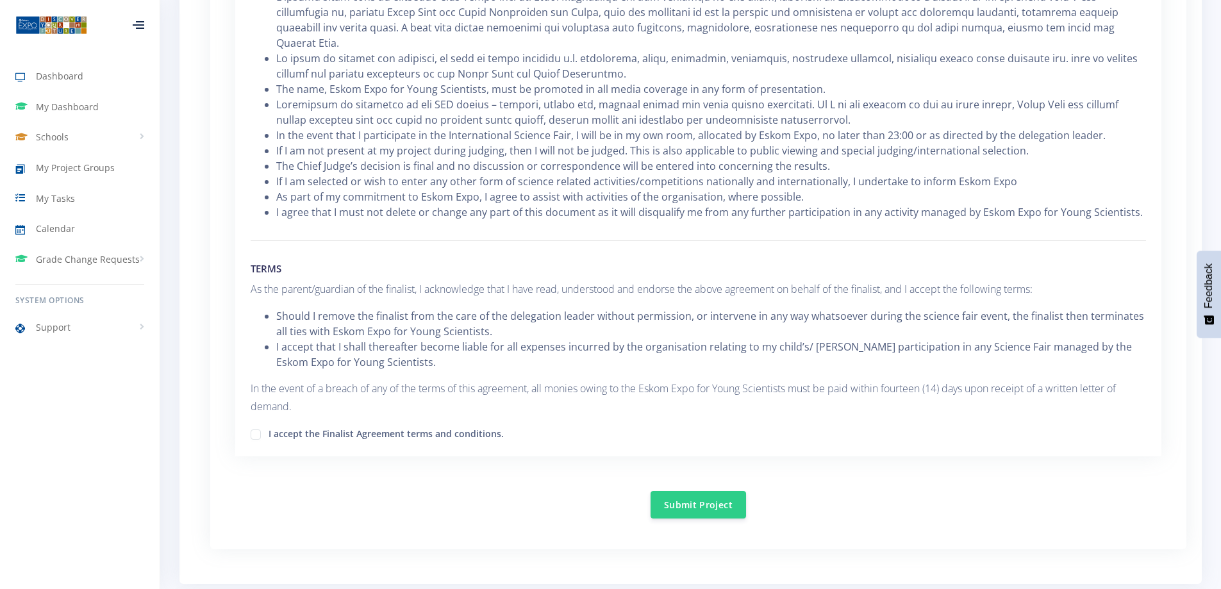
scroll to position [1794, 0]
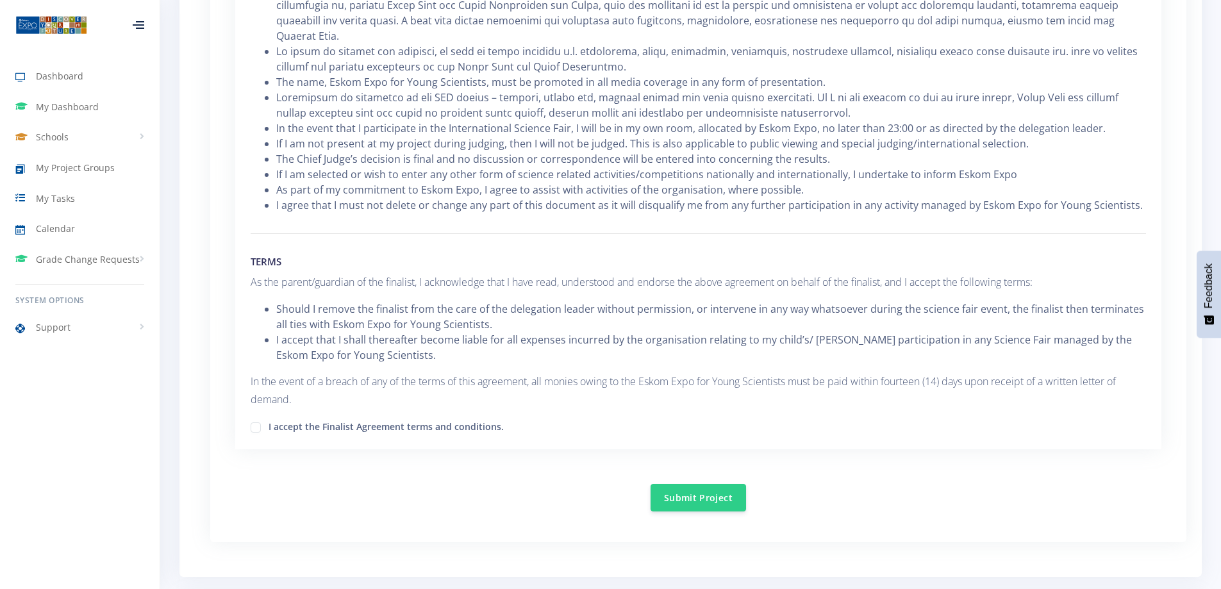
click at [283, 420] on label "I accept the Finalist Agreement terms and conditions." at bounding box center [386, 425] width 235 height 10
click at [277, 418] on input "I accept the Finalist Agreement terms and conditions." at bounding box center [273, 422] width 8 height 8
checkbox input "true"
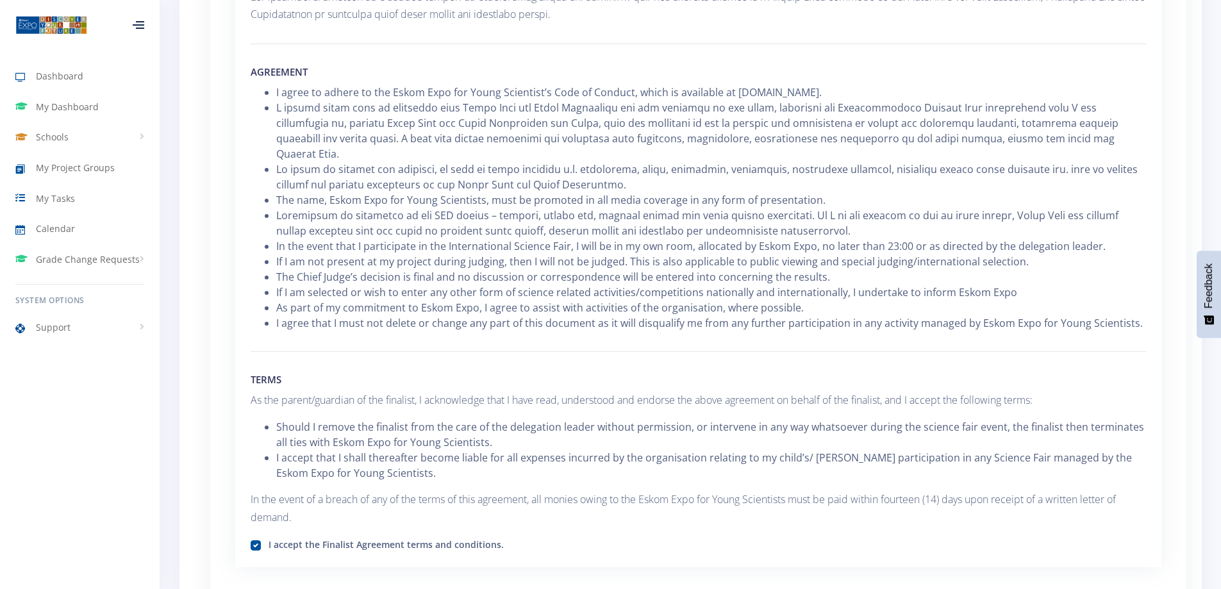
scroll to position [1922, 0]
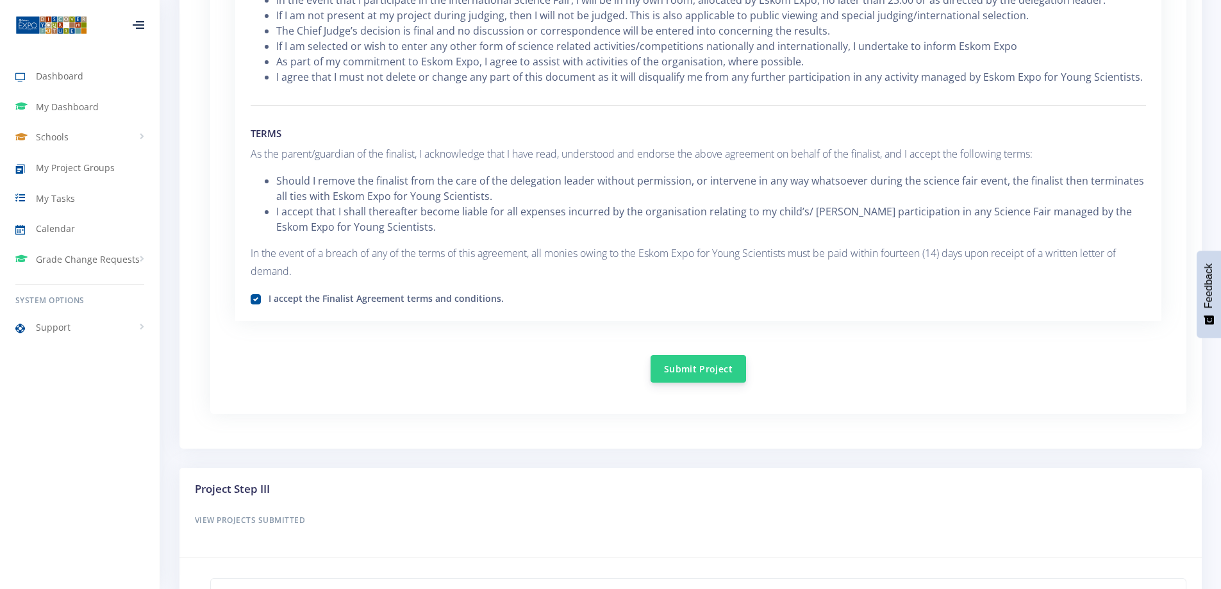
click at [708, 355] on button "Submit Project" at bounding box center [697, 369] width 95 height 28
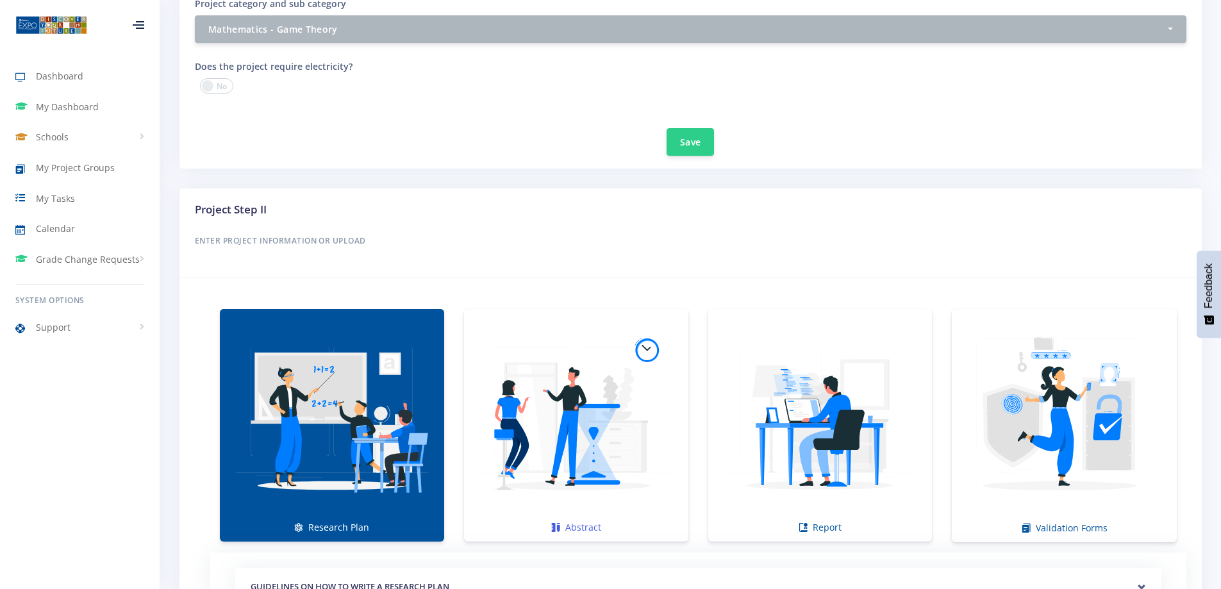
scroll to position [769, 0]
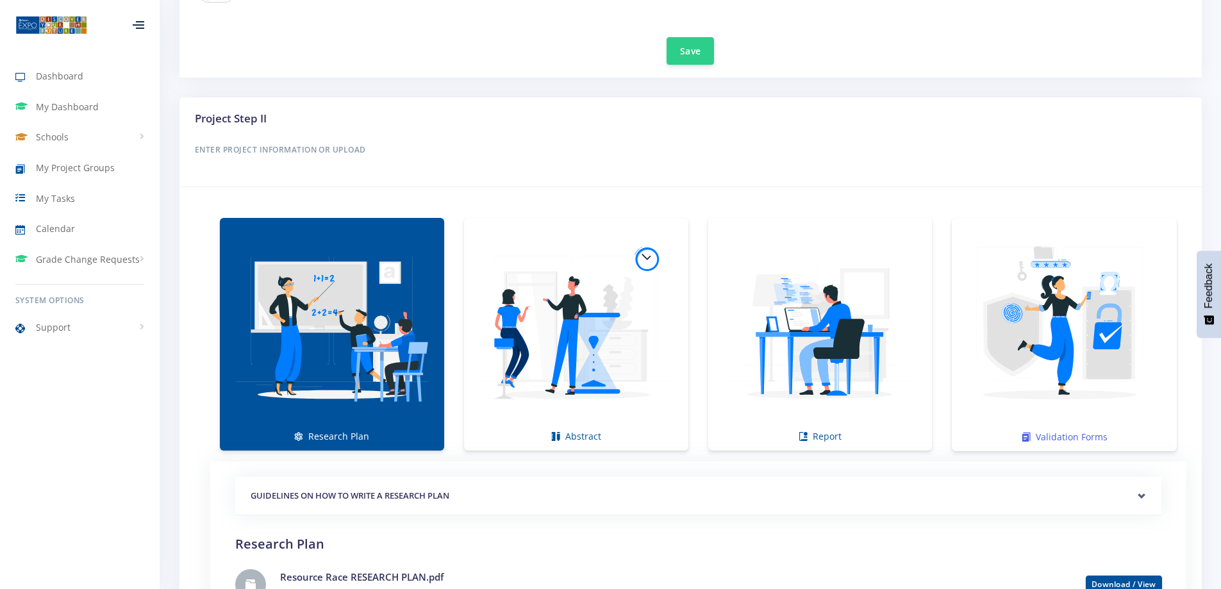
click at [1057, 339] on img at bounding box center [1064, 328] width 204 height 204
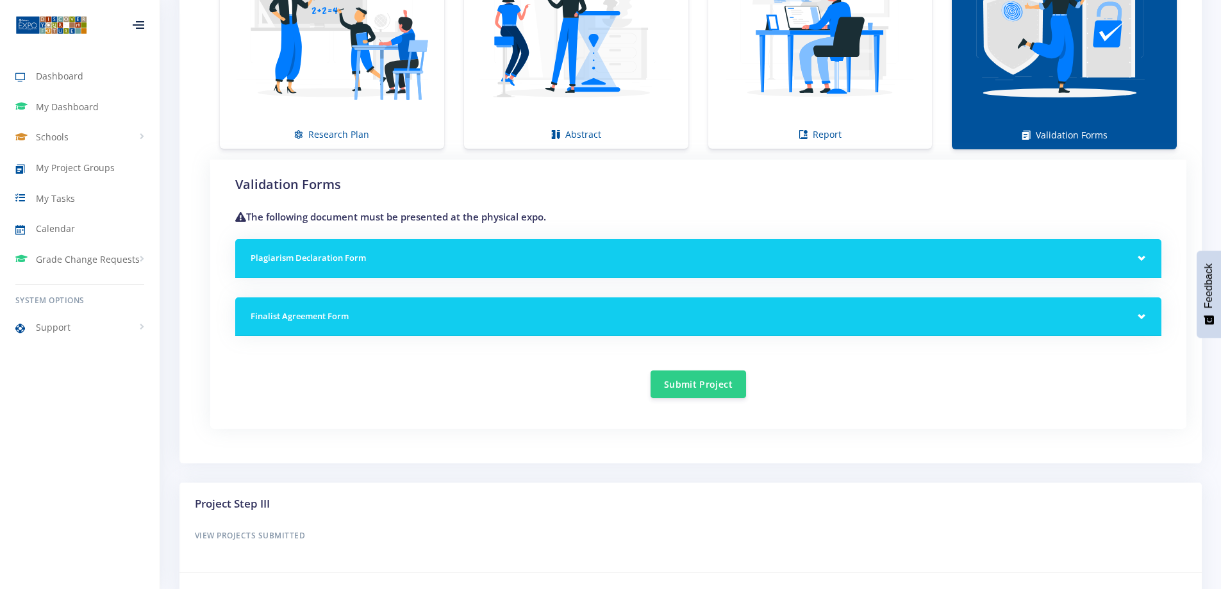
scroll to position [1218, 0]
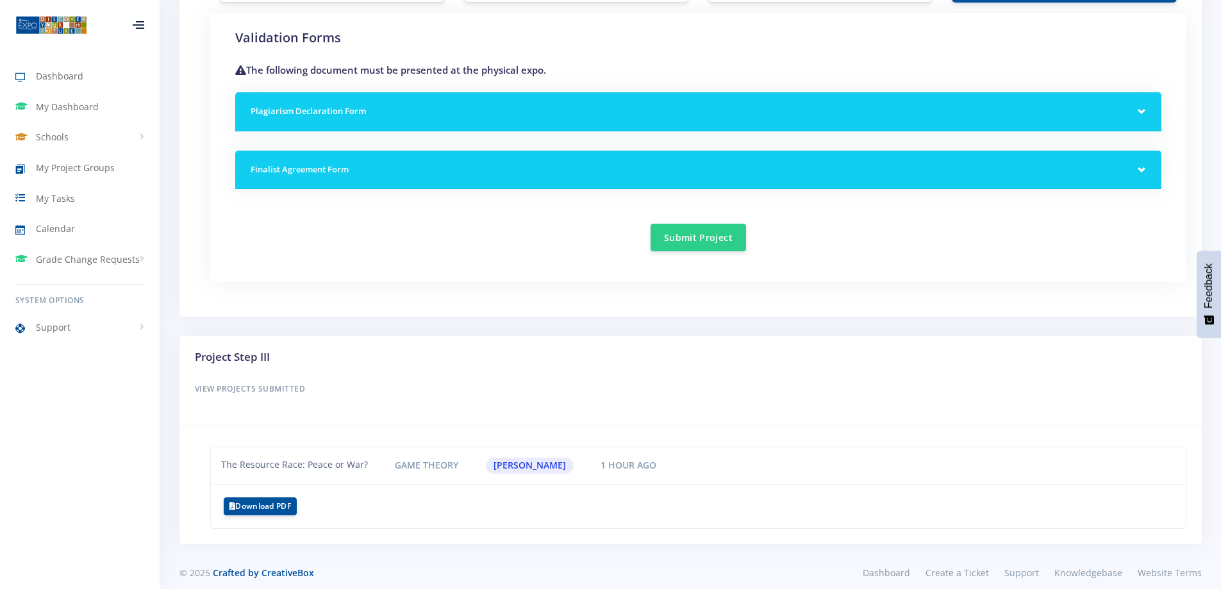
click at [555, 166] on h5 "Finalist Agreement Form" at bounding box center [698, 169] width 895 height 13
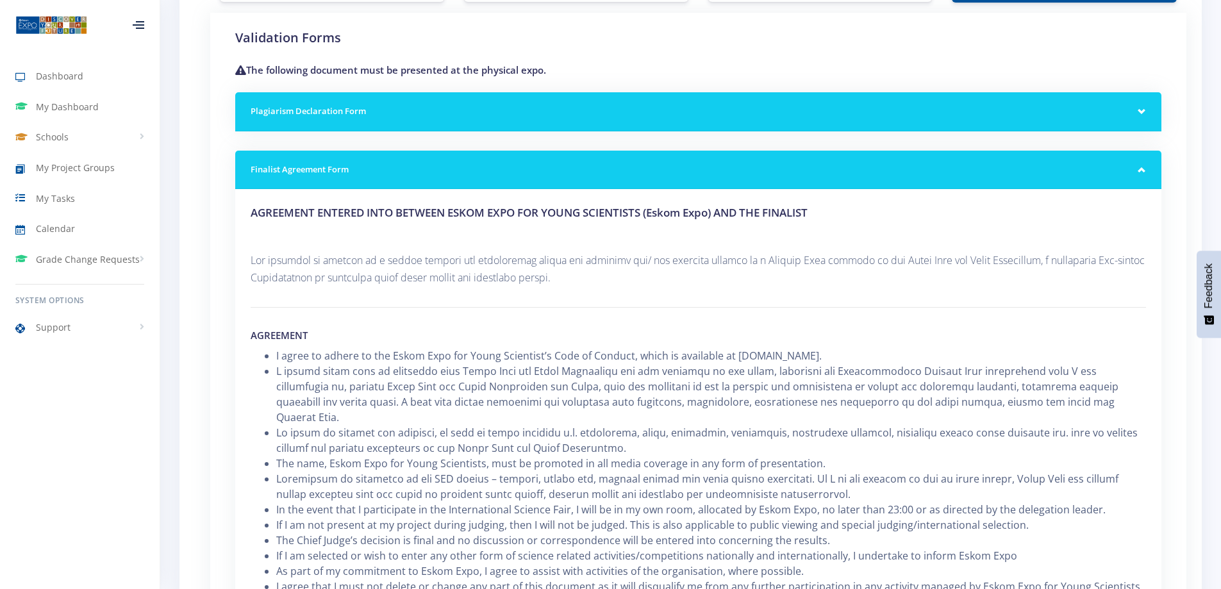
click at [562, 112] on h5 "Plagiarism Declaration Form" at bounding box center [698, 111] width 895 height 13
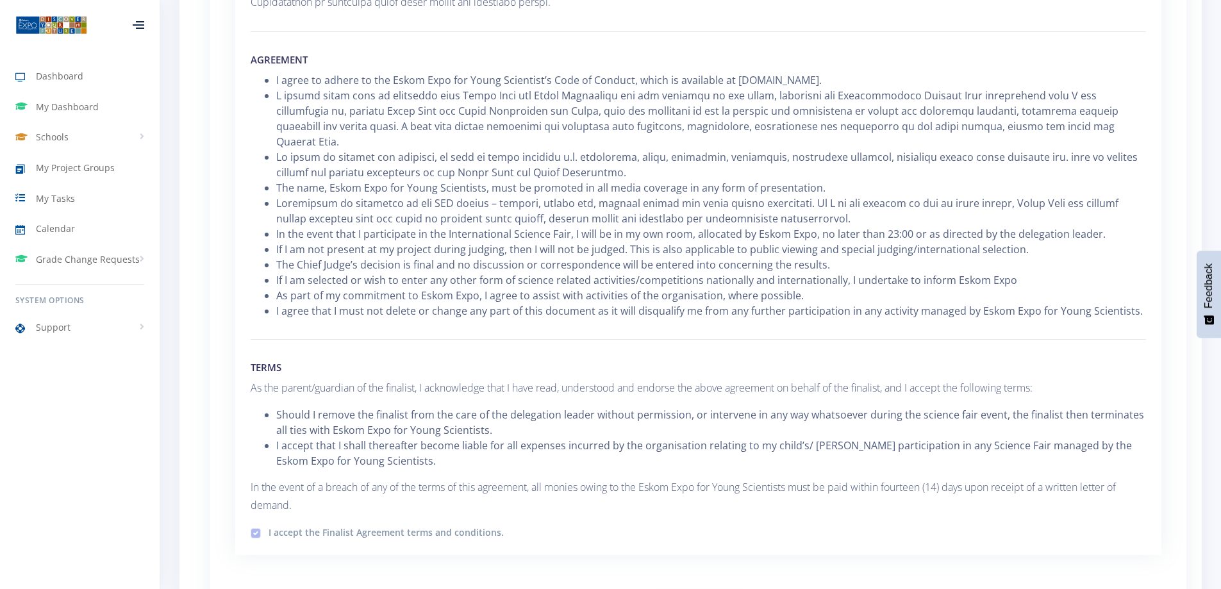
scroll to position [1730, 0]
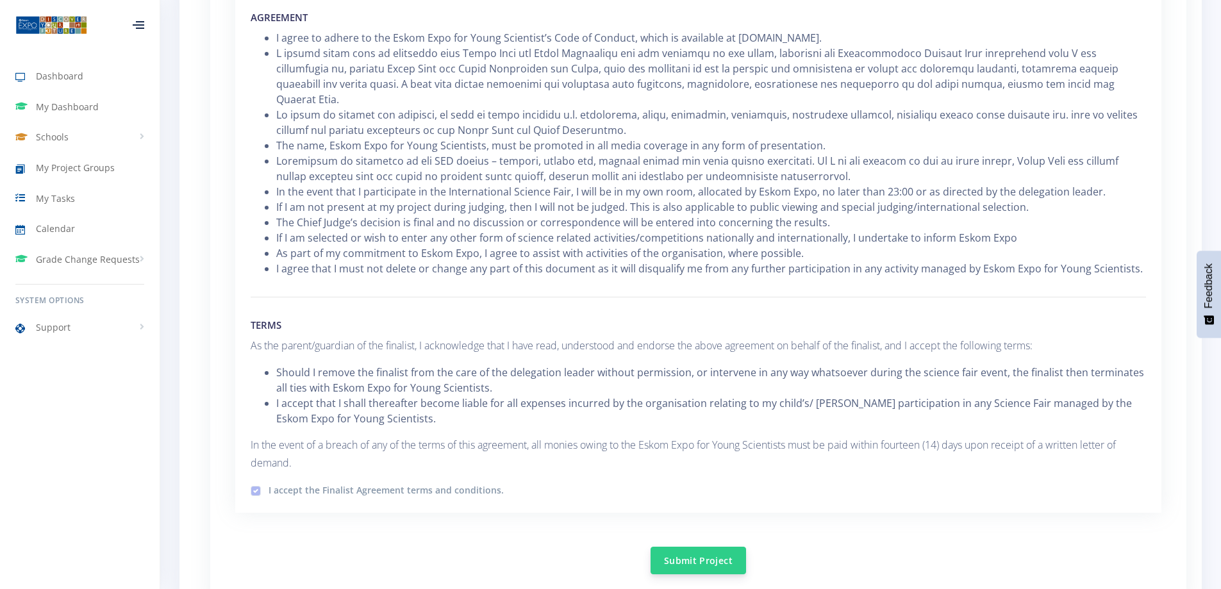
click at [711, 549] on button "Submit Project" at bounding box center [697, 561] width 95 height 28
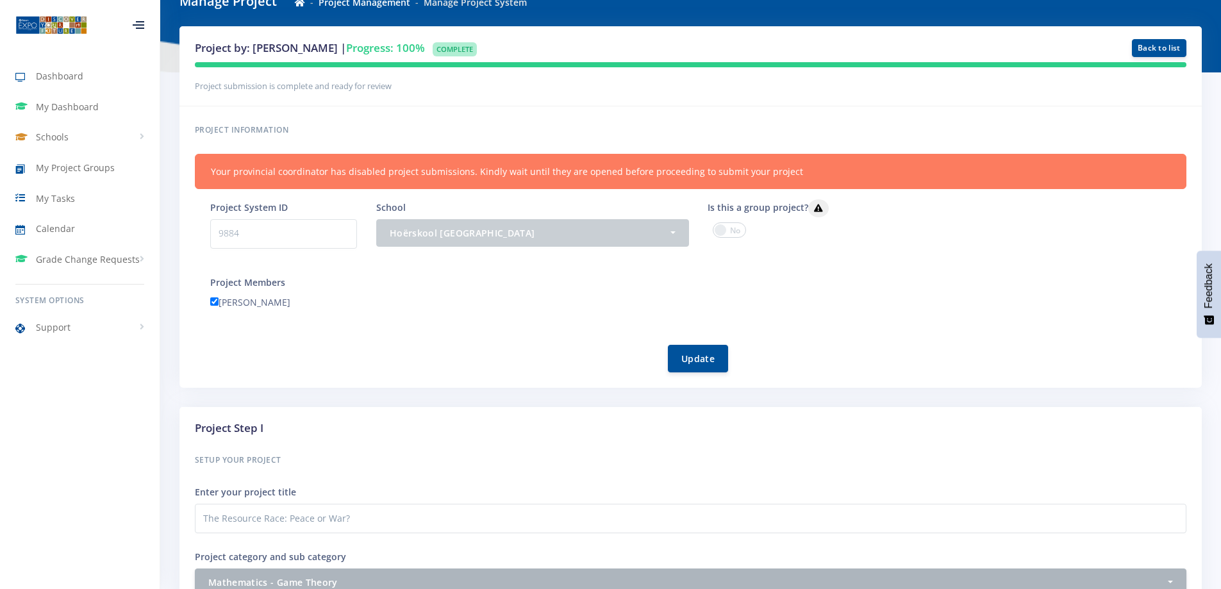
scroll to position [128, 0]
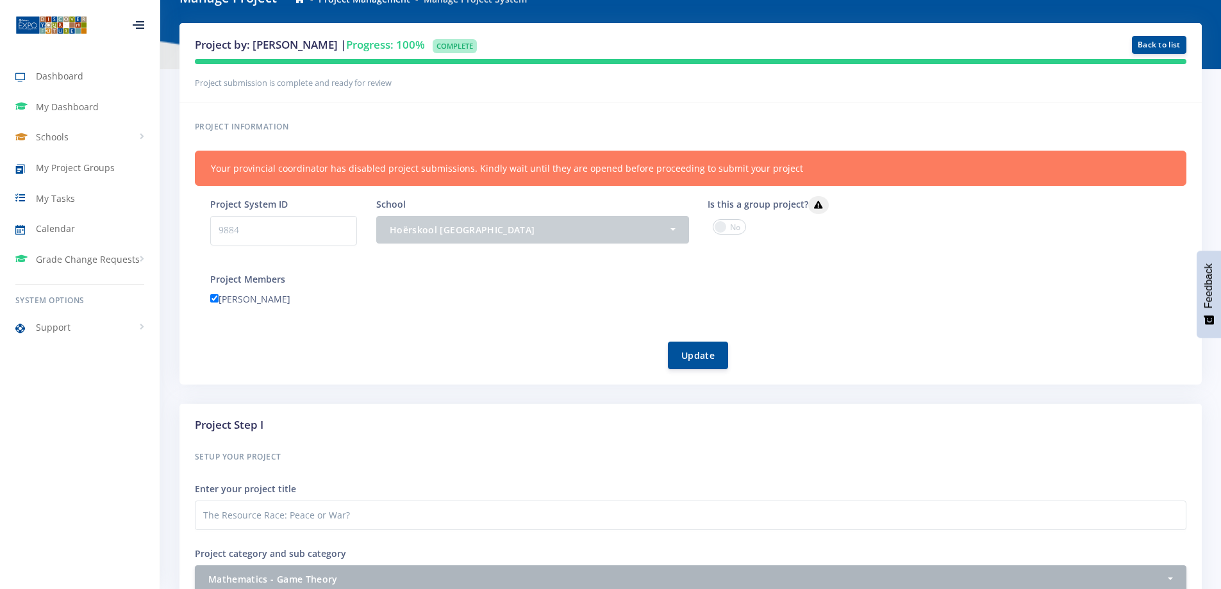
click at [276, 231] on p "9884" at bounding box center [283, 230] width 147 height 29
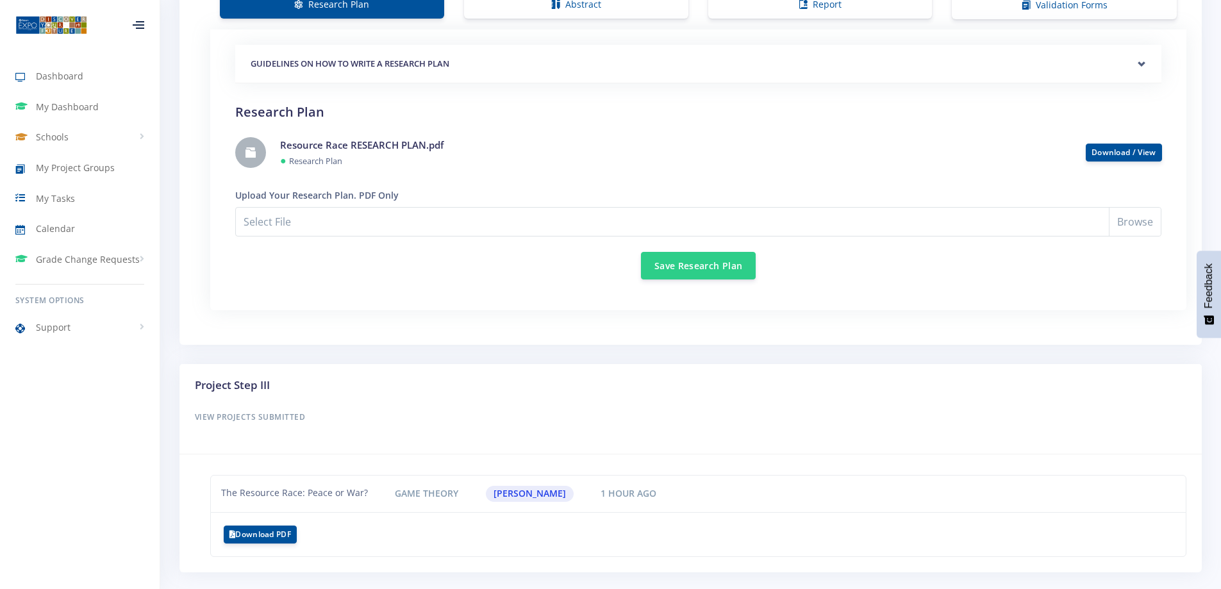
scroll to position [1241, 0]
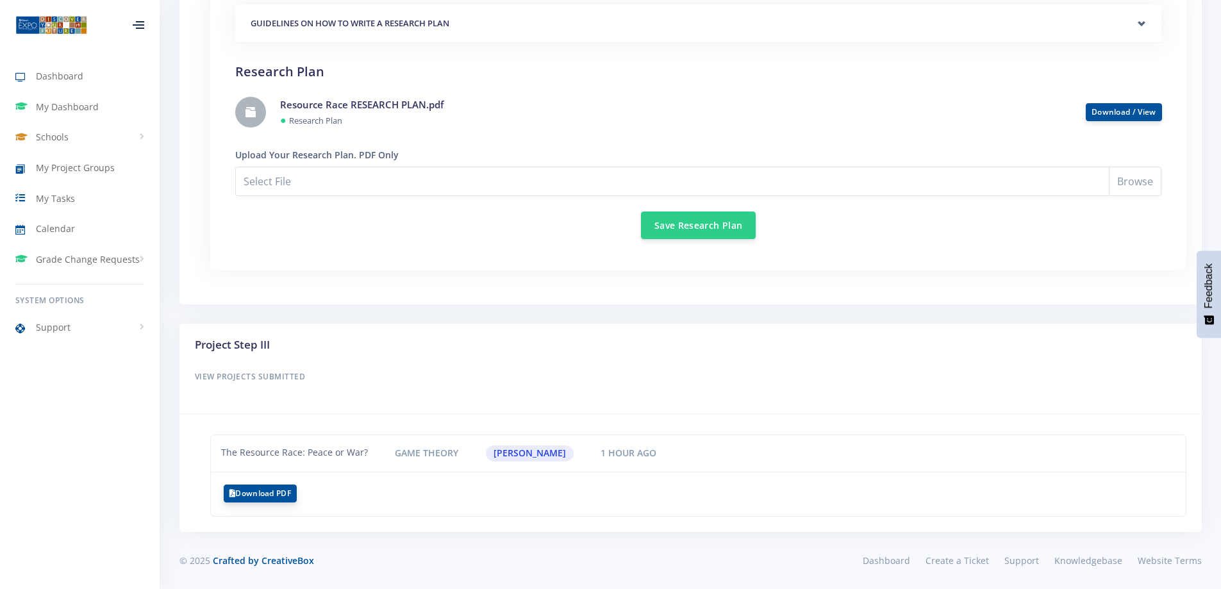
click at [274, 490] on button "Download PDF" at bounding box center [260, 493] width 73 height 18
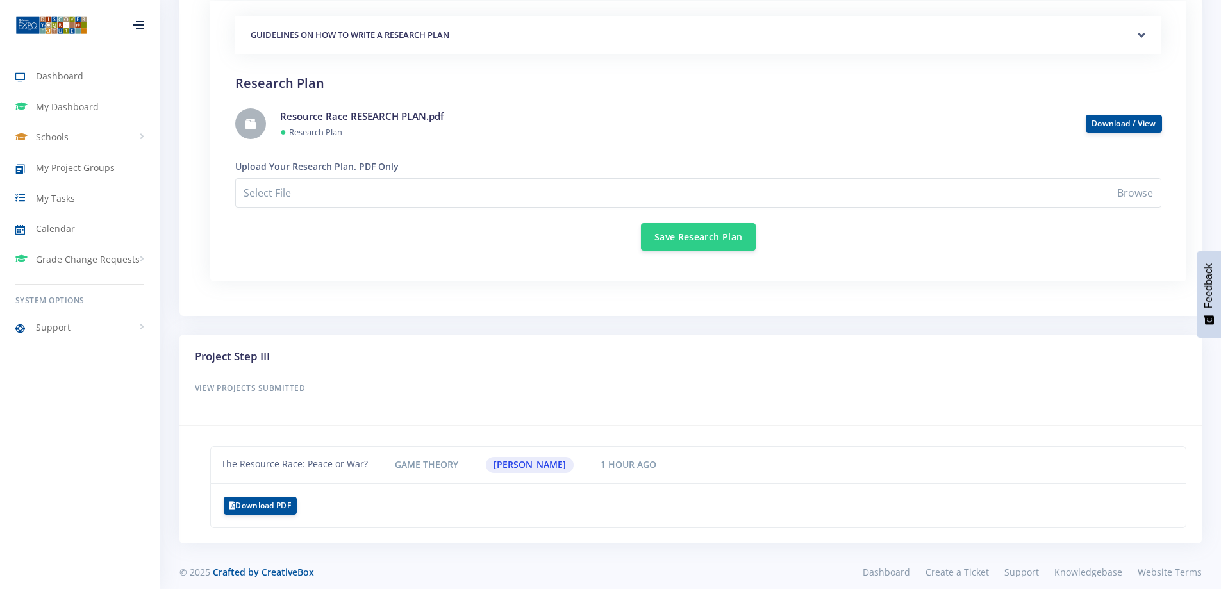
scroll to position [1241, 0]
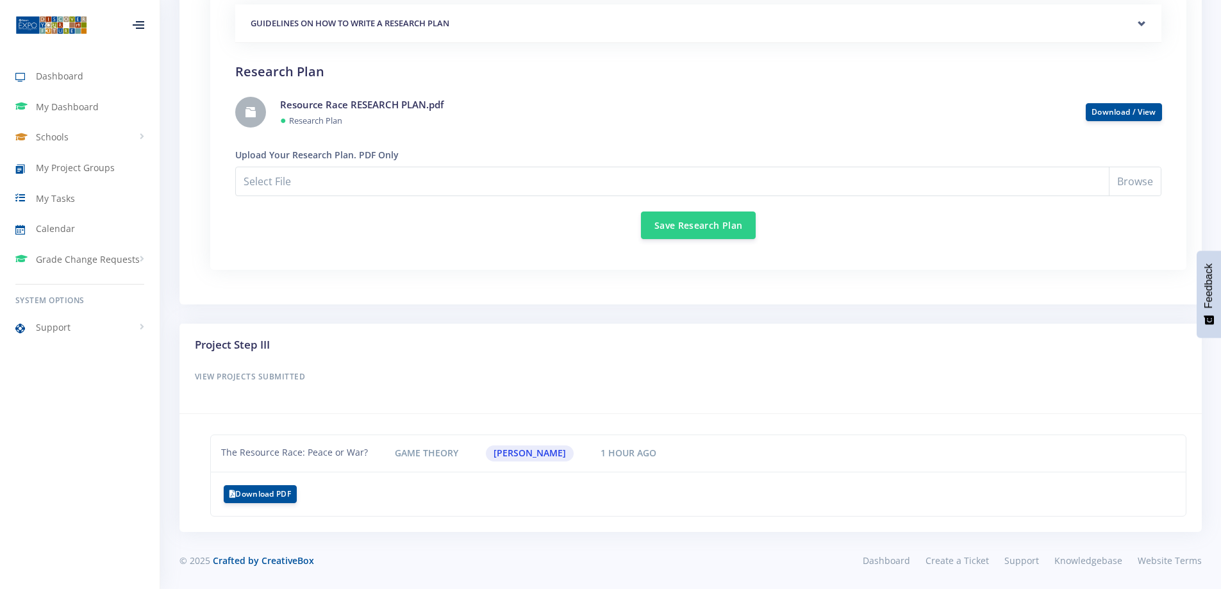
click at [272, 372] on h6 "View Projects Submitted" at bounding box center [690, 376] width 991 height 17
click at [274, 372] on h6 "View Projects Submitted" at bounding box center [690, 376] width 991 height 17
click at [281, 489] on button "Download PDF" at bounding box center [260, 493] width 73 height 18
click at [424, 455] on span "Game Theory" at bounding box center [426, 453] width 79 height 16
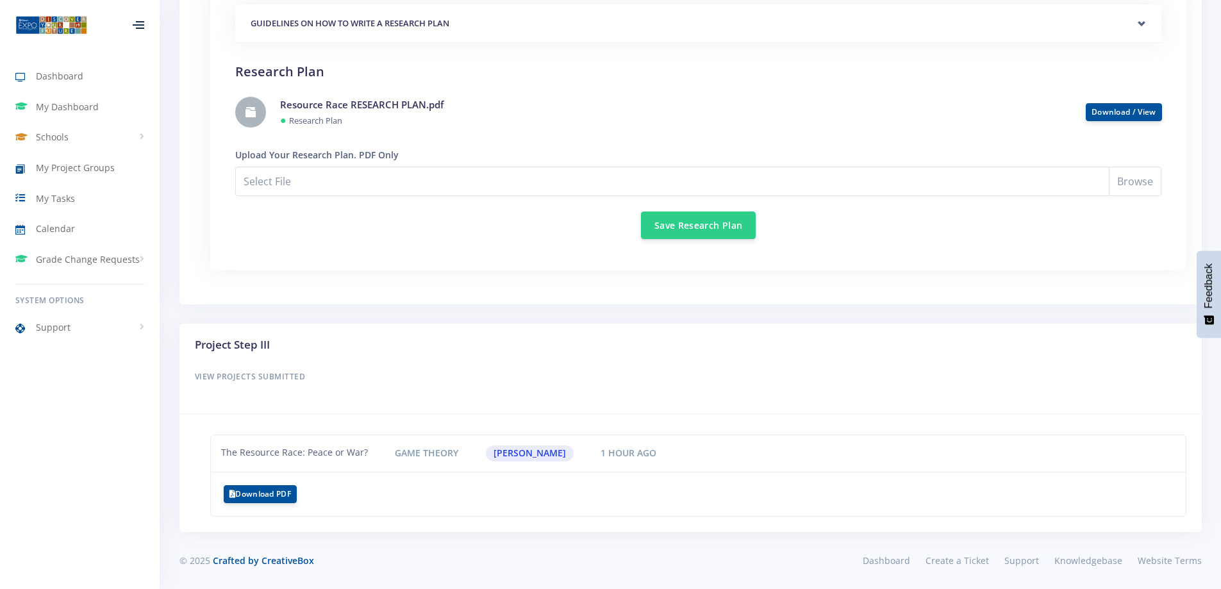
click at [638, 447] on span "1 hour ago" at bounding box center [629, 453] width 72 height 16
drag, startPoint x: 202, startPoint y: 375, endPoint x: 307, endPoint y: 374, distance: 105.1
click at [307, 374] on h6 "View Projects Submitted" at bounding box center [690, 376] width 991 height 17
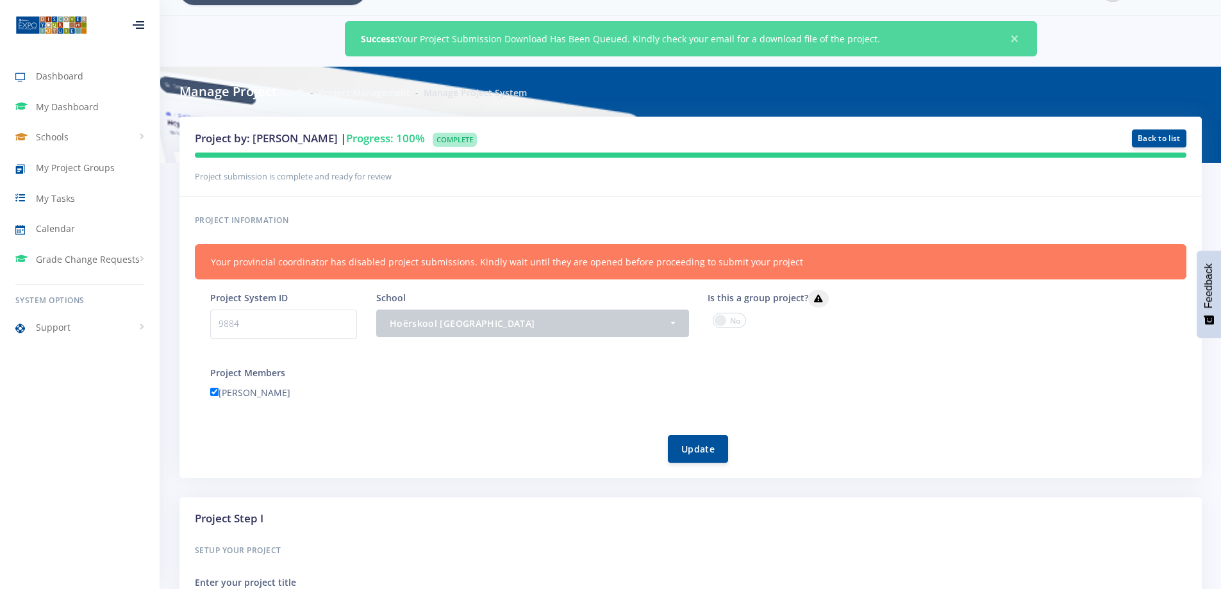
scroll to position [24, 0]
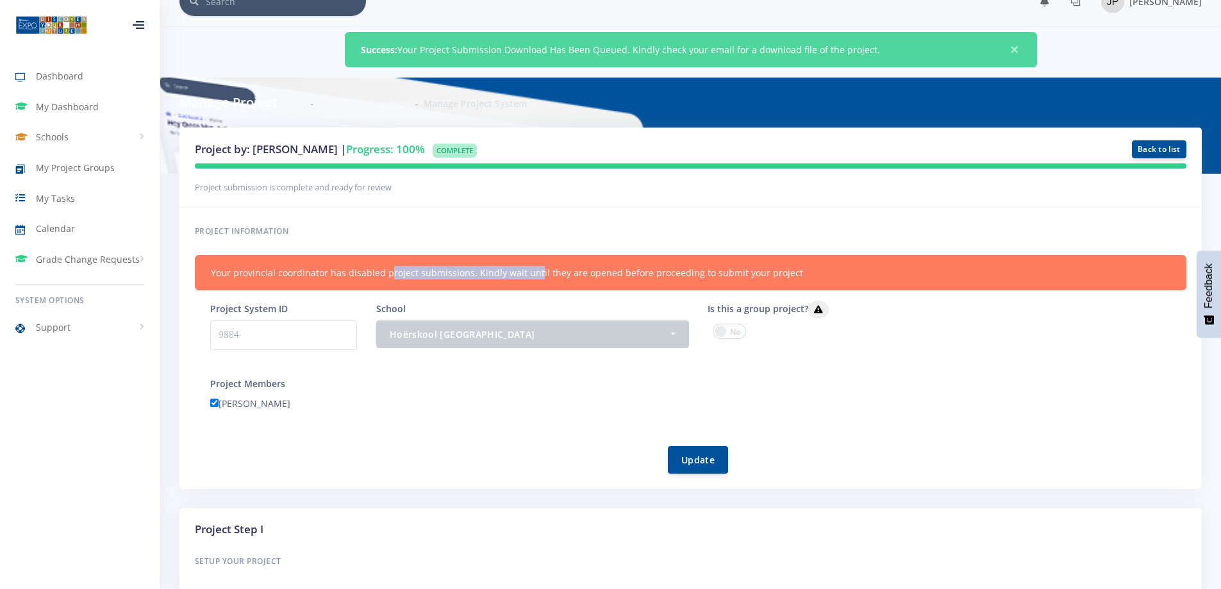
drag, startPoint x: 251, startPoint y: 266, endPoint x: 395, endPoint y: 271, distance: 144.3
click at [395, 271] on div "Your provincial coordinator has disabled project submissions. Kindly wait until…" at bounding box center [690, 272] width 991 height 35
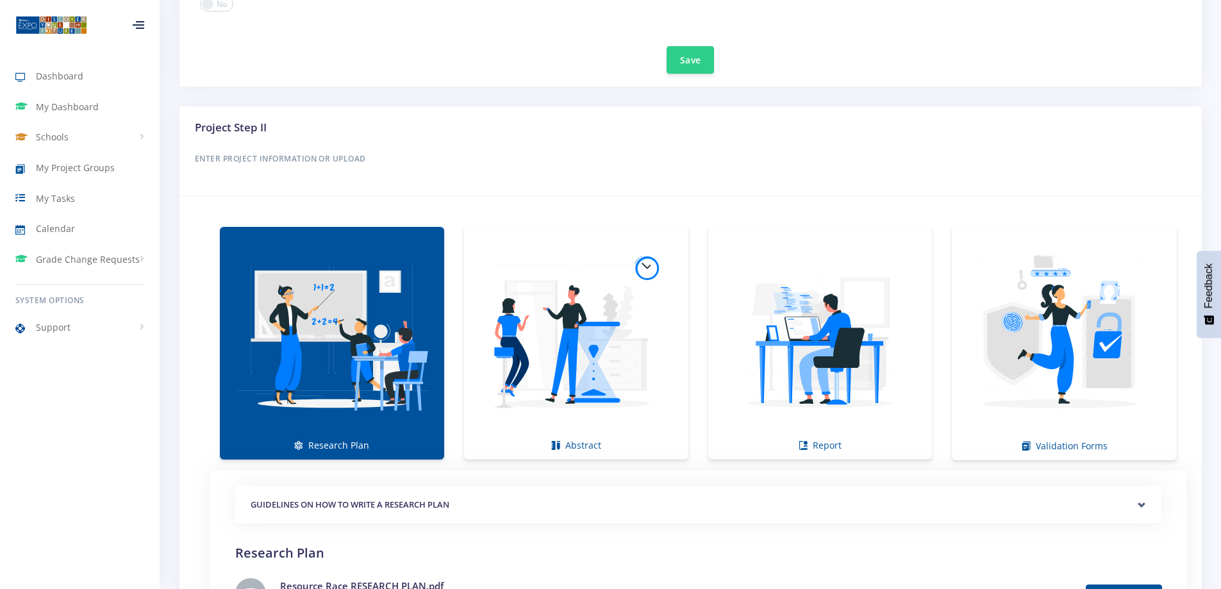
scroll to position [793, 0]
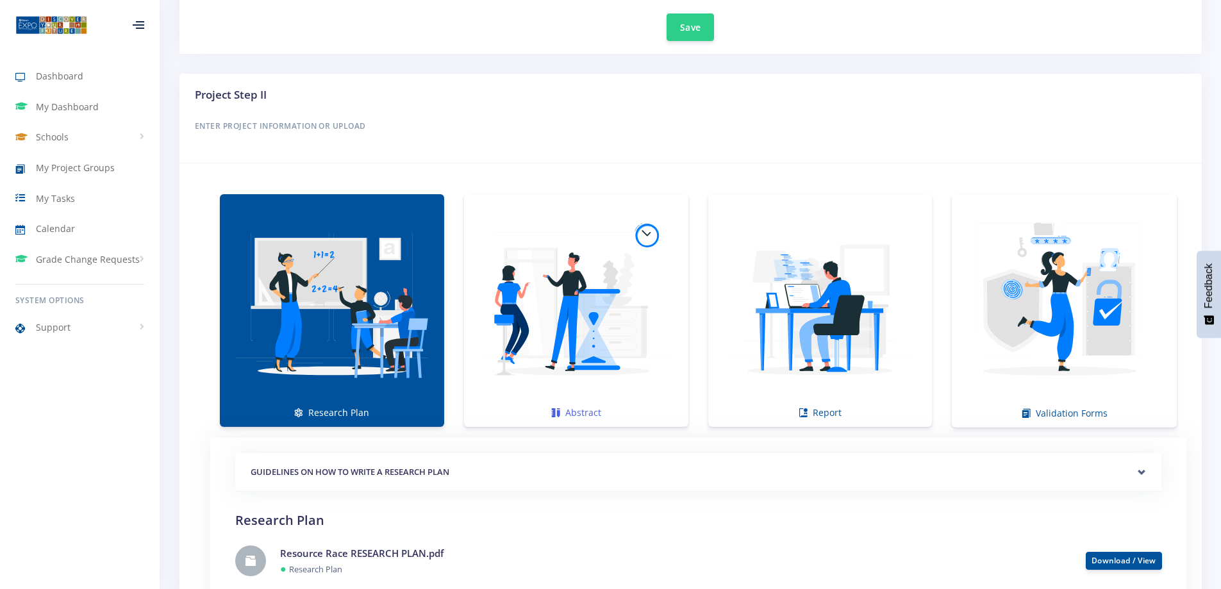
click at [605, 299] on img at bounding box center [576, 304] width 204 height 204
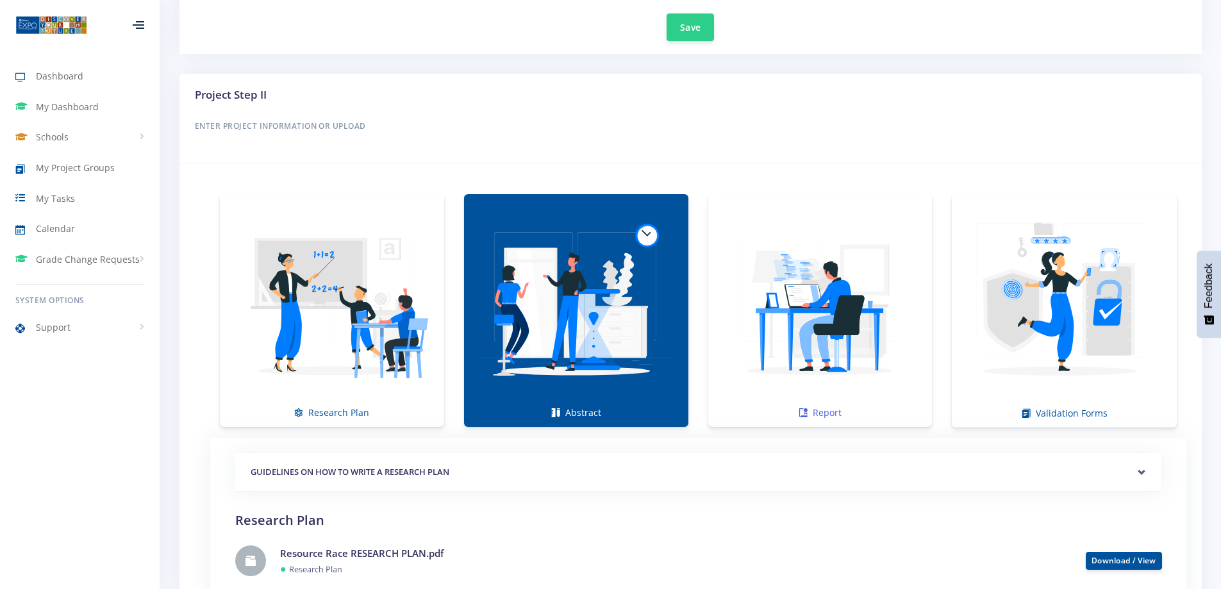
click at [750, 315] on img at bounding box center [820, 304] width 204 height 204
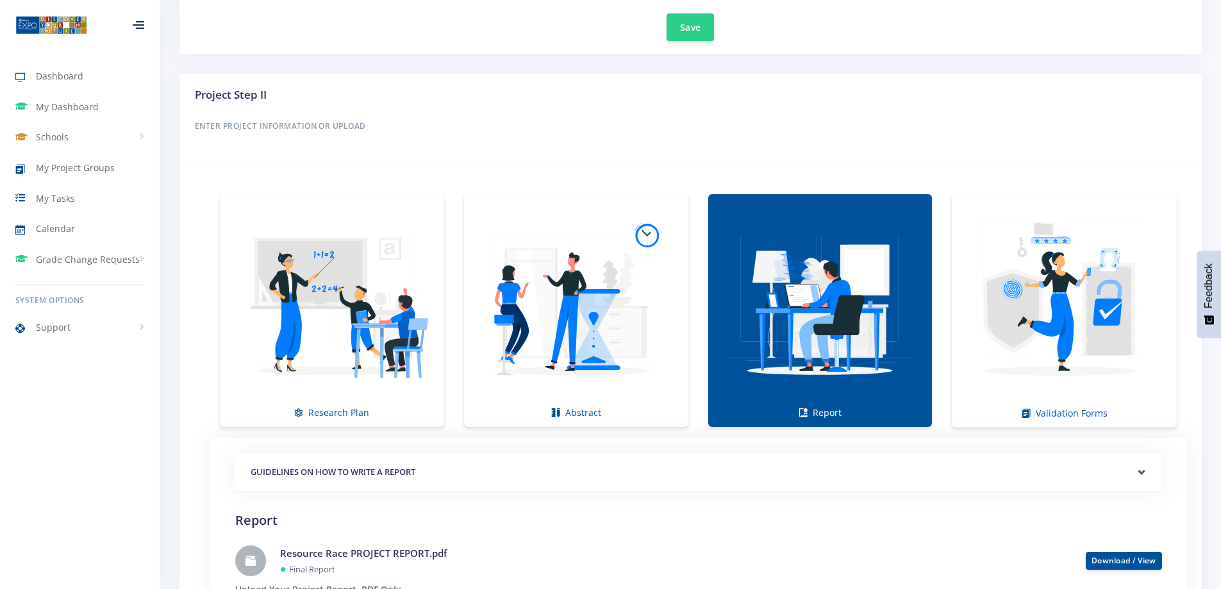
scroll to position [1241, 0]
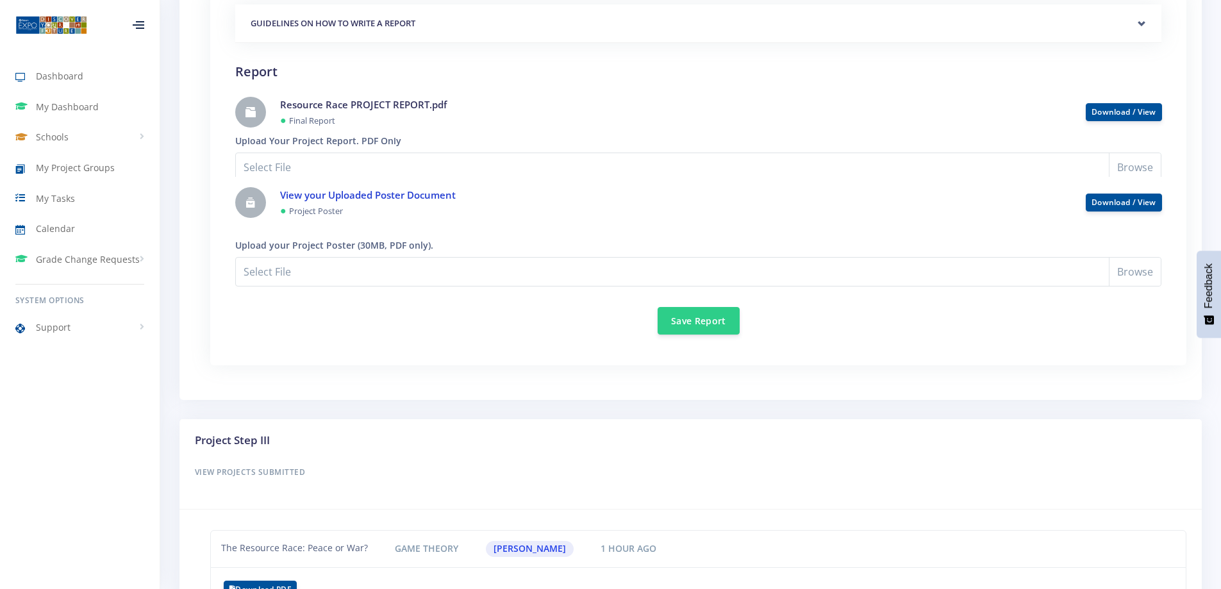
click at [331, 198] on link "View your Uploaded Poster Document" at bounding box center [368, 194] width 176 height 13
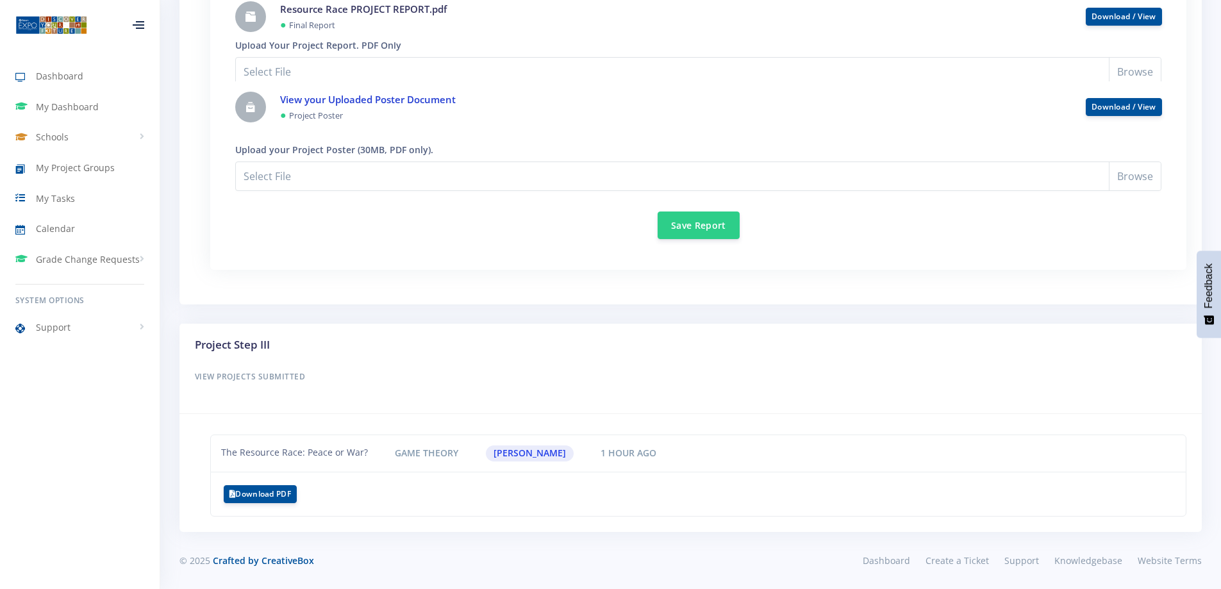
click at [374, 99] on link "View your Uploaded Poster Document" at bounding box center [368, 99] width 176 height 13
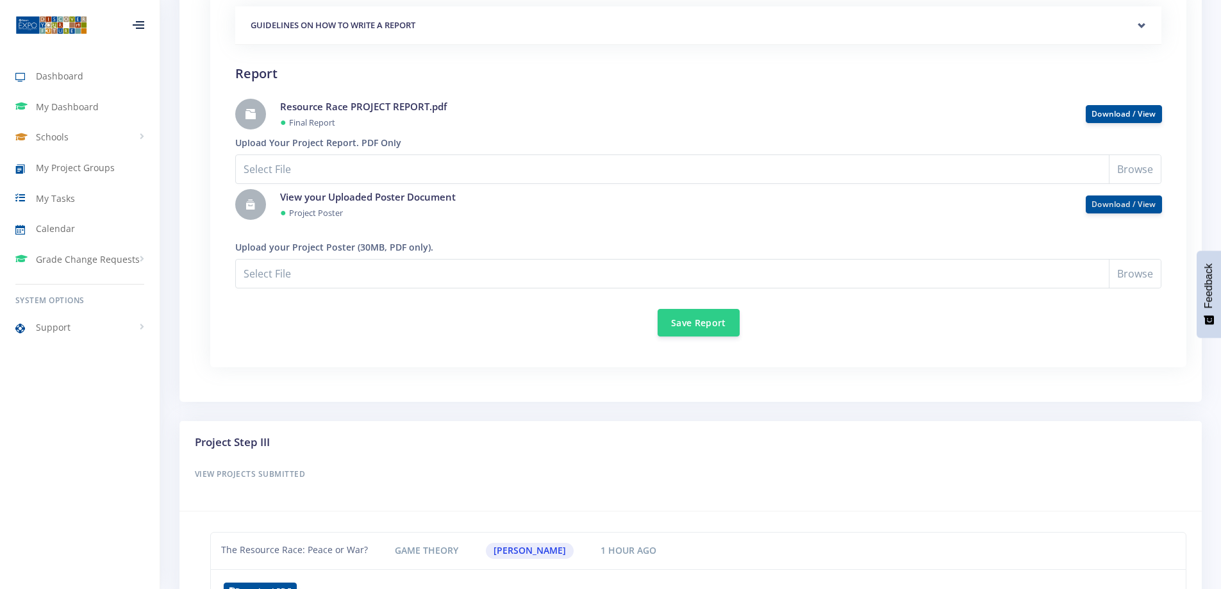
scroll to position [1209, 0]
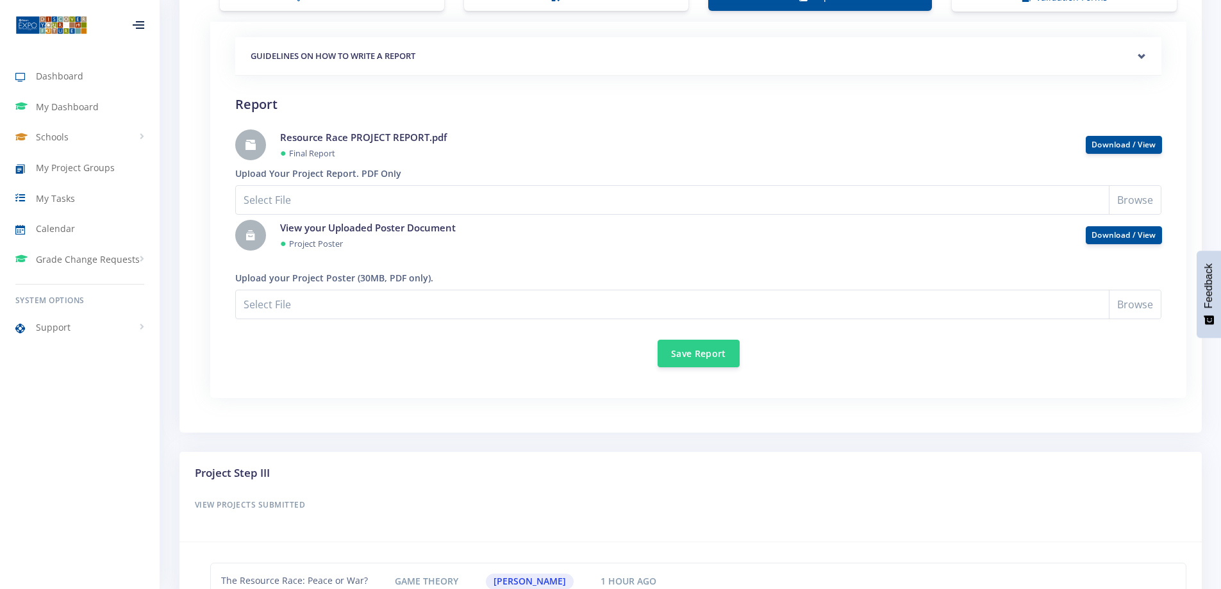
drag, startPoint x: 384, startPoint y: 137, endPoint x: 436, endPoint y: 137, distance: 51.9
click at [410, 137] on h4 "Resource Race PROJECT REPORT.pdf" at bounding box center [673, 137] width 786 height 15
click at [441, 137] on h4 "Resource Race PROJECT REPORT.pdf" at bounding box center [673, 137] width 786 height 15
click at [378, 227] on link "View your Uploaded Poster Document" at bounding box center [368, 227] width 176 height 13
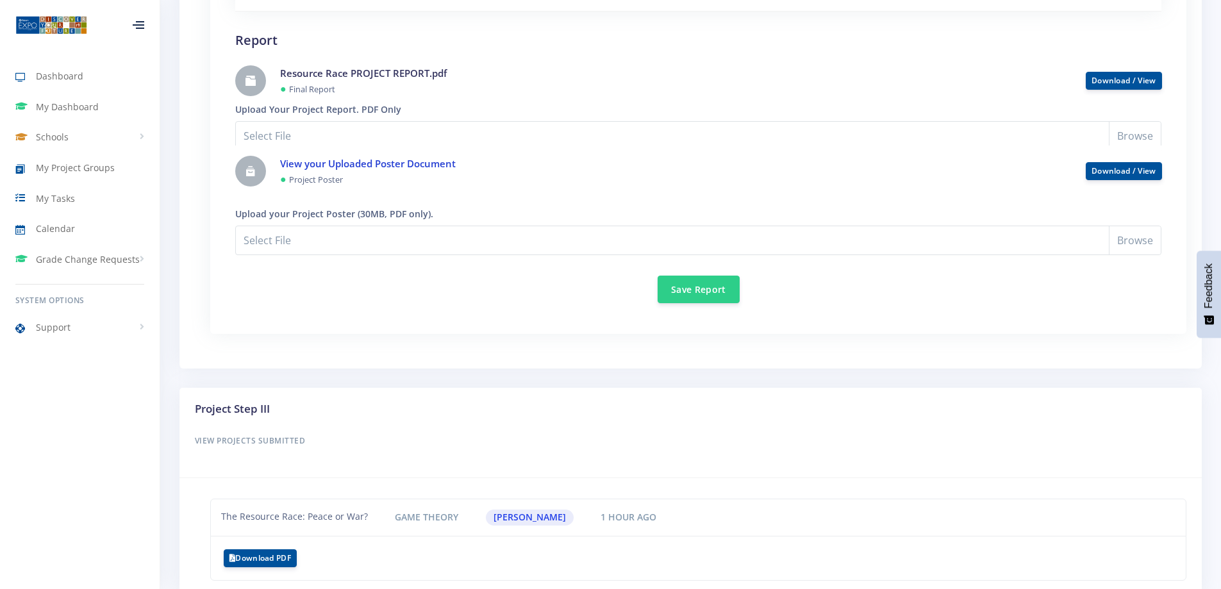
click at [390, 159] on link "View your Uploaded Poster Document" at bounding box center [368, 163] width 176 height 13
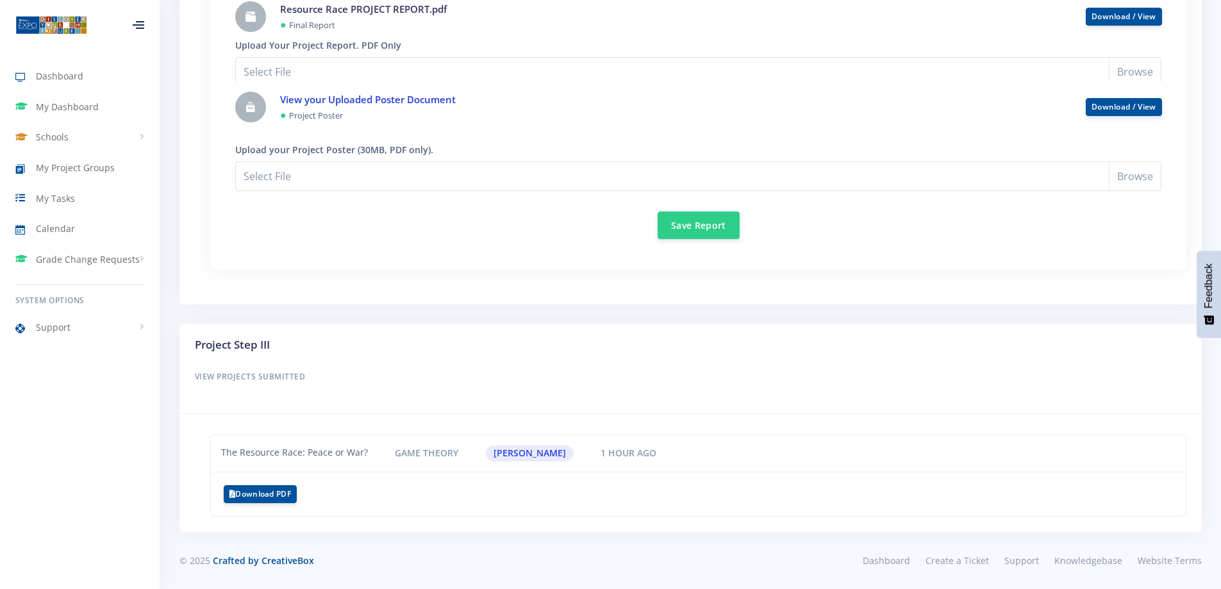
click at [426, 99] on link "View your Uploaded Poster Document" at bounding box center [368, 99] width 176 height 13
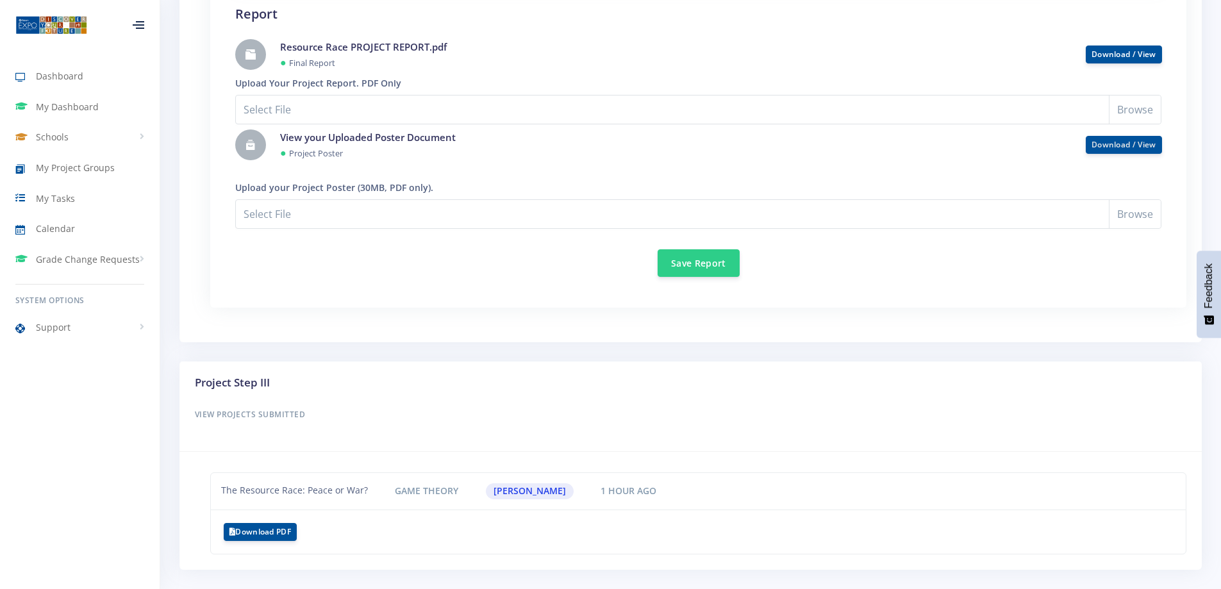
scroll to position [1145, 0]
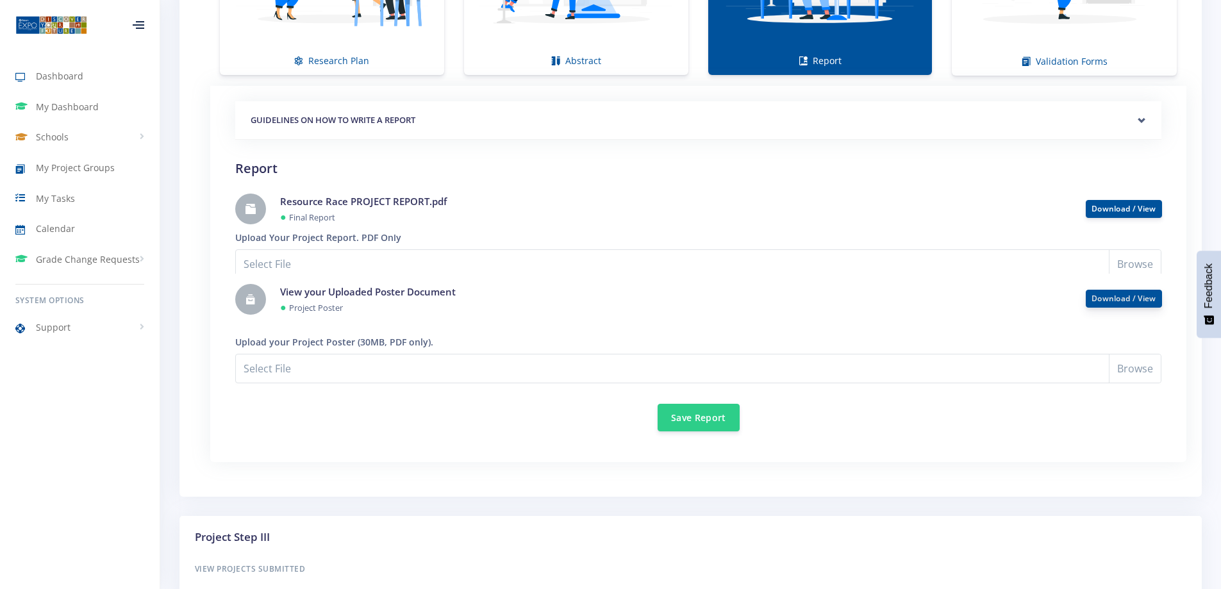
click at [1123, 296] on link "Download / View" at bounding box center [1123, 298] width 65 height 11
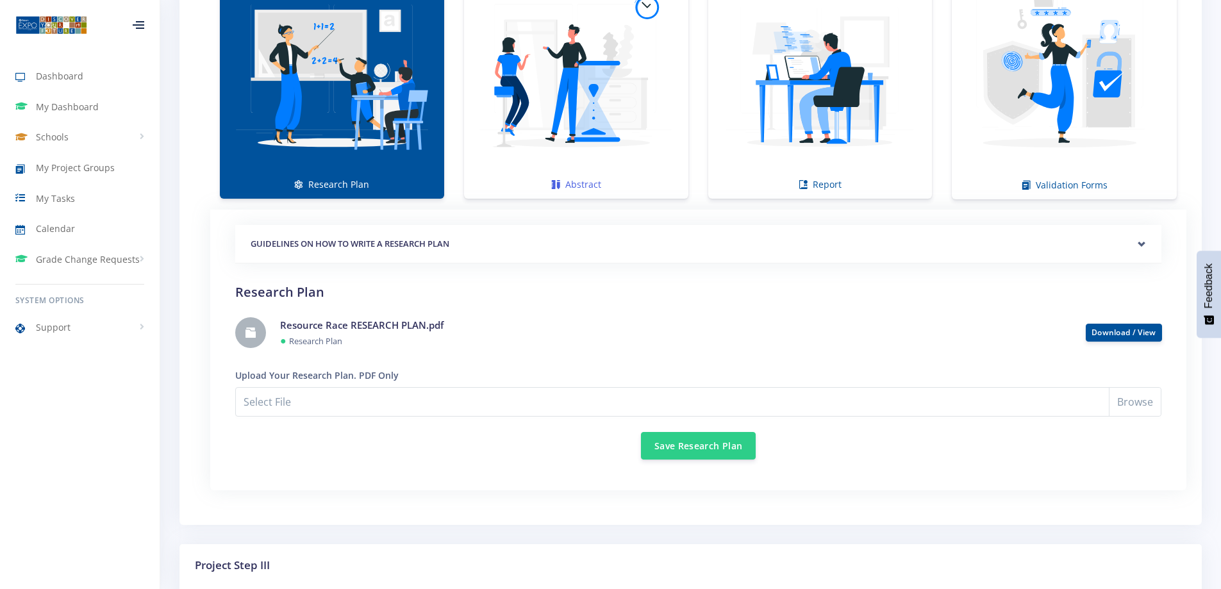
scroll to position [1016, 0]
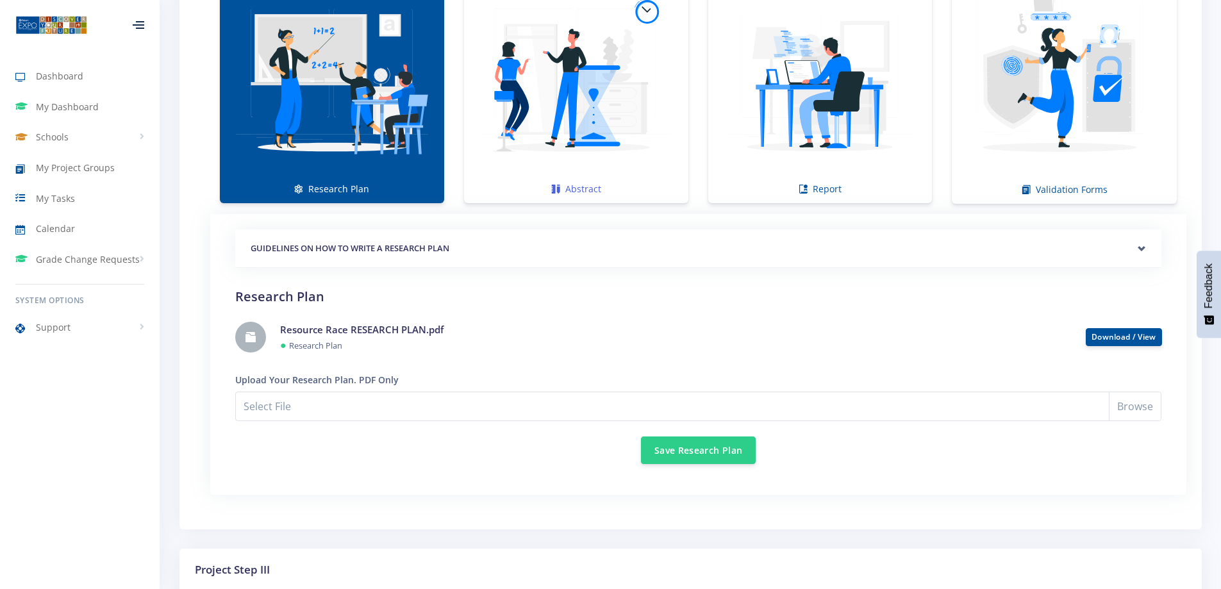
click at [548, 133] on img at bounding box center [576, 80] width 204 height 204
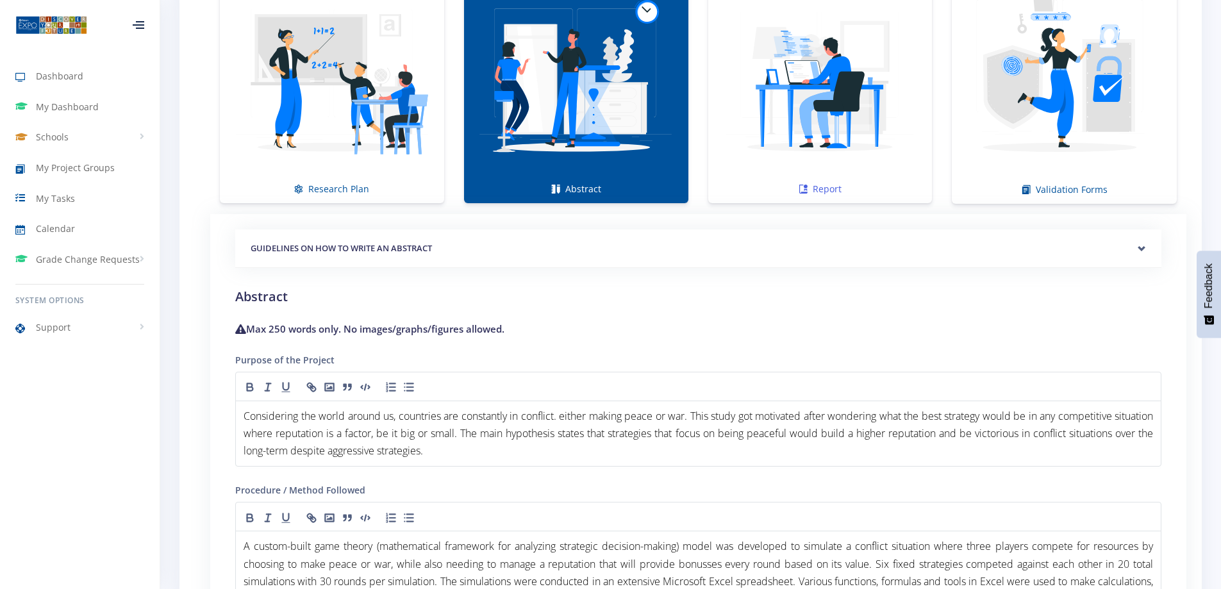
click at [784, 154] on img at bounding box center [820, 80] width 204 height 204
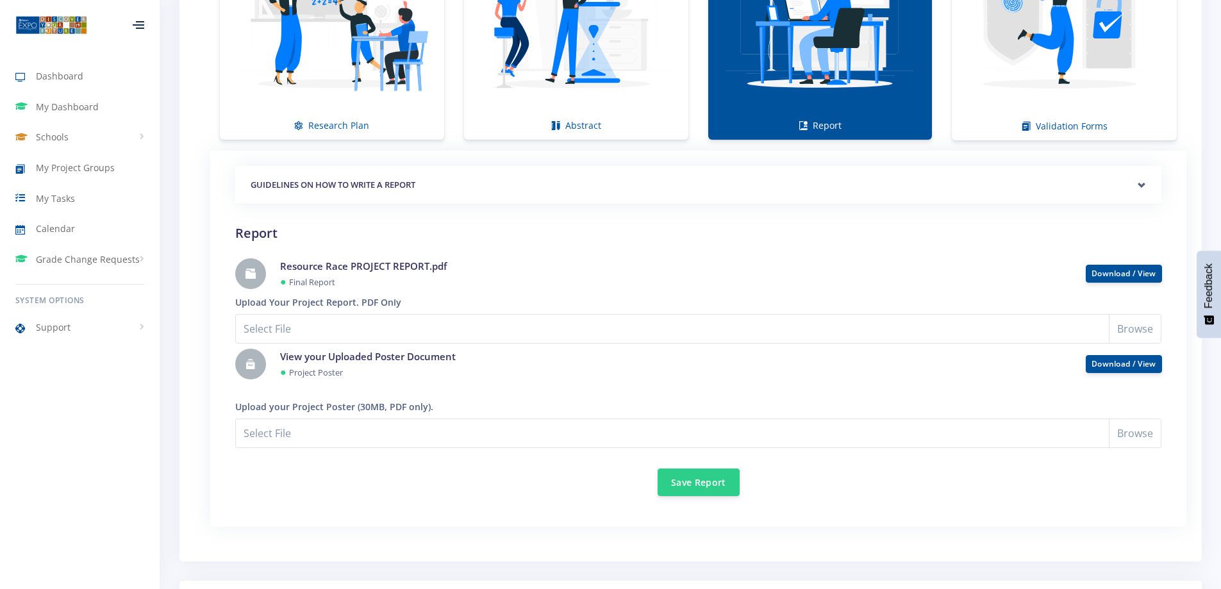
scroll to position [1080, 0]
click at [1132, 268] on link "Download / View" at bounding box center [1123, 272] width 65 height 11
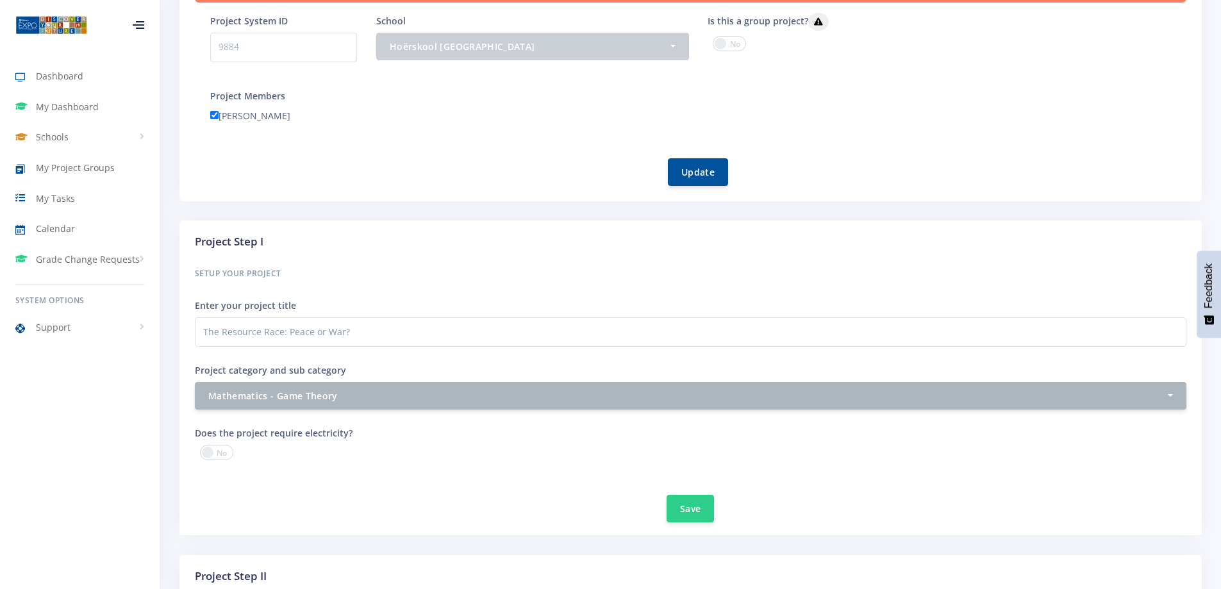
scroll to position [0, 0]
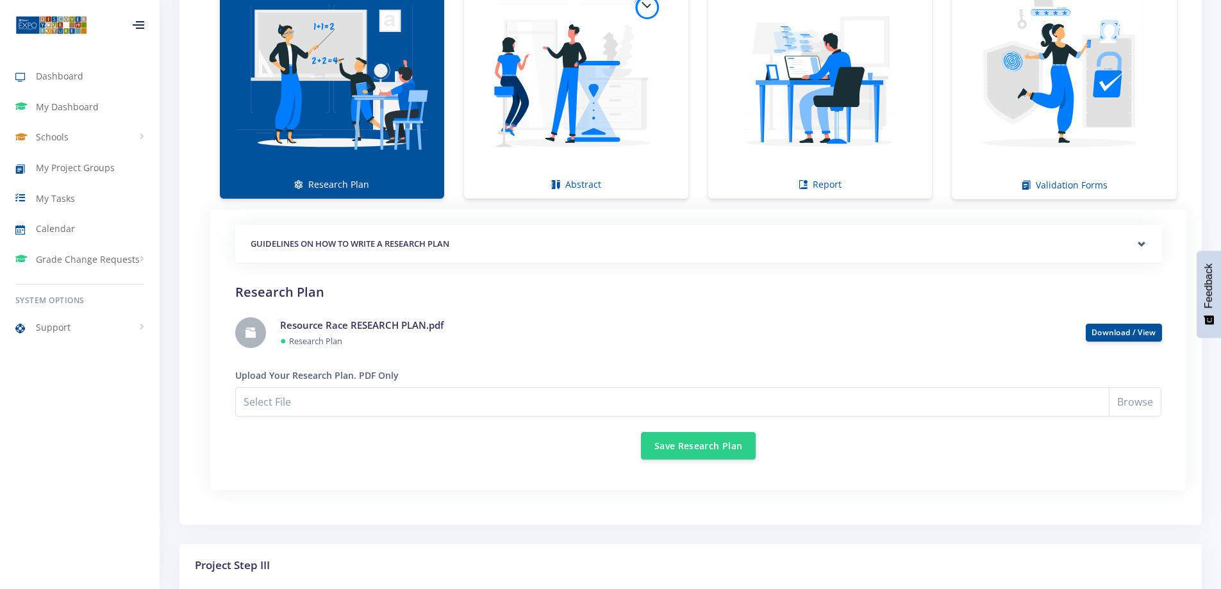
scroll to position [1025, 0]
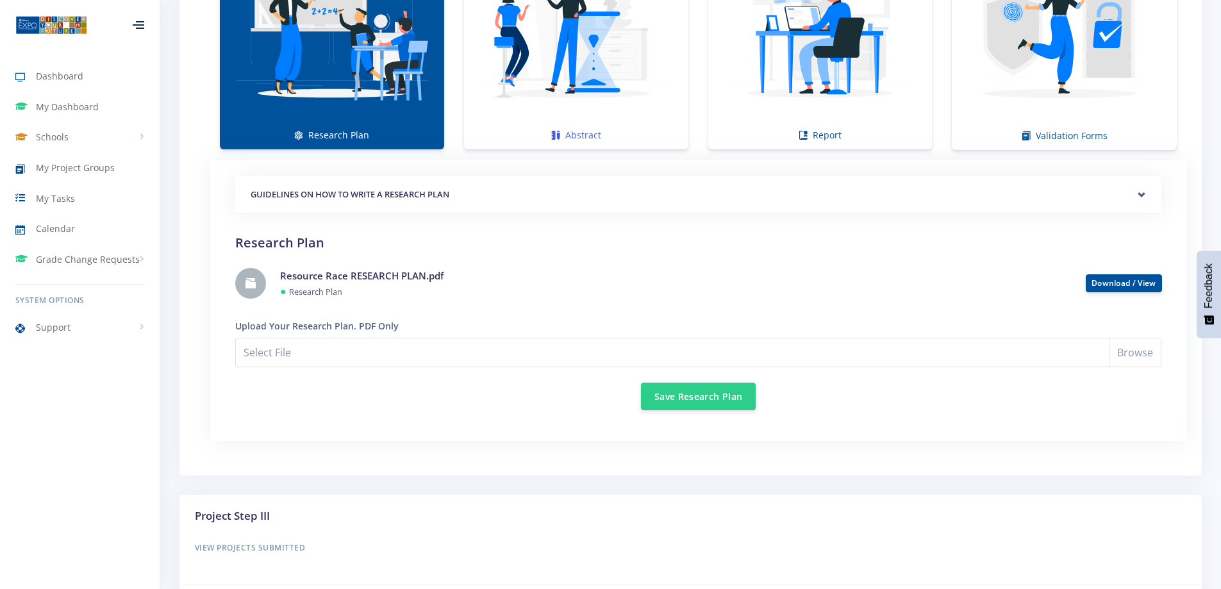
click at [575, 87] on img at bounding box center [576, 26] width 204 height 204
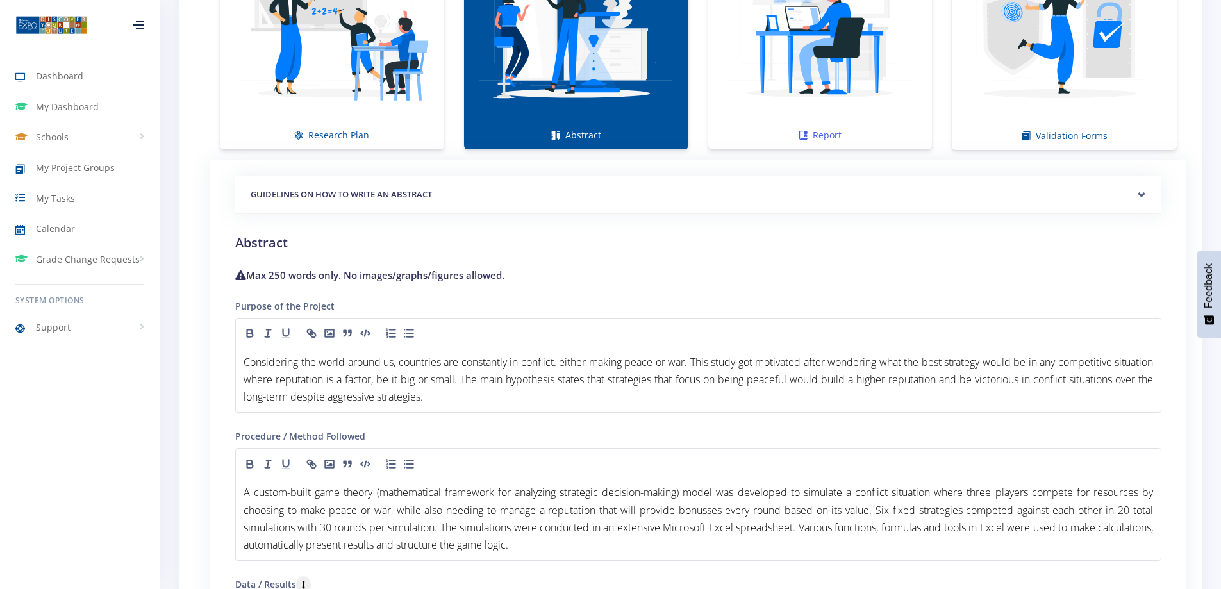
click at [797, 64] on img at bounding box center [820, 26] width 204 height 204
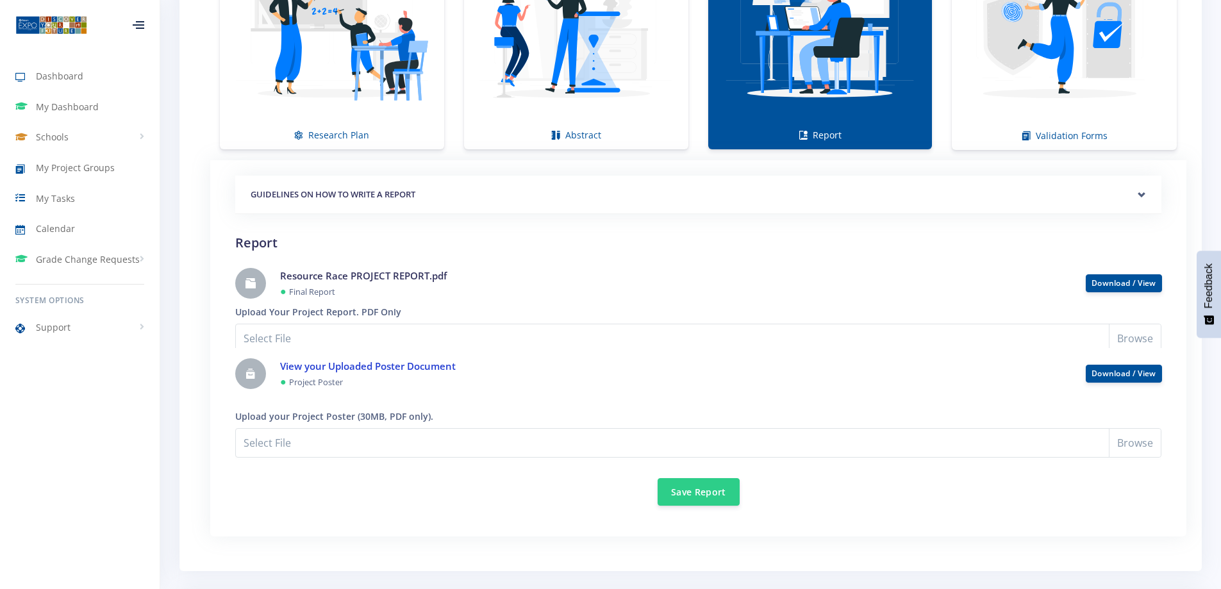
click at [388, 368] on link "View your Uploaded Poster Document" at bounding box center [368, 366] width 176 height 13
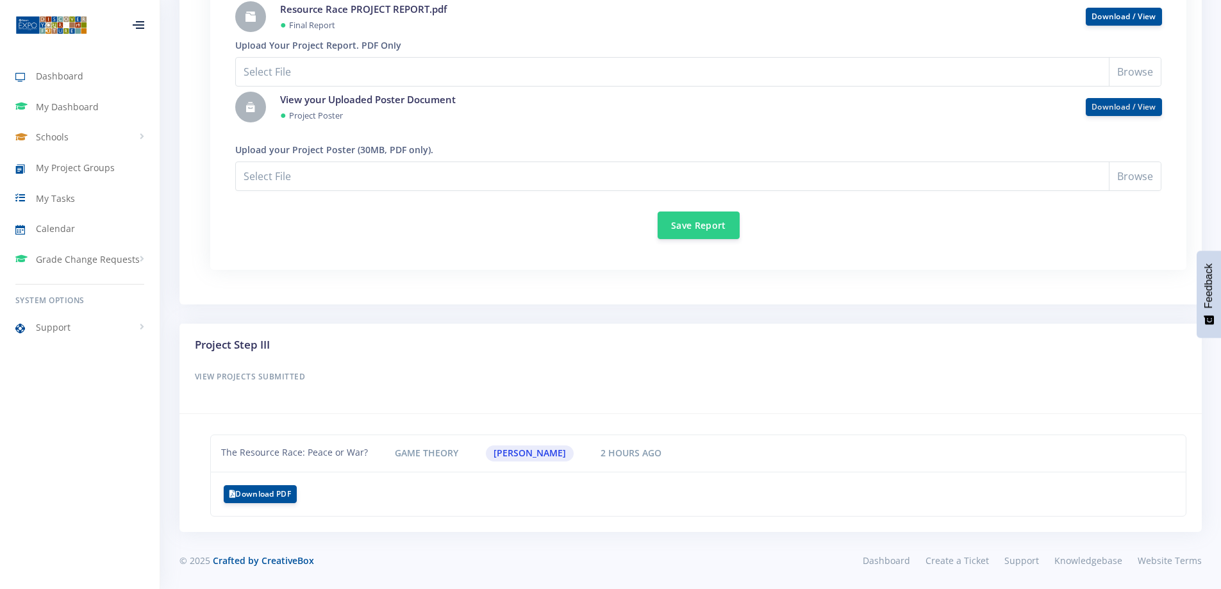
scroll to position [1241, 0]
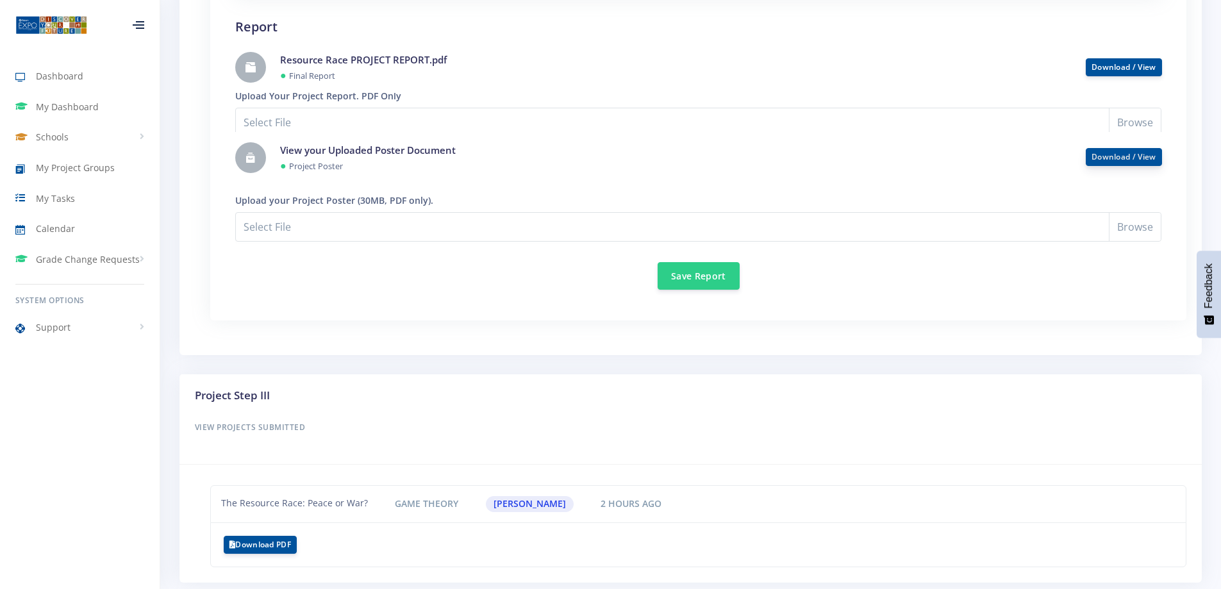
click at [1124, 160] on link "Download / View" at bounding box center [1123, 156] width 65 height 11
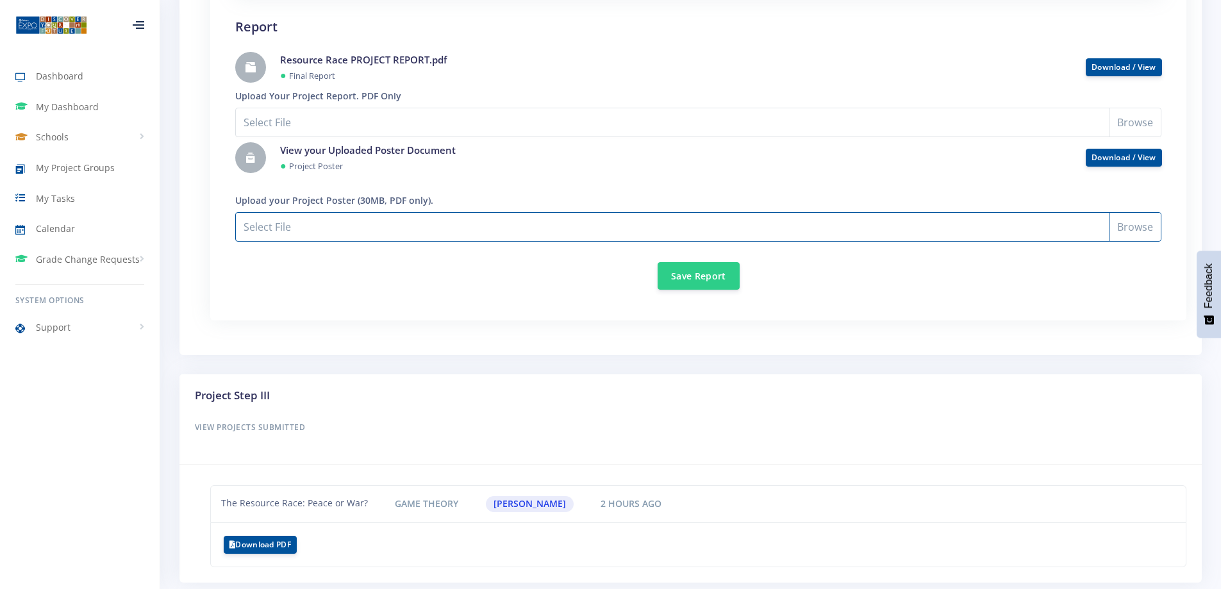
click at [1135, 226] on input "Select File" at bounding box center [698, 226] width 926 height 29
type input "C:\fakepath\MP_Bohlabela Region_Jayden Pretorius_ppt.pdf"
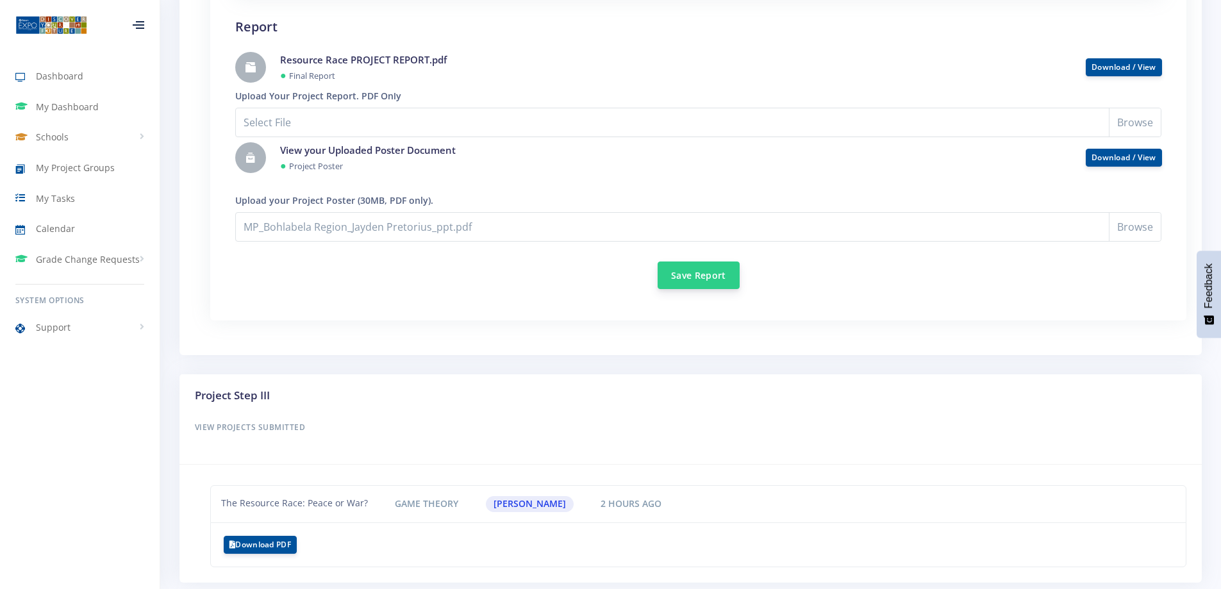
click at [697, 276] on button "Save Report" at bounding box center [698, 275] width 82 height 28
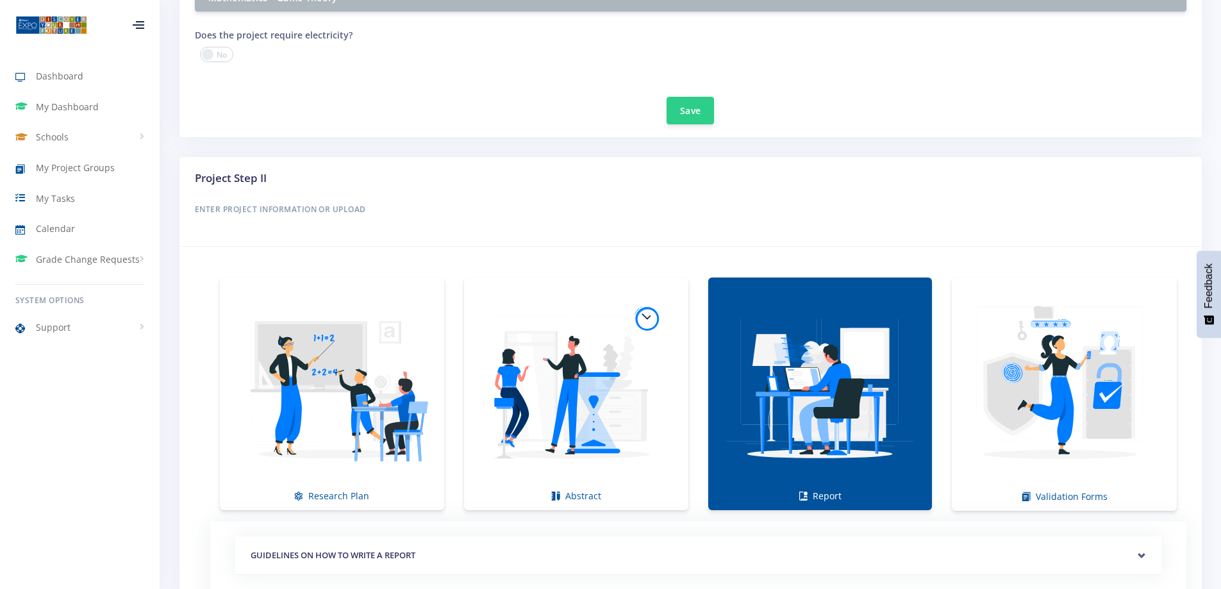
scroll to position [569, 0]
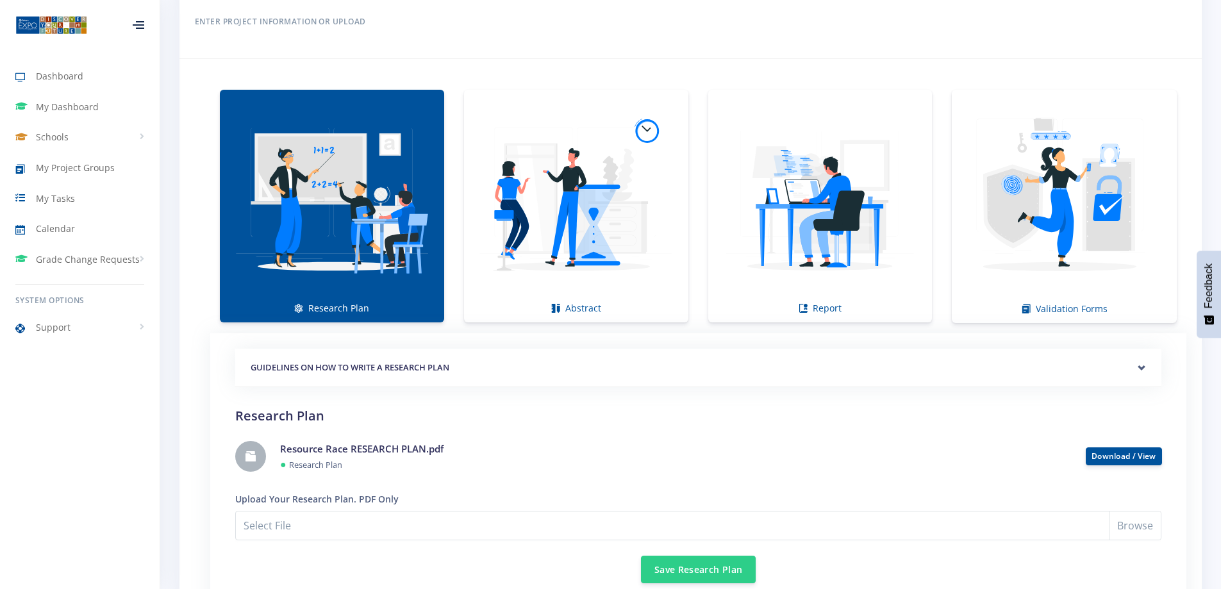
scroll to position [1241, 0]
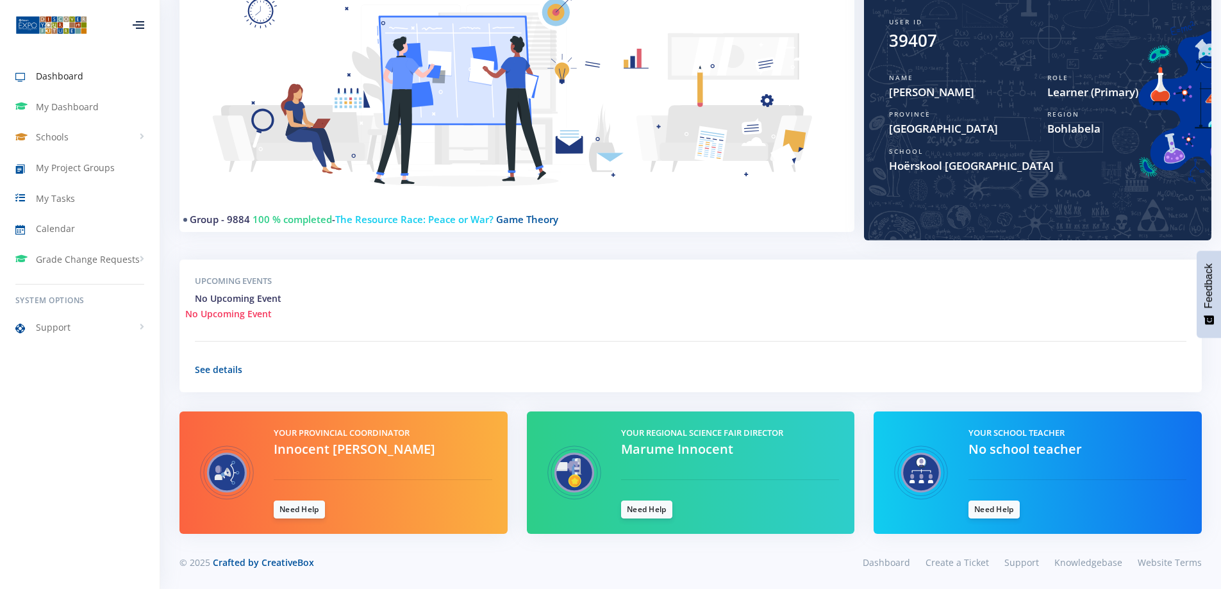
scroll to position [177, 0]
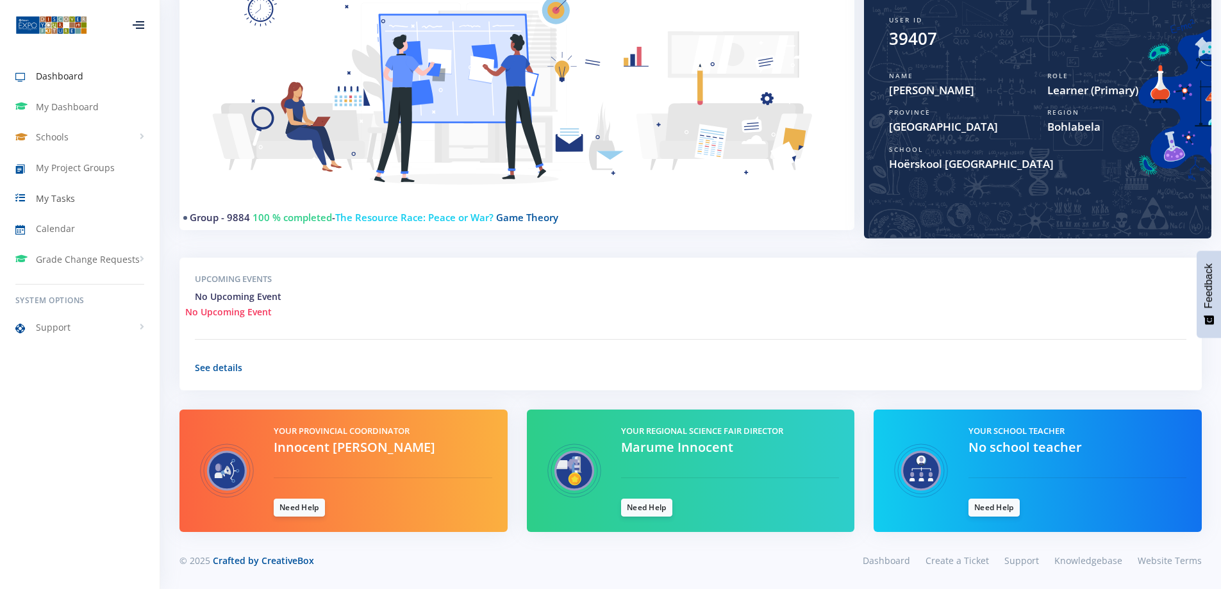
click at [42, 194] on span "My Tasks" at bounding box center [55, 198] width 39 height 13
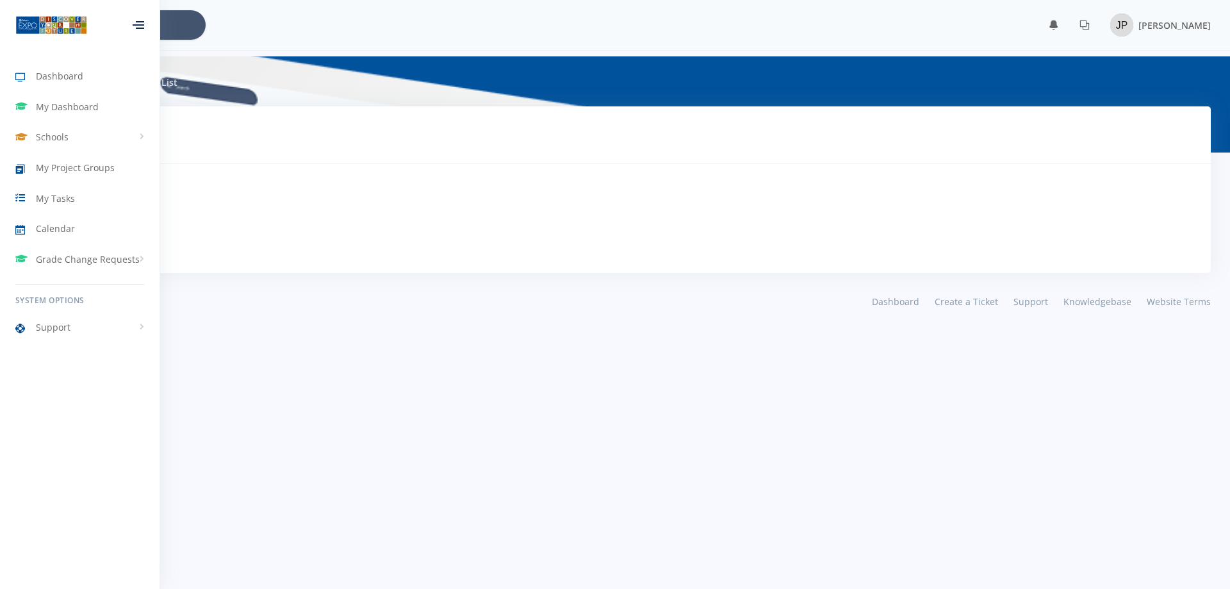
scroll to position [10, 10]
click at [308, 213] on h3 "No Tasks Pending" at bounding box center [615, 218] width 1100 height 17
click at [63, 233] on span "Calendar" at bounding box center [55, 228] width 39 height 13
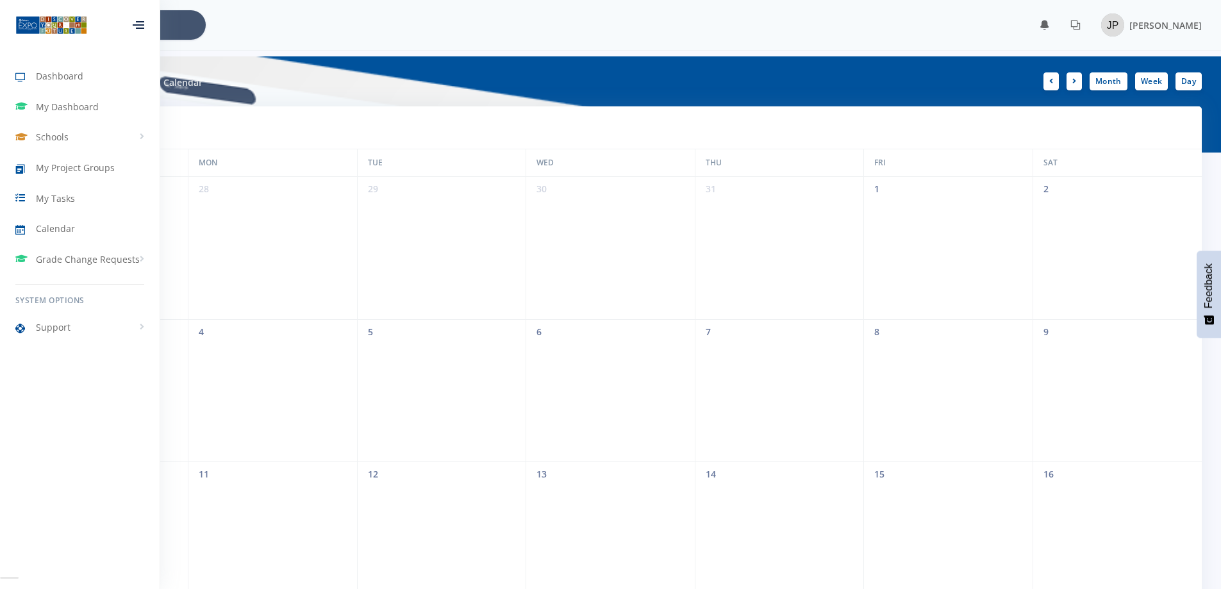
scroll to position [10, 10]
click at [138, 26] on div at bounding box center [139, 25] width 12 height 8
click at [140, 21] on div at bounding box center [138, 25] width 42 height 38
click at [138, 29] on div at bounding box center [139, 25] width 12 height 8
click at [158, 33] on div at bounding box center [138, 25] width 42 height 38
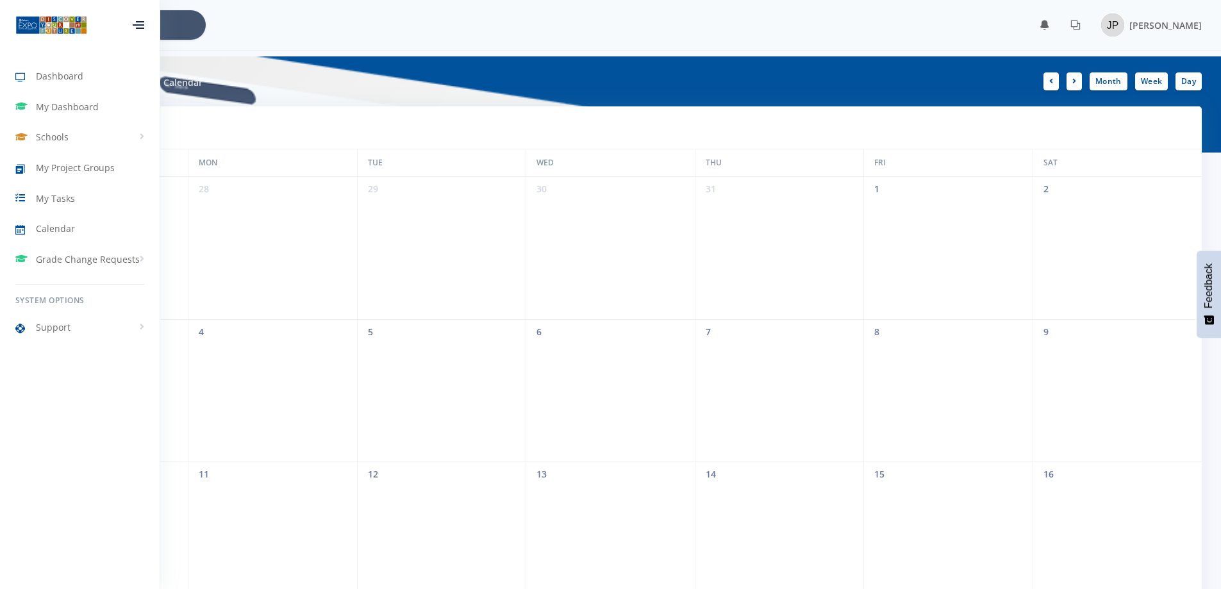
click at [144, 25] on div at bounding box center [139, 25] width 12 height 8
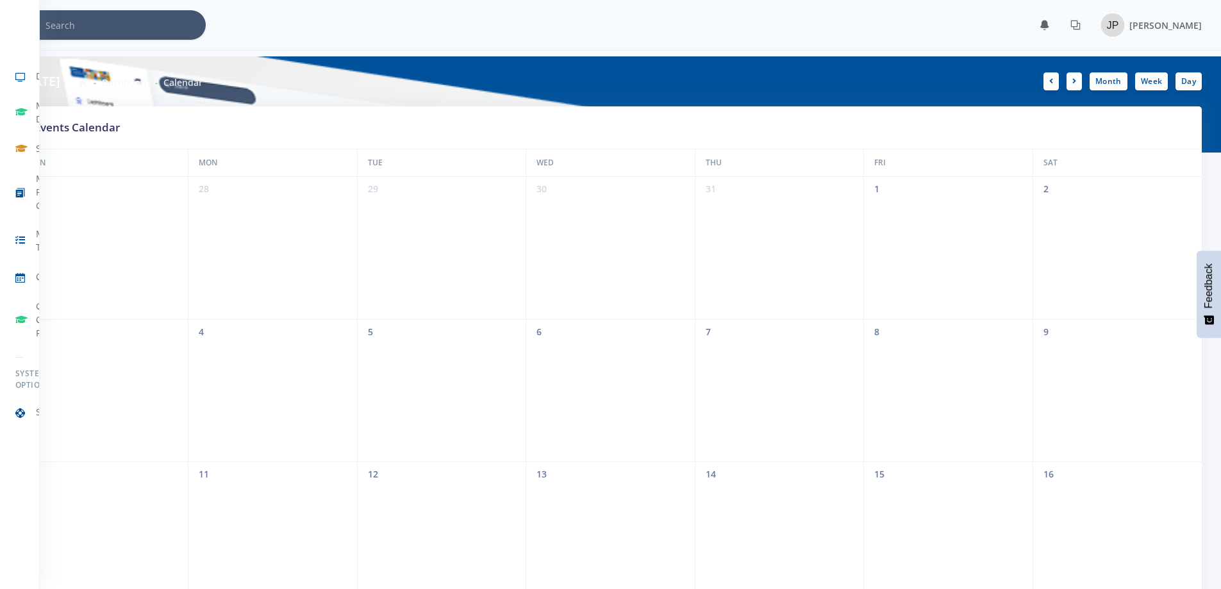
click at [326, 32] on div "× You have 0 notifications." at bounding box center [610, 24] width 1182 height 29
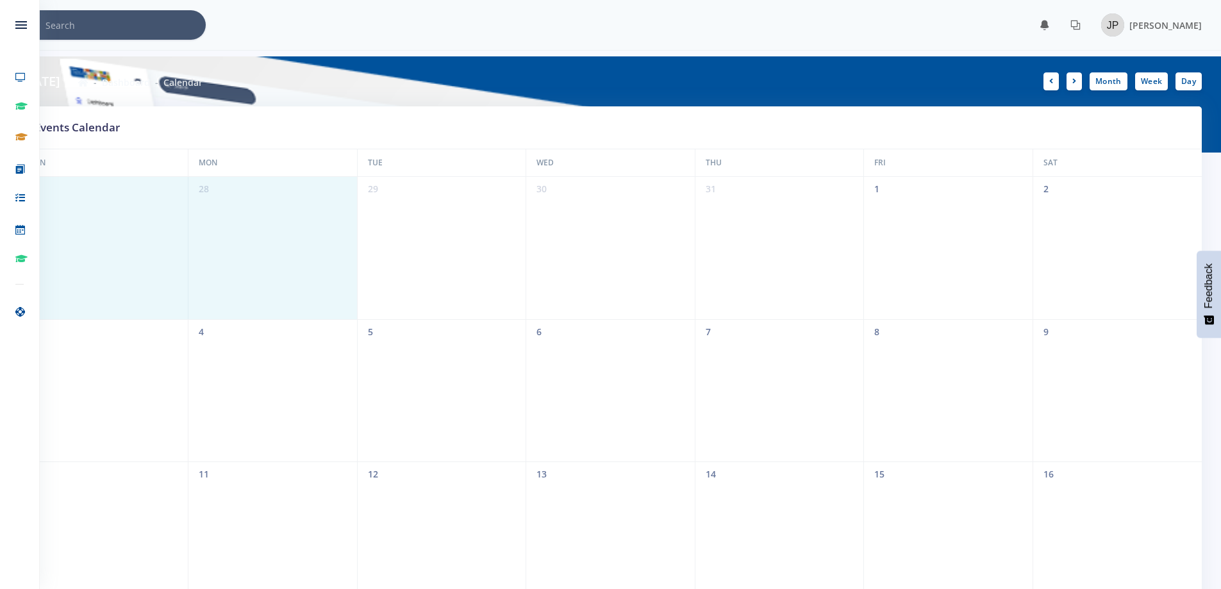
drag, startPoint x: 81, startPoint y: 205, endPoint x: 220, endPoint y: 312, distance: 175.5
click at [220, 312] on div "27 28 29 30 31 1 2" at bounding box center [610, 248] width 1182 height 142
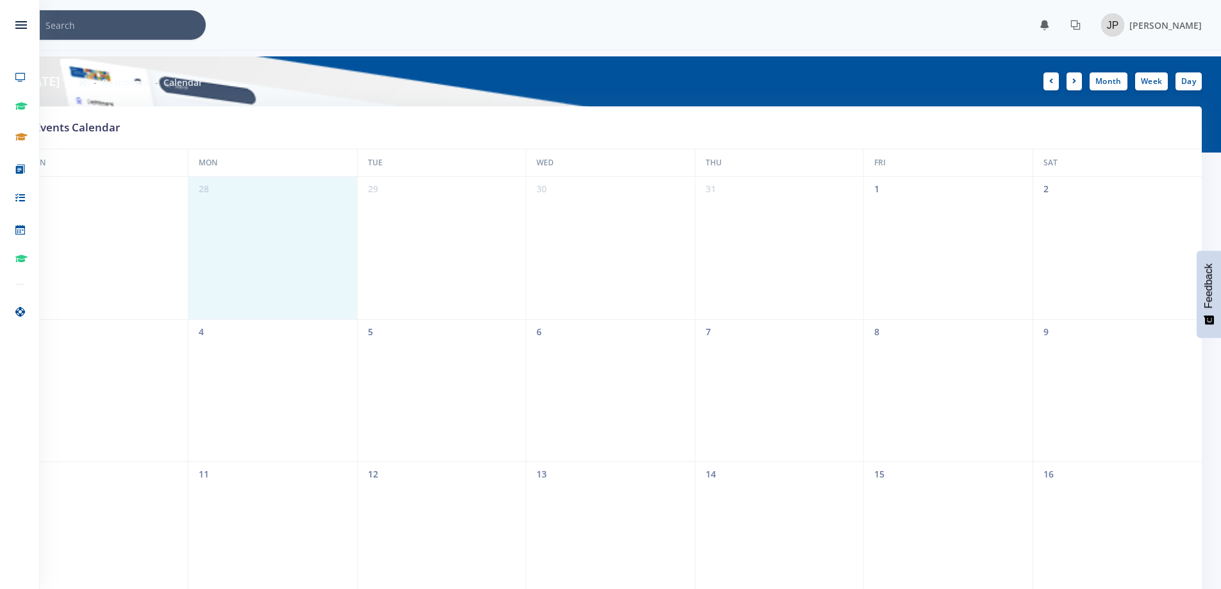
click at [298, 380] on div "3 4 5 6 7 8 9" at bounding box center [610, 390] width 1182 height 142
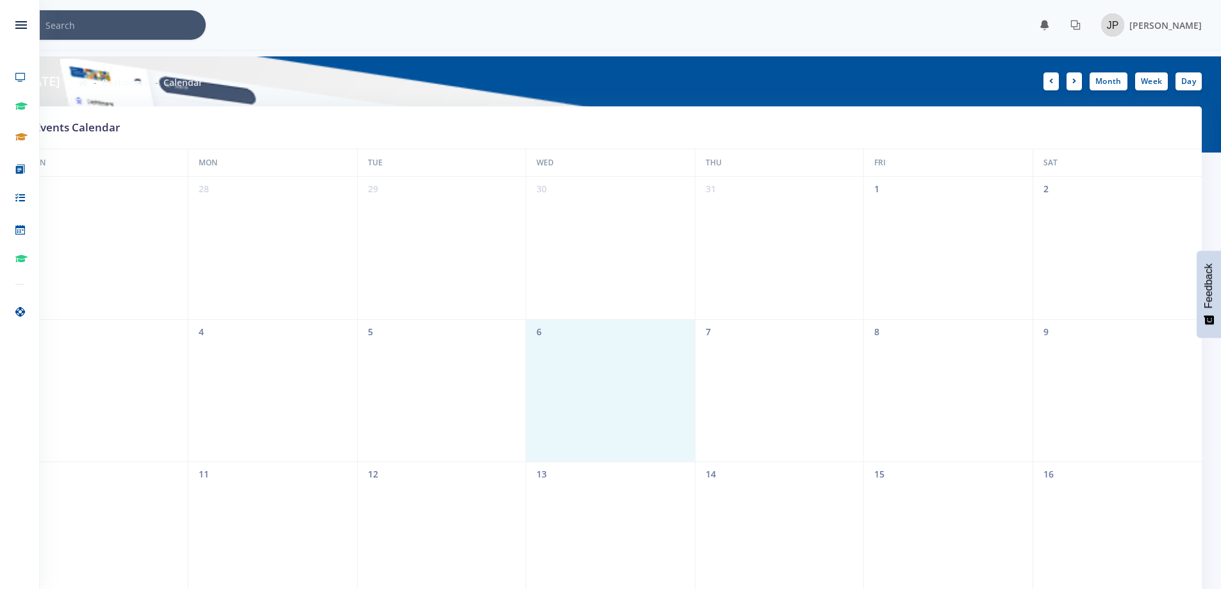
click at [487, 238] on div "27 28 29 30 31 1 2" at bounding box center [610, 248] width 1182 height 142
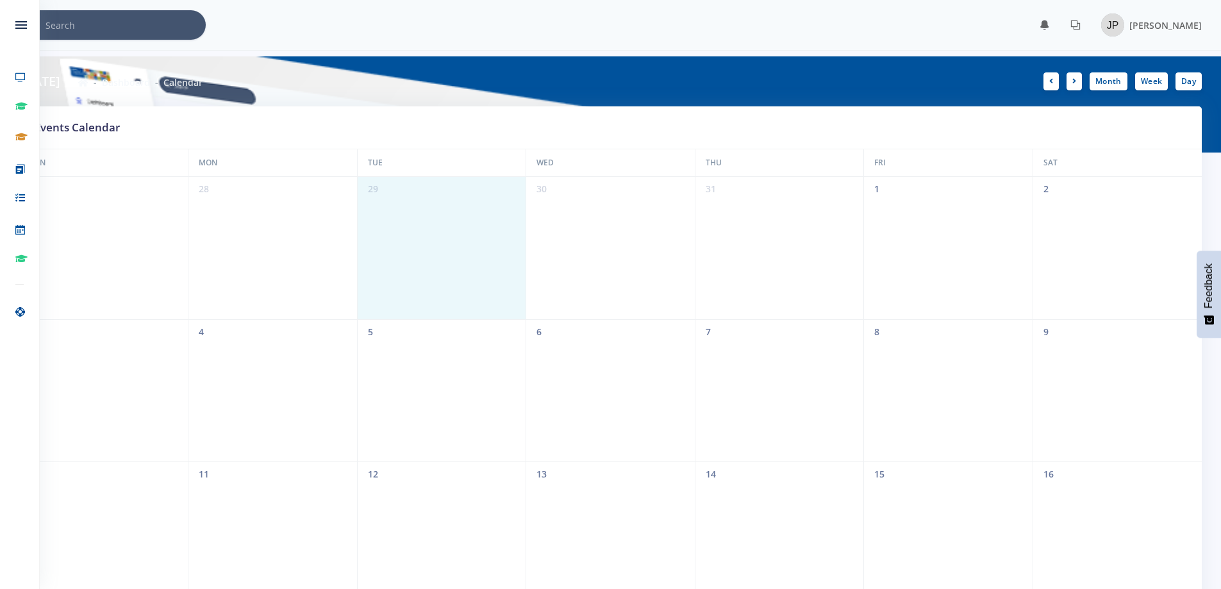
click at [467, 352] on div "3 4 5 6 7 8 9" at bounding box center [610, 390] width 1182 height 142
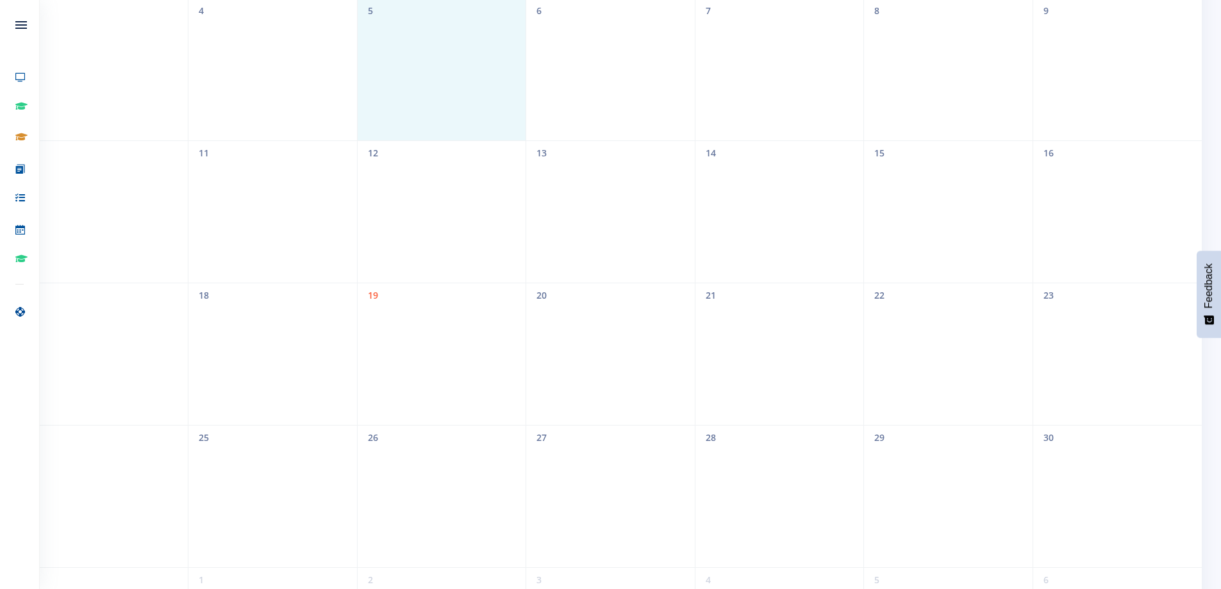
scroll to position [0, 0]
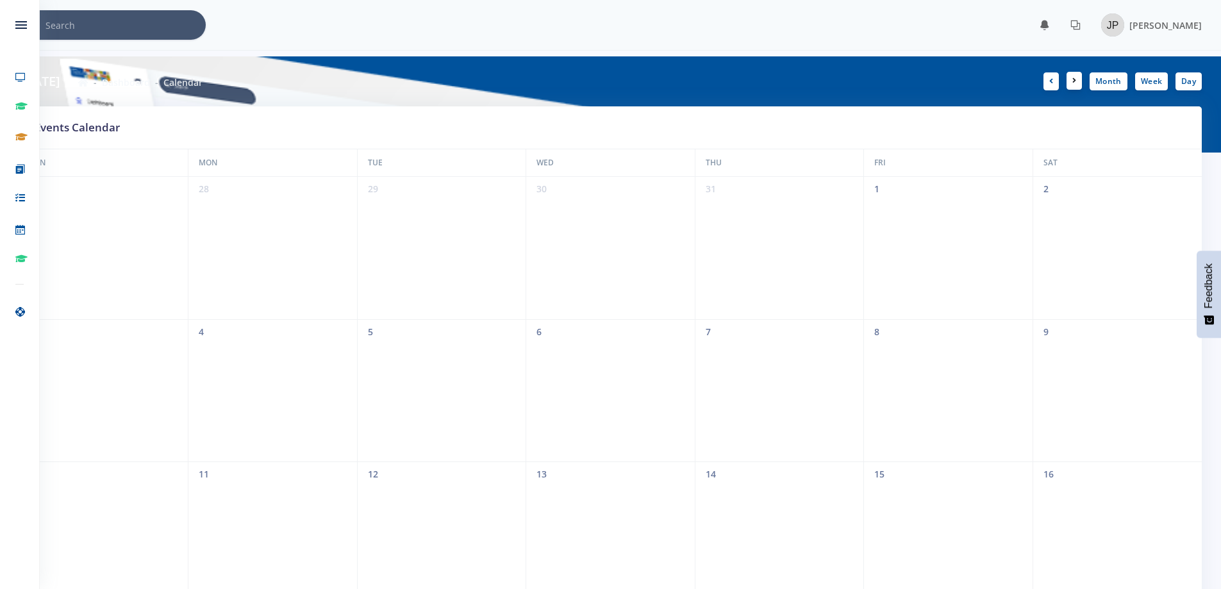
click at [1082, 78] on link at bounding box center [1073, 81] width 15 height 18
click at [1113, 78] on link "Month" at bounding box center [1108, 81] width 38 height 18
click at [1164, 78] on link "Week" at bounding box center [1151, 81] width 33 height 18
click at [1195, 78] on link "Day" at bounding box center [1188, 81] width 26 height 18
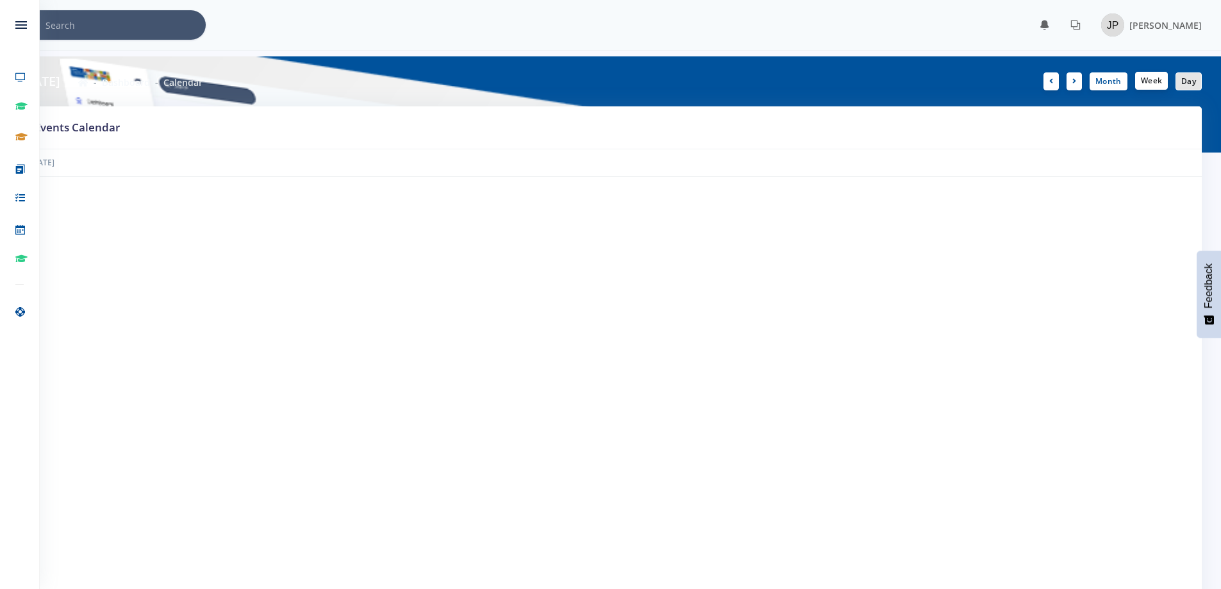
drag, startPoint x: 1159, startPoint y: 79, endPoint x: 1135, endPoint y: 77, distance: 24.4
click at [1157, 79] on link "Week" at bounding box center [1151, 81] width 33 height 18
click at [1113, 76] on link "Month" at bounding box center [1108, 81] width 38 height 18
click at [1076, 80] on icon at bounding box center [1074, 81] width 4 height 8
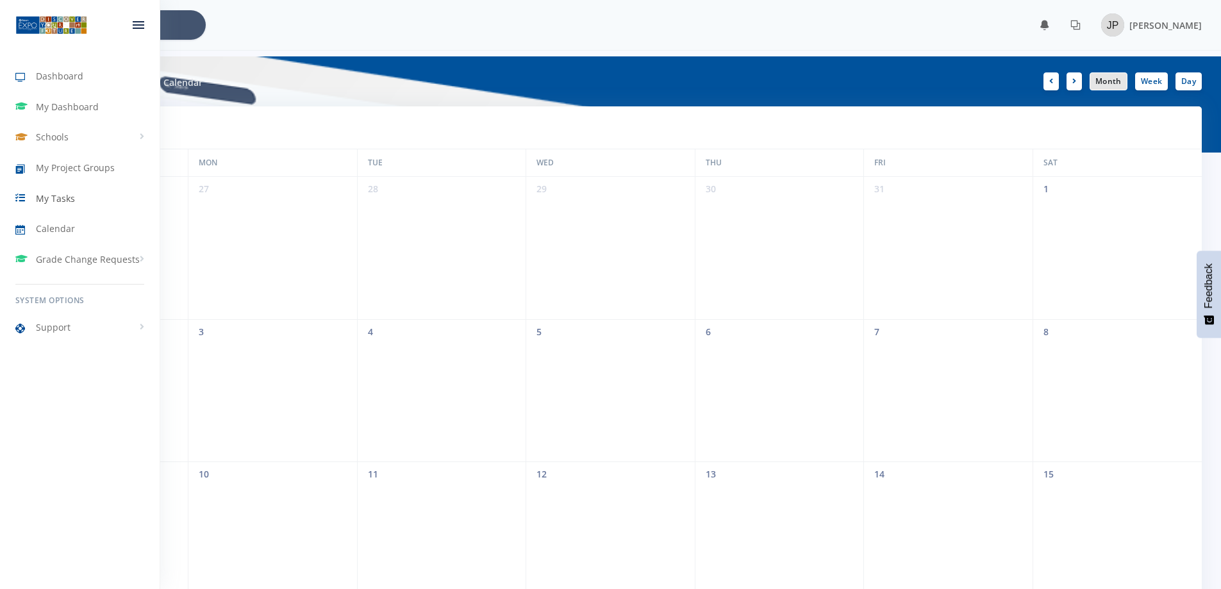
click at [54, 190] on link "My Tasks" at bounding box center [80, 197] width 160 height 29
click at [55, 173] on span "My Project Groups" at bounding box center [75, 167] width 79 height 13
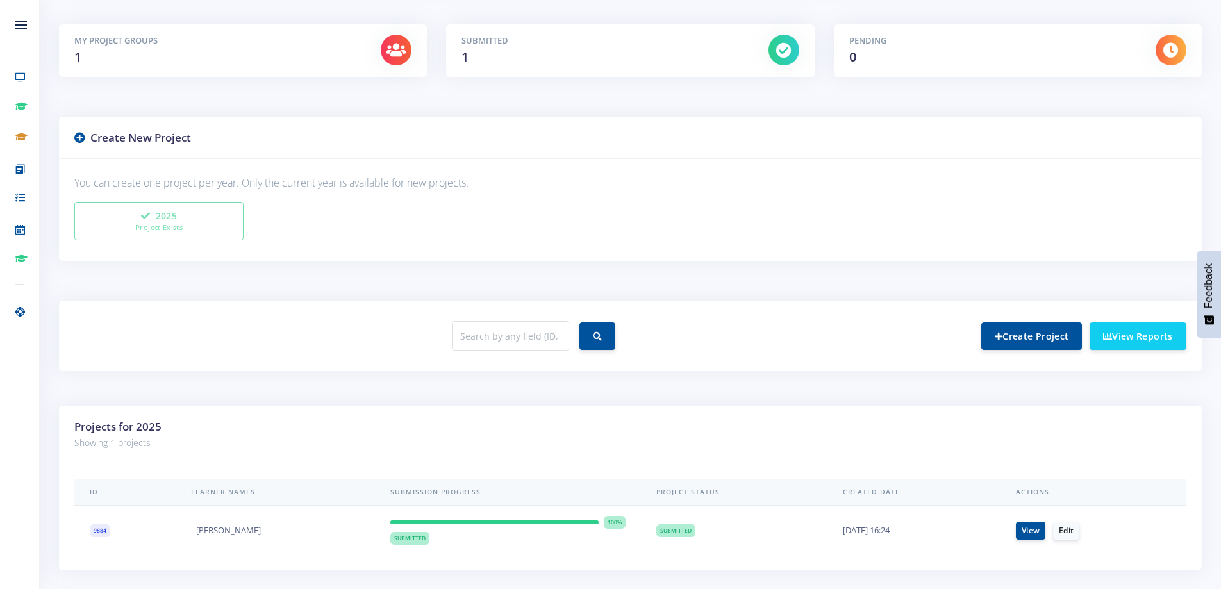
scroll to position [240, 0]
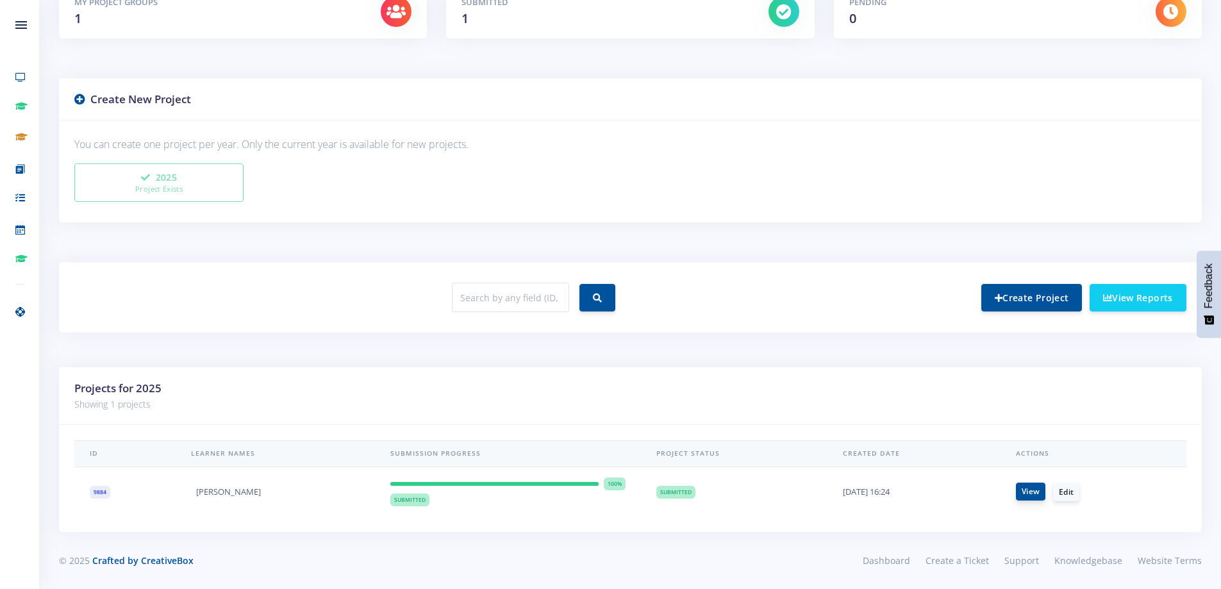
click at [1038, 492] on link "View" at bounding box center [1030, 492] width 29 height 18
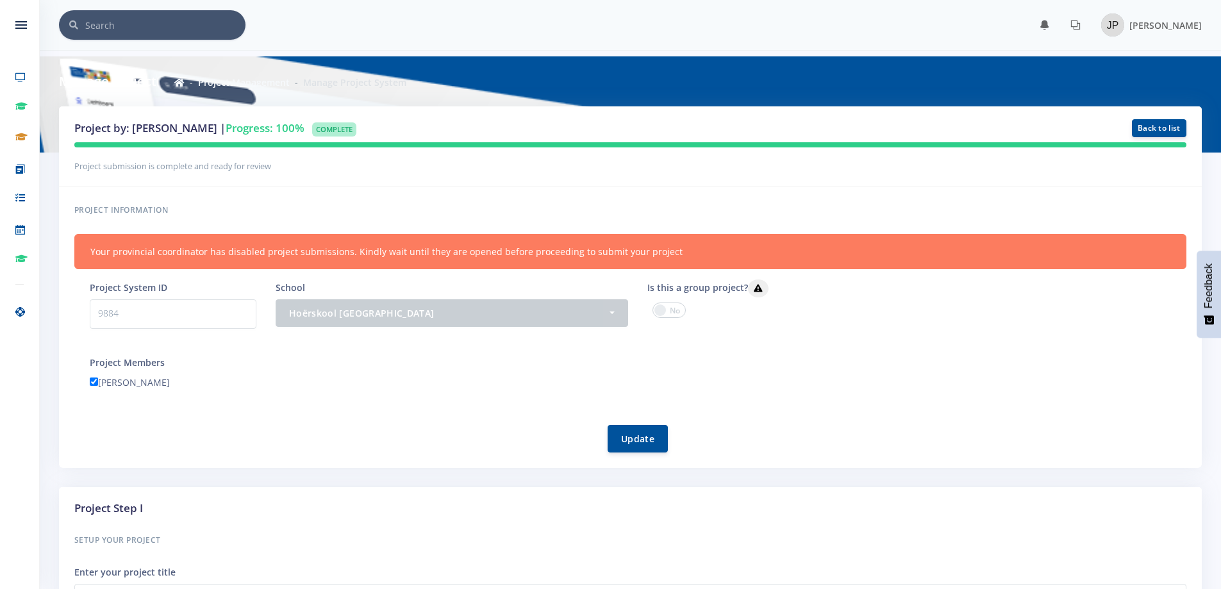
scroll to position [10, 10]
